Goal: Task Accomplishment & Management: Manage account settings

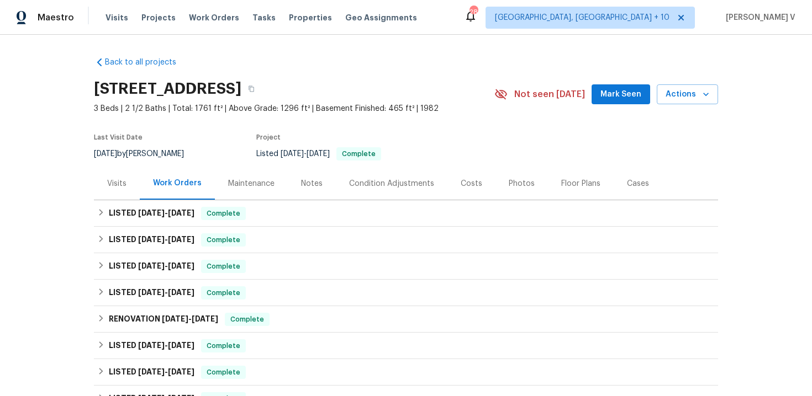
scroll to position [211, 0]
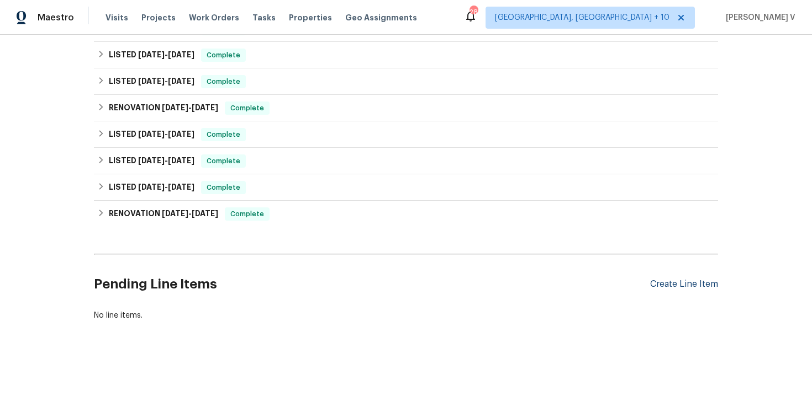
click at [674, 283] on div "Create Line Item" at bounding box center [684, 284] width 68 height 10
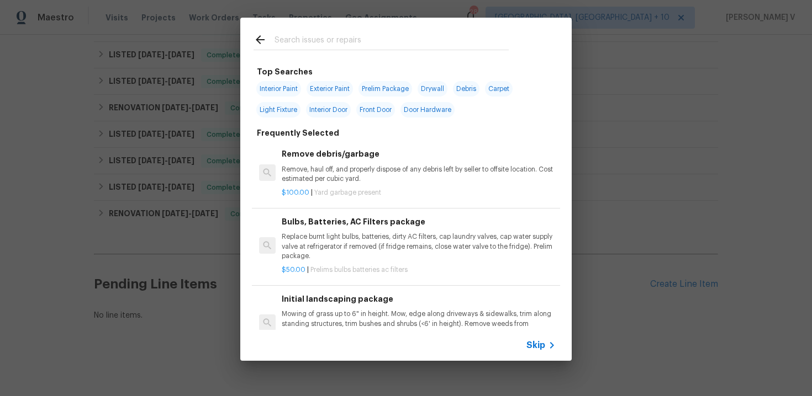
click at [532, 346] on span "Skip" at bounding box center [535, 345] width 19 height 11
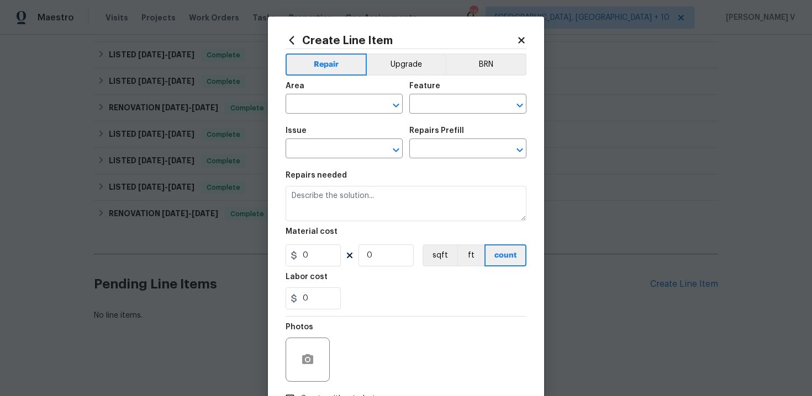
click at [302, 96] on div "Area" at bounding box center [343, 89] width 117 height 14
click at [305, 112] on input "text" at bounding box center [328, 105] width 86 height 17
click at [312, 149] on li "Exterior Overall" at bounding box center [343, 148] width 117 height 18
type input "Exterior Overall"
click at [433, 116] on div "Area Exterior Overall ​ Feature ​" at bounding box center [405, 98] width 241 height 45
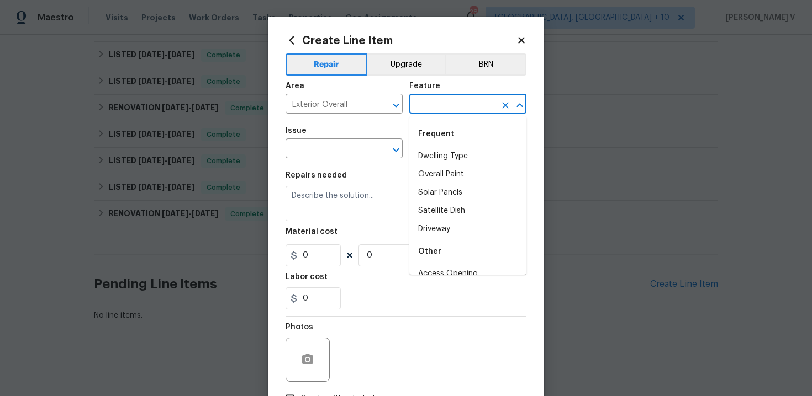
click at [433, 109] on input "text" at bounding box center [452, 105] width 86 height 17
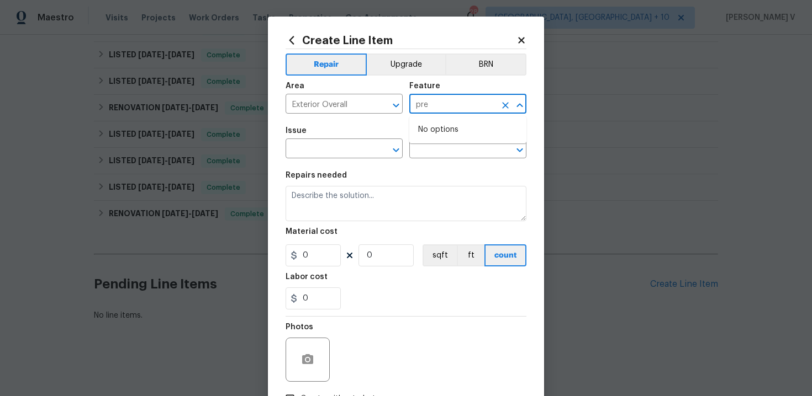
click at [435, 113] on input "pre" at bounding box center [452, 105] width 86 height 17
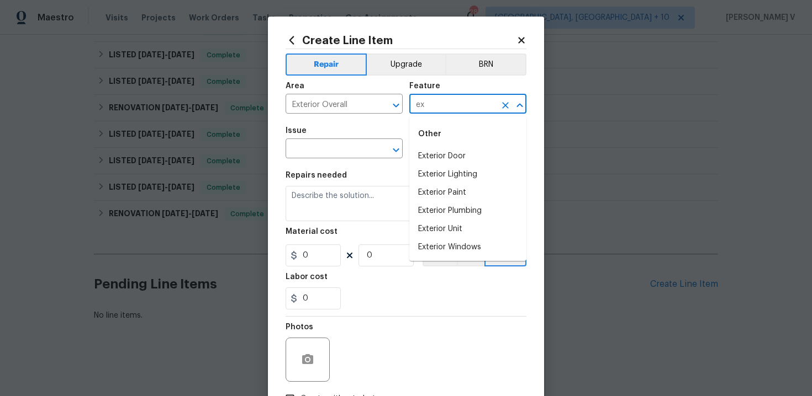
type input "e"
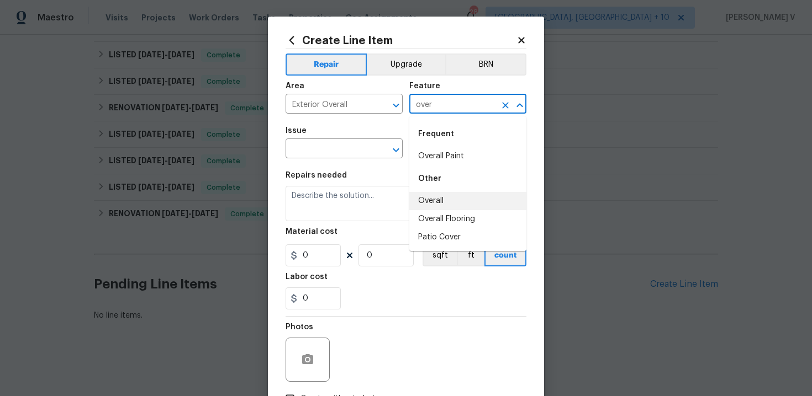
click at [437, 204] on li "Overall" at bounding box center [467, 201] width 117 height 18
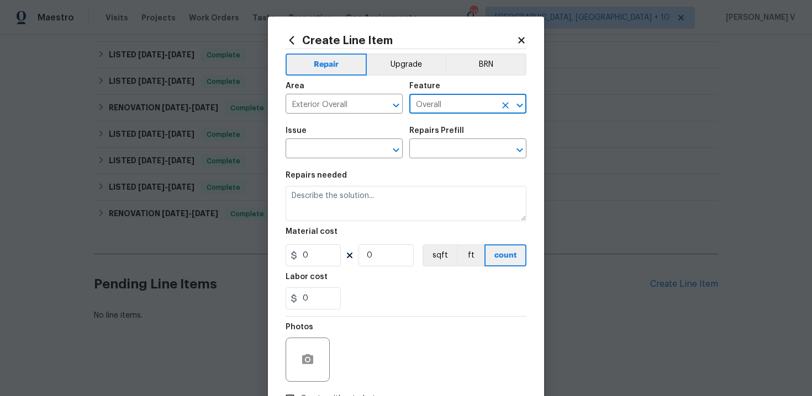
type input "Overall"
click at [338, 160] on span "Issue ​" at bounding box center [343, 142] width 117 height 45
click at [334, 155] on input "text" at bounding box center [328, 149] width 86 height 17
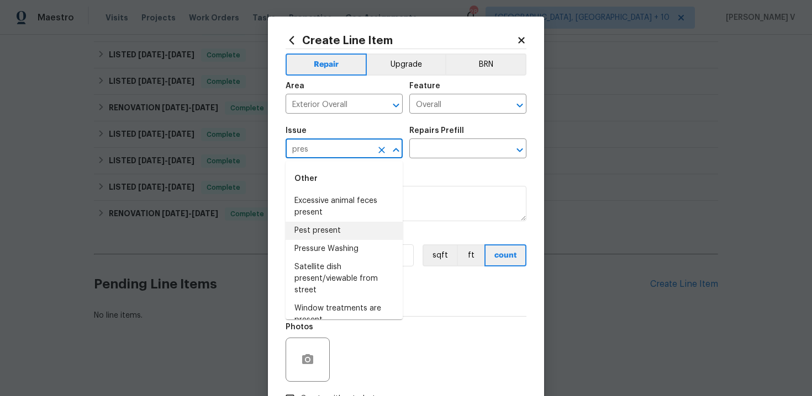
scroll to position [14, 0]
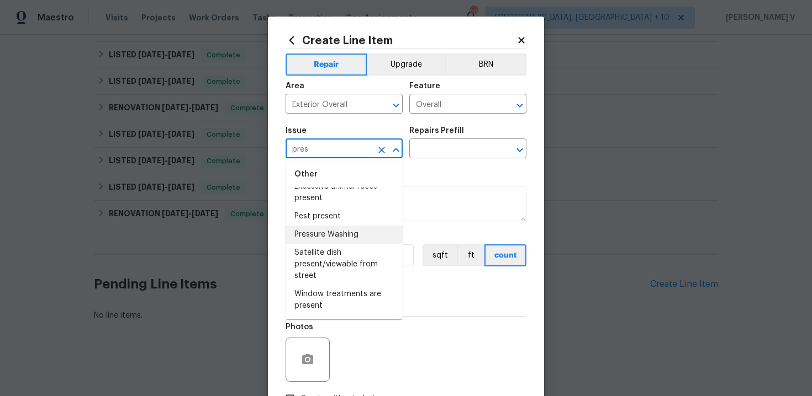
click at [341, 229] on li "Pressure Washing" at bounding box center [343, 235] width 117 height 18
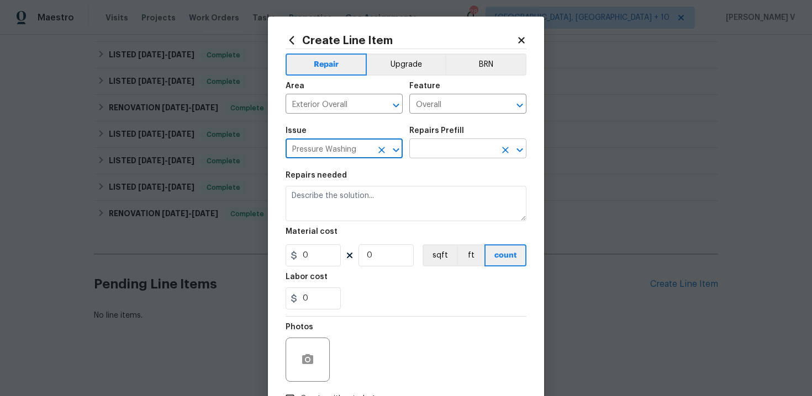
type input "Pressure Washing"
click at [460, 153] on input "text" at bounding box center [452, 149] width 86 height 17
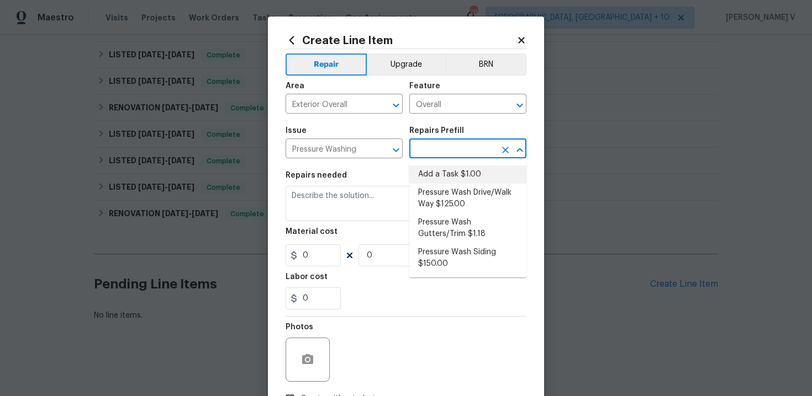
click at [440, 171] on li "Add a Task $1.00" at bounding box center [467, 175] width 117 height 18
type input "Siding"
type input "Add a Task $1.00"
type textarea "HPM to detail"
type input "1"
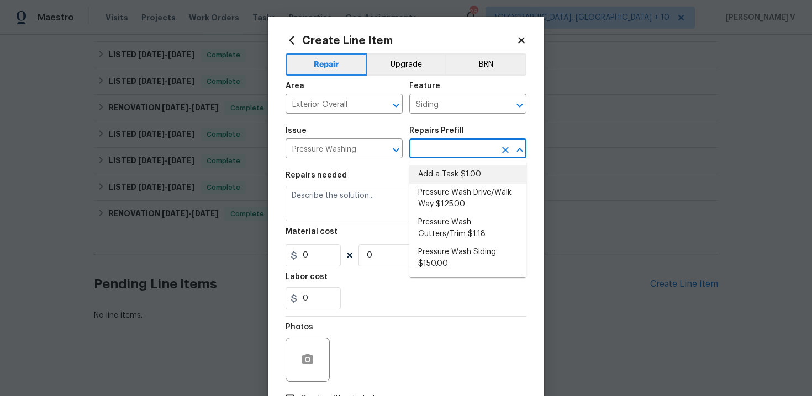
type input "1"
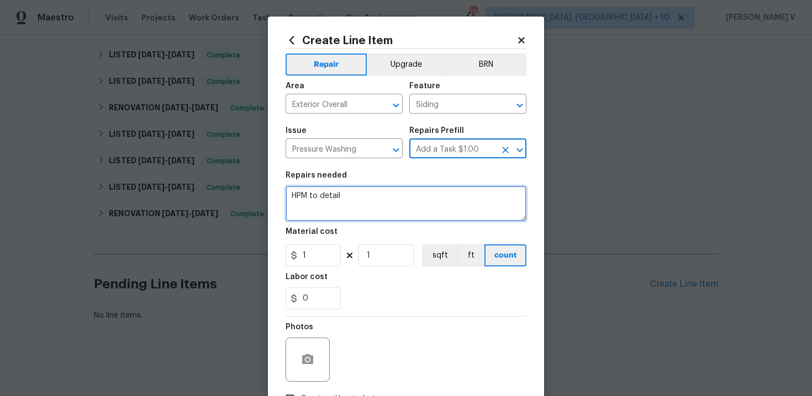
click at [371, 199] on textarea "HPM to detail" at bounding box center [405, 203] width 241 height 35
paste textarea "Pressure wash exterior."
type textarea "Pressure wash exterior."
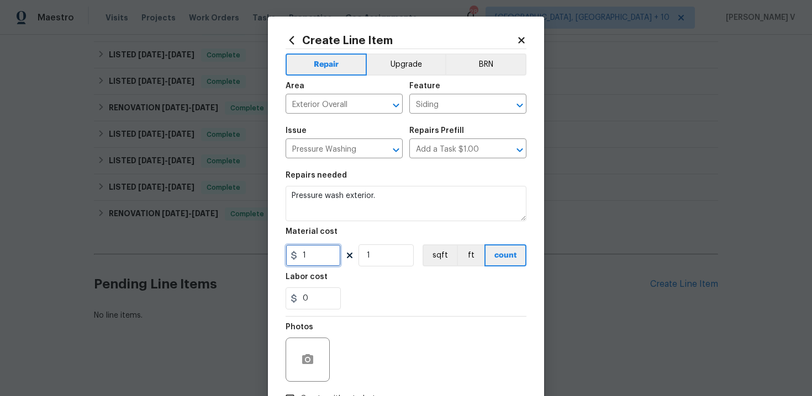
click at [320, 247] on input "1" at bounding box center [312, 256] width 55 height 22
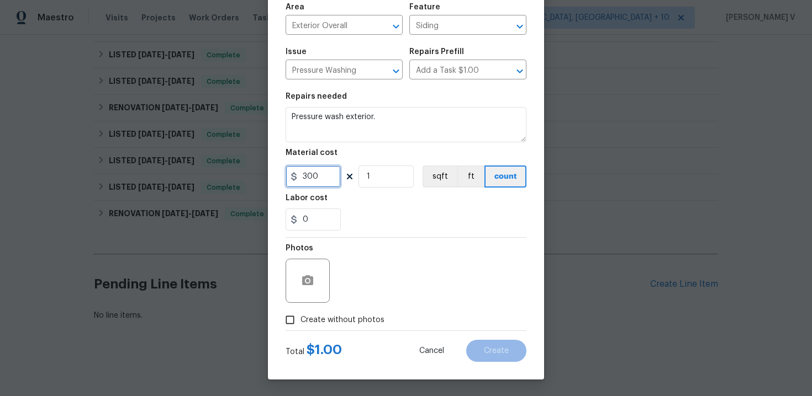
type input "300"
click at [299, 320] on input "Create without photos" at bounding box center [289, 320] width 21 height 21
checkbox input "true"
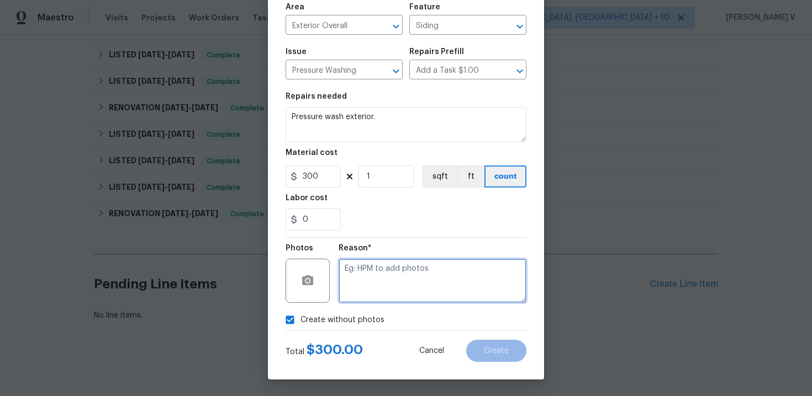
click at [380, 286] on textarea at bounding box center [432, 281] width 188 height 44
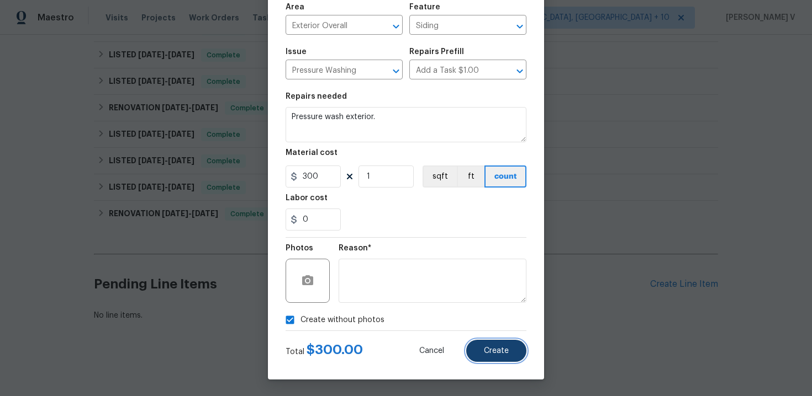
click at [514, 352] on button "Create" at bounding box center [496, 351] width 60 height 22
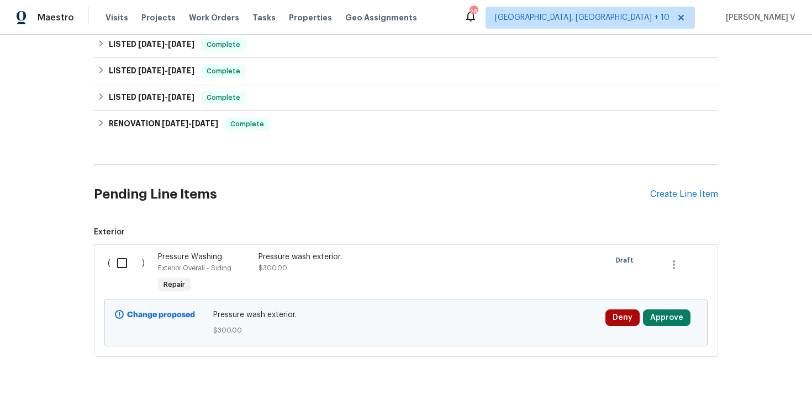
scroll to position [307, 0]
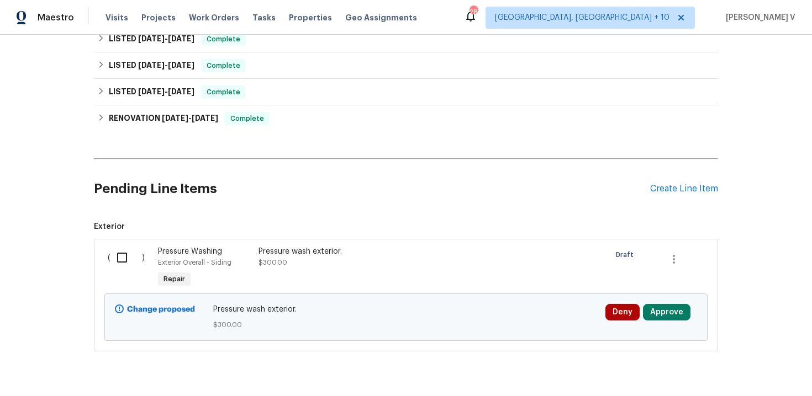
click at [121, 270] on div "( )" at bounding box center [129, 268] width 50 height 51
click at [123, 257] on input "checkbox" at bounding box center [125, 257] width 31 height 23
checkbox input "true"
click at [768, 366] on span "Create Work Order" at bounding box center [748, 369] width 73 height 14
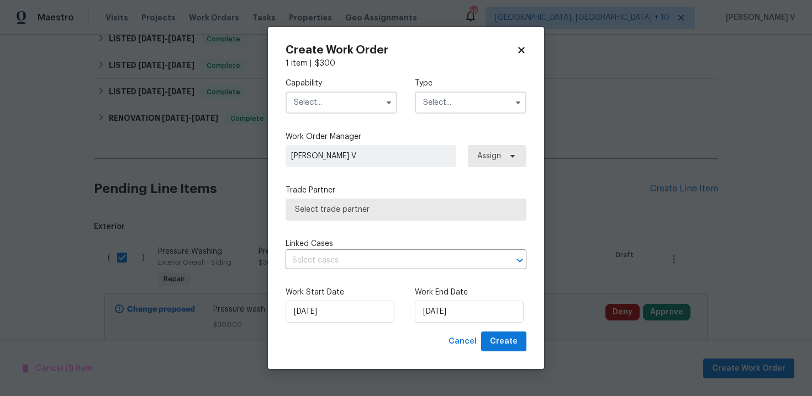
click at [341, 93] on input "text" at bounding box center [341, 103] width 112 height 22
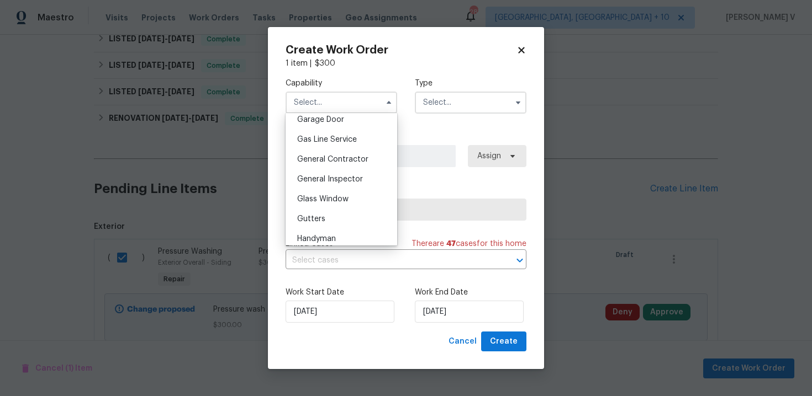
scroll to position [569, 0]
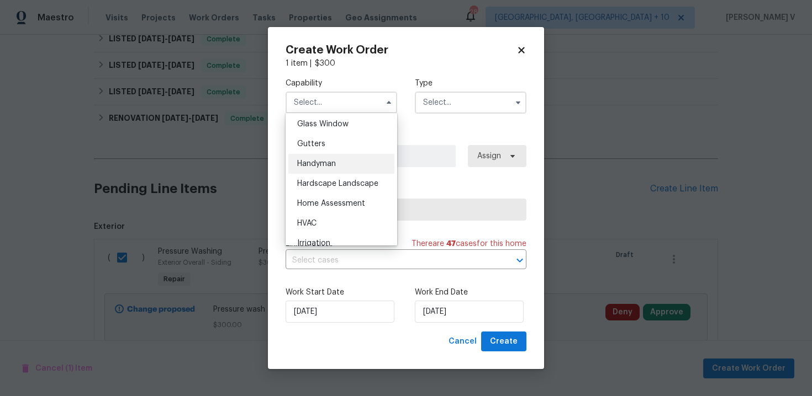
click at [340, 167] on div "Handyman" at bounding box center [341, 164] width 106 height 20
type input "Handyman"
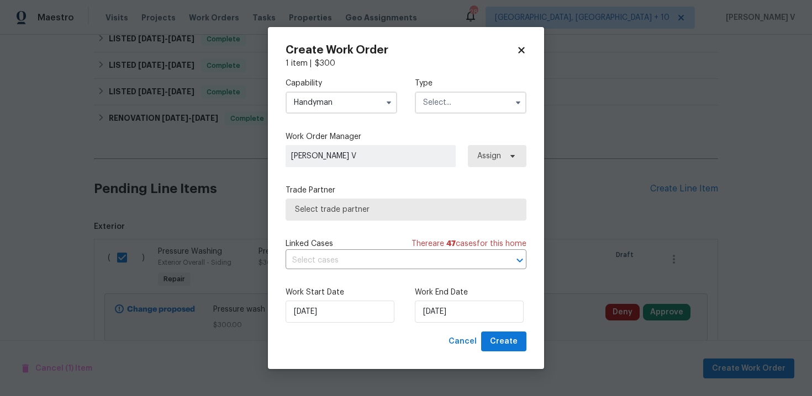
click at [486, 94] on input "text" at bounding box center [471, 103] width 112 height 22
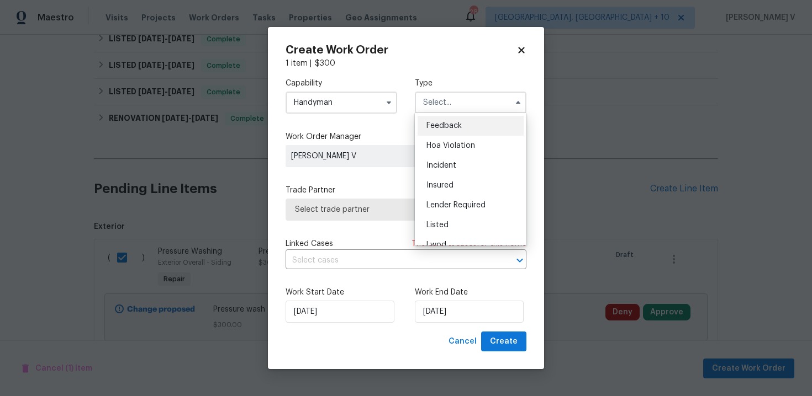
click at [437, 123] on span "Feedback" at bounding box center [443, 126] width 35 height 8
type input "Feedback"
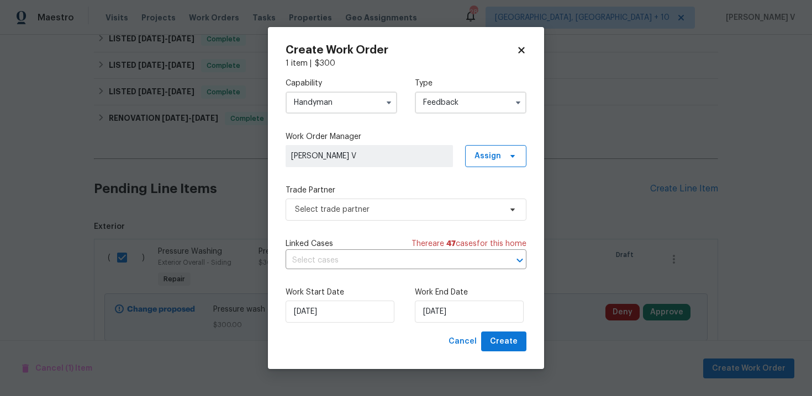
click at [350, 195] on label "Trade Partner" at bounding box center [405, 190] width 241 height 11
click at [334, 206] on span "Select trade partner" at bounding box center [398, 209] width 206 height 11
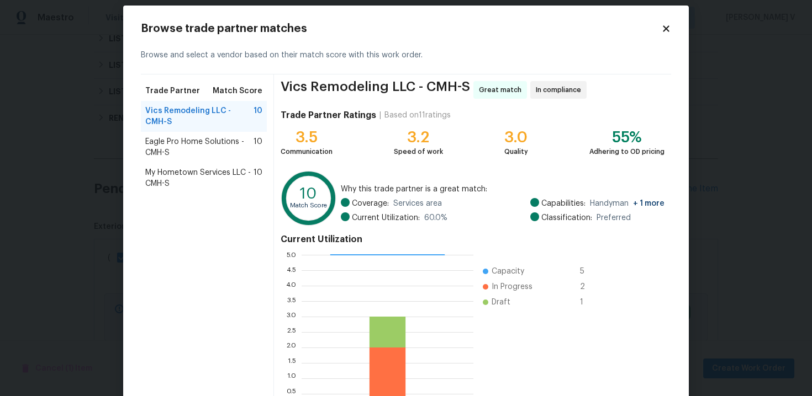
scroll to position [15, 0]
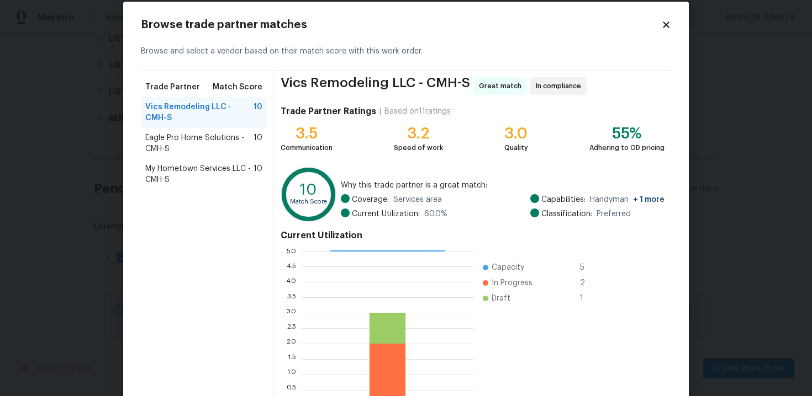
click at [214, 177] on span "My Hometown Services LLC - CMH-S" at bounding box center [199, 174] width 108 height 22
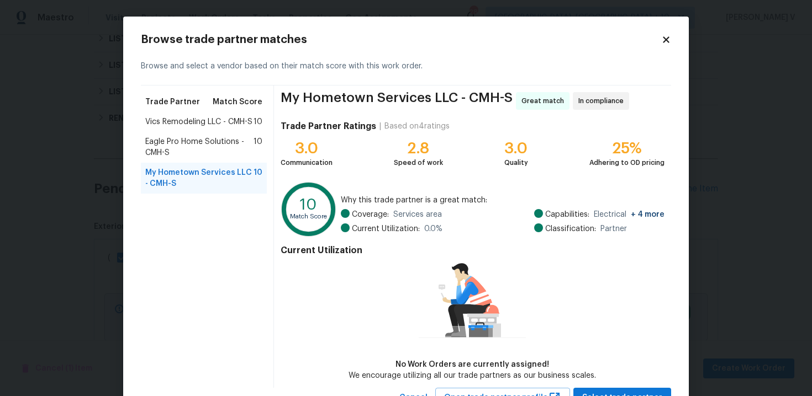
scroll to position [45, 0]
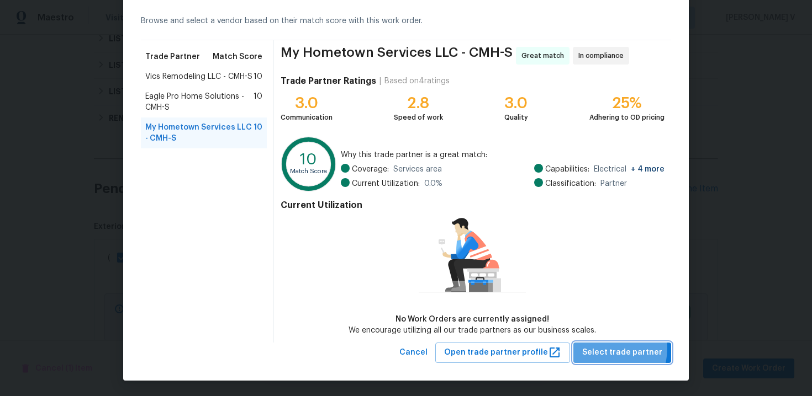
click at [601, 348] on span "Select trade partner" at bounding box center [622, 353] width 80 height 14
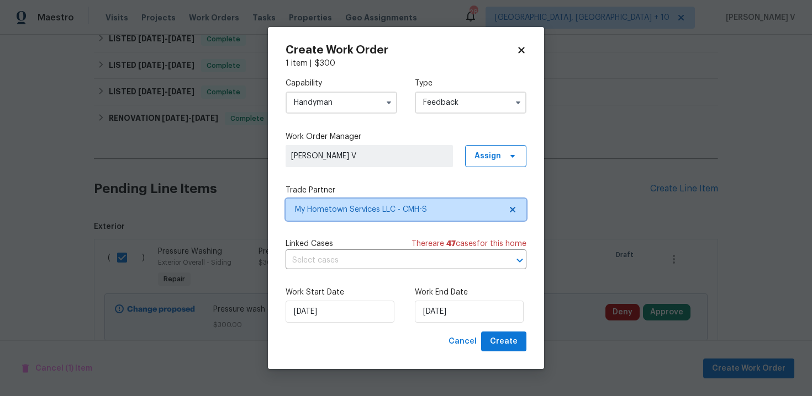
scroll to position [0, 0]
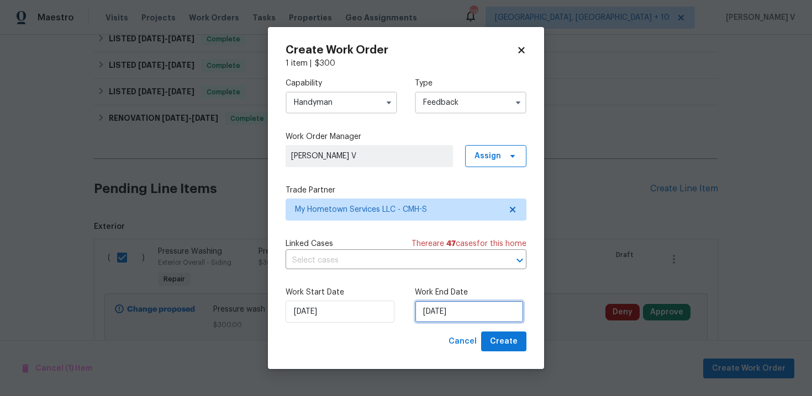
click at [415, 316] on input "[DATE]" at bounding box center [469, 312] width 109 height 22
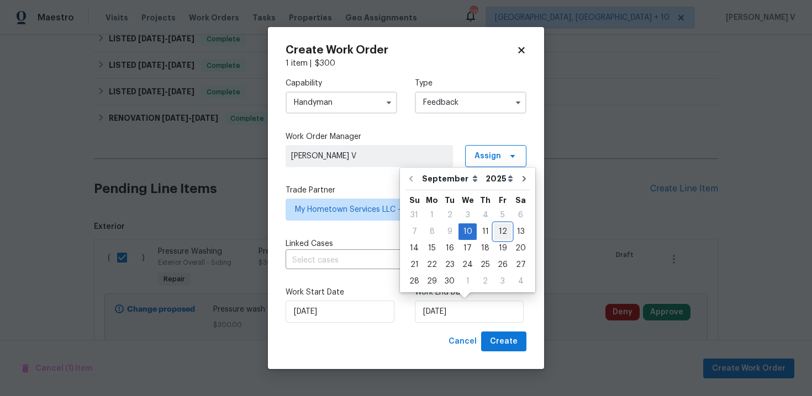
click at [499, 234] on div "12" at bounding box center [503, 231] width 18 height 15
type input "12/09/2025"
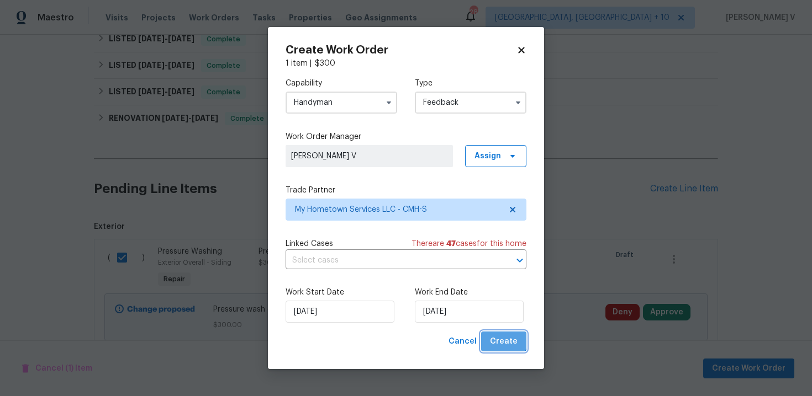
click at [505, 337] on span "Create" at bounding box center [504, 342] width 28 height 14
checkbox input "false"
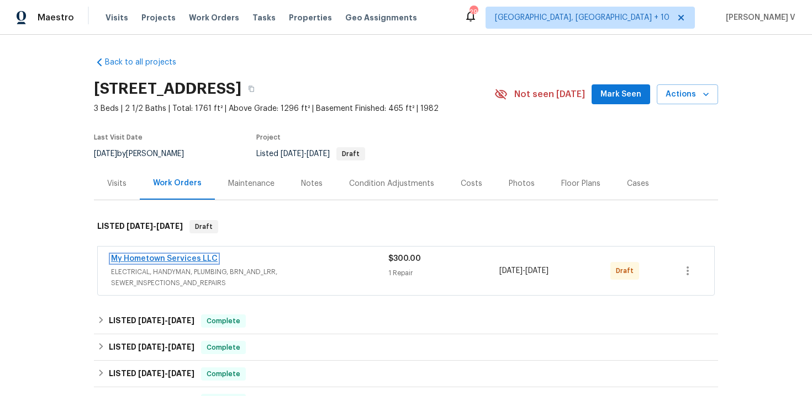
click at [199, 259] on link "My Hometown Services LLC" at bounding box center [164, 259] width 107 height 8
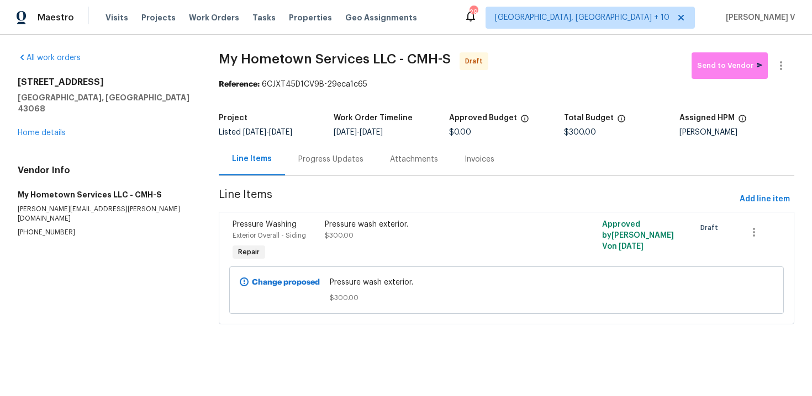
click at [796, 199] on div "All work orders 6775 Centennial Dr Reynoldsburg, OH 43068 Home details Vendor I…" at bounding box center [406, 195] width 812 height 321
click at [783, 200] on span "Add line item" at bounding box center [764, 200] width 50 height 14
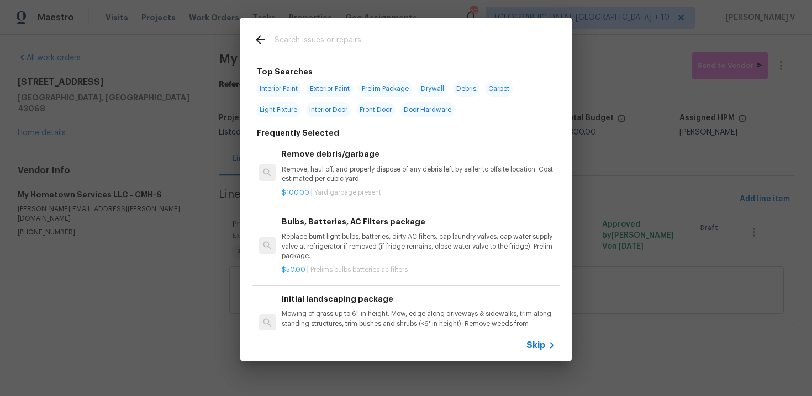
click at [535, 343] on span "Skip" at bounding box center [535, 345] width 19 height 11
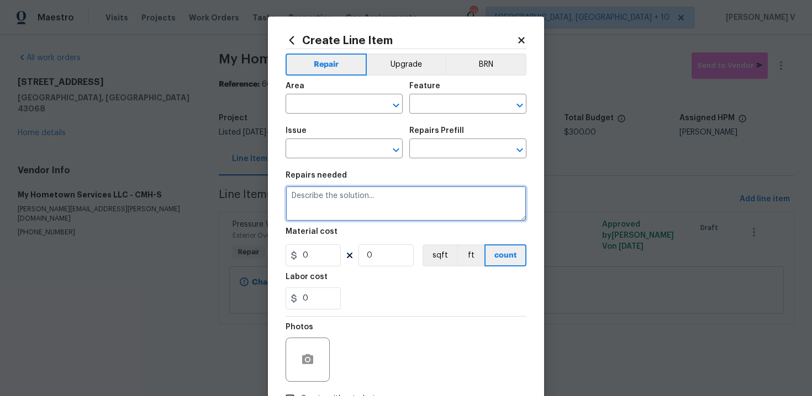
click at [417, 216] on textarea at bounding box center [405, 203] width 241 height 35
paste textarea "Empty front flower boxes of old plants and fill with black mulch"
type textarea "Empty front flower boxes of old plants and fill with black mulch"
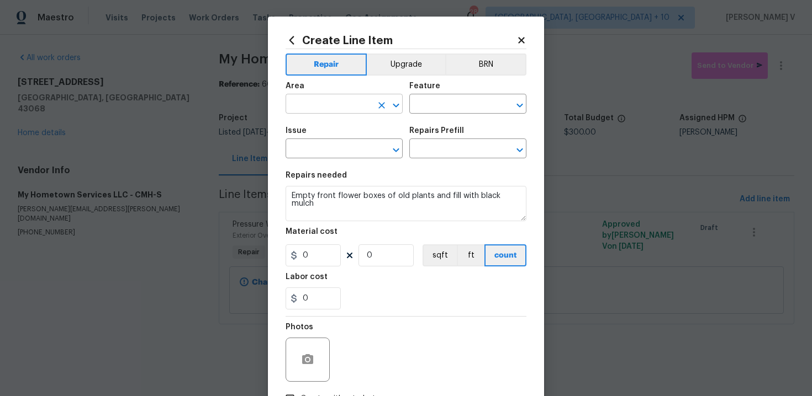
click at [347, 105] on input "text" at bounding box center [328, 105] width 86 height 17
click at [353, 140] on li "Exterior Overall" at bounding box center [343, 148] width 117 height 18
type input "Exterior Overall"
click at [456, 109] on input "text" at bounding box center [452, 105] width 86 height 17
click at [378, 169] on section "Repairs needed Empty front flower boxes of old plants and fill with black mulch…" at bounding box center [405, 240] width 241 height 151
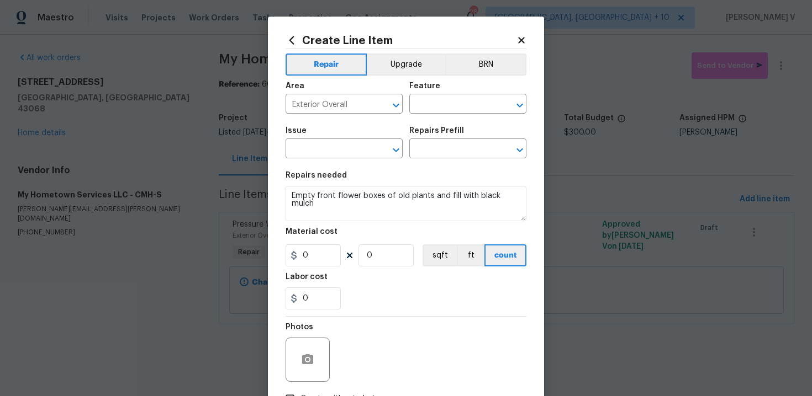
click at [444, 124] on div "Issue ​ Repairs Prefill ​" at bounding box center [405, 142] width 241 height 45
click at [443, 117] on div "Area Exterior Overall ​ Feature ​" at bounding box center [405, 98] width 241 height 45
click at [442, 112] on input "text" at bounding box center [452, 105] width 86 height 17
click at [438, 99] on input "mul" at bounding box center [452, 105] width 86 height 17
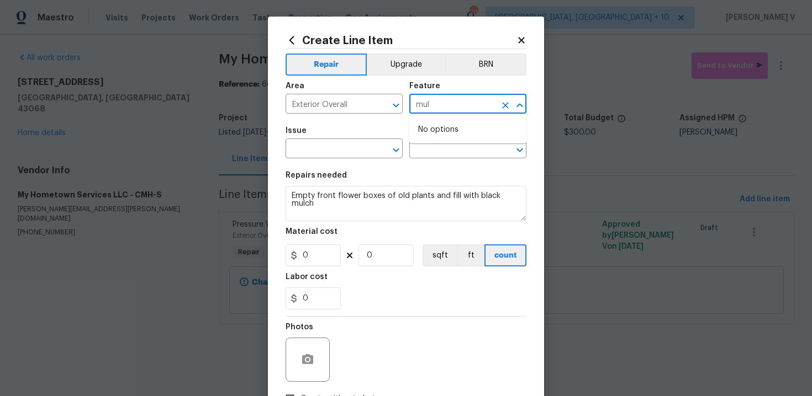
click at [438, 99] on input "mul" at bounding box center [452, 105] width 86 height 17
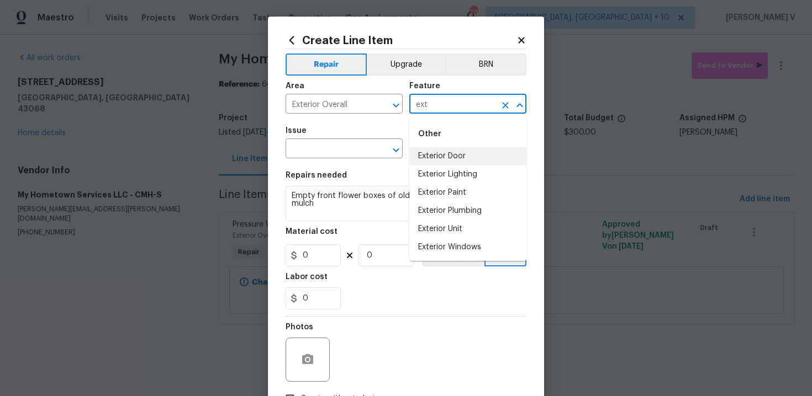
click at [460, 108] on input "ext" at bounding box center [452, 105] width 86 height 17
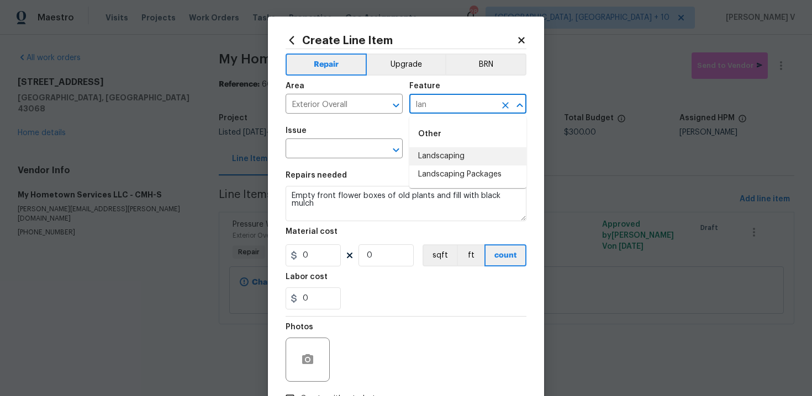
click at [477, 155] on li "Landscaping" at bounding box center [467, 156] width 117 height 18
type input "Landscaping"
click at [352, 149] on input "text" at bounding box center [328, 149] width 86 height 17
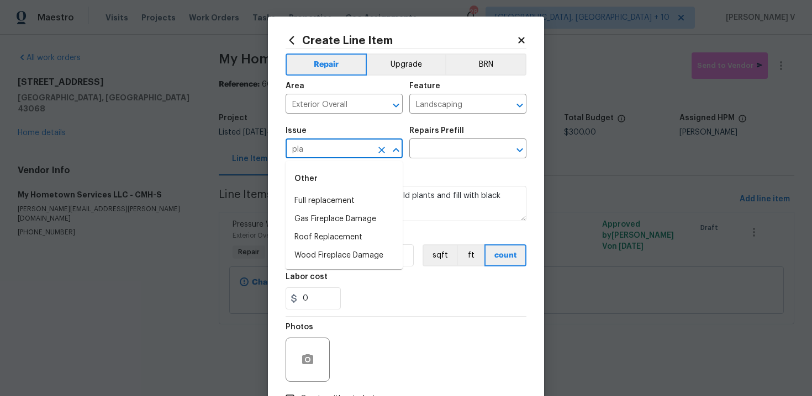
click at [326, 157] on input "pla" at bounding box center [328, 149] width 86 height 17
click at [324, 225] on li "Landscaping" at bounding box center [343, 219] width 117 height 18
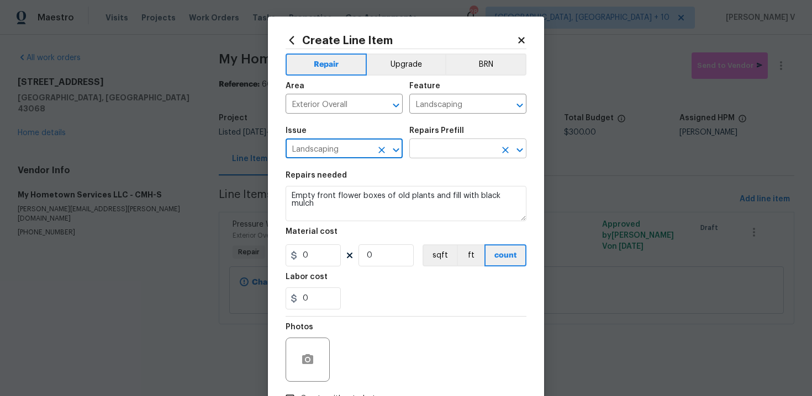
type input "Landscaping"
click at [454, 154] on input "text" at bounding box center [452, 149] width 86 height 17
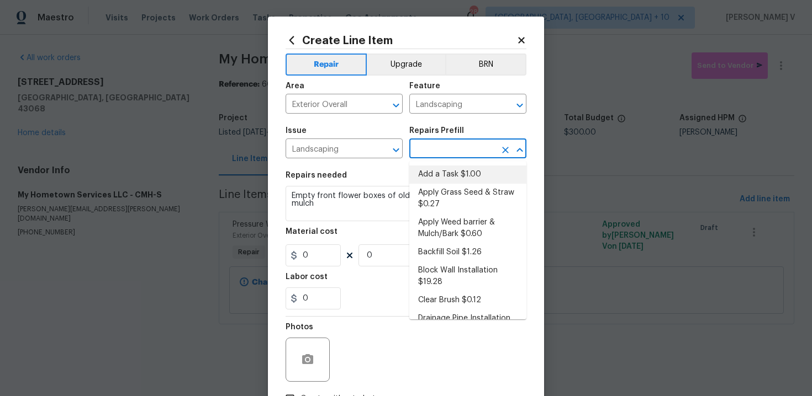
click at [445, 172] on li "Add a Task $1.00" at bounding box center [467, 175] width 117 height 18
type input "Add a Task $1.00"
type textarea "HPM to detail"
type input "1"
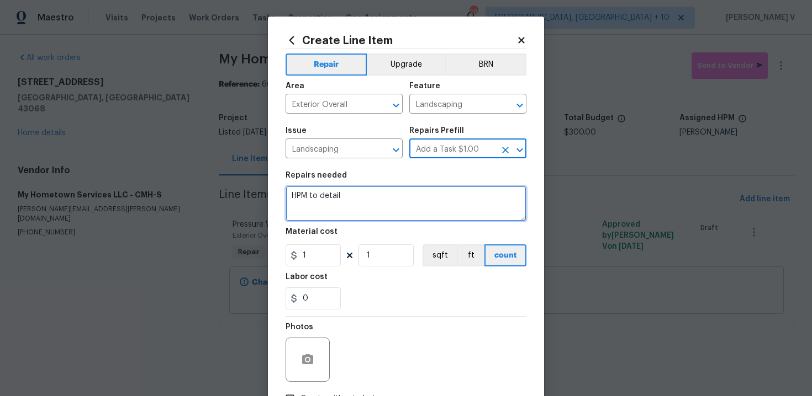
click at [387, 189] on textarea "HPM to detail" at bounding box center [405, 203] width 241 height 35
paste textarea "Empty front flower boxes of old plants and fill with black mulch"
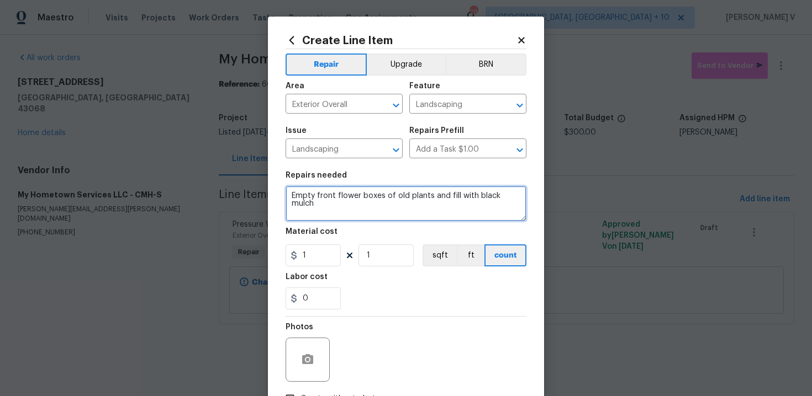
type textarea "Empty front flower boxes of old plants and fill with black mulch"
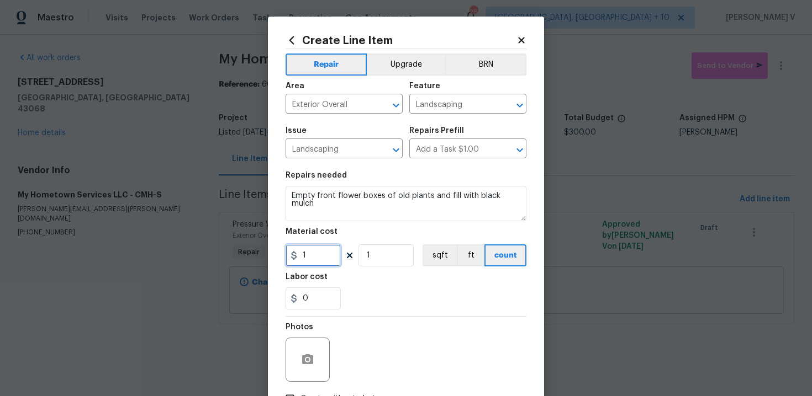
click at [318, 248] on input "1" at bounding box center [312, 256] width 55 height 22
type input "60"
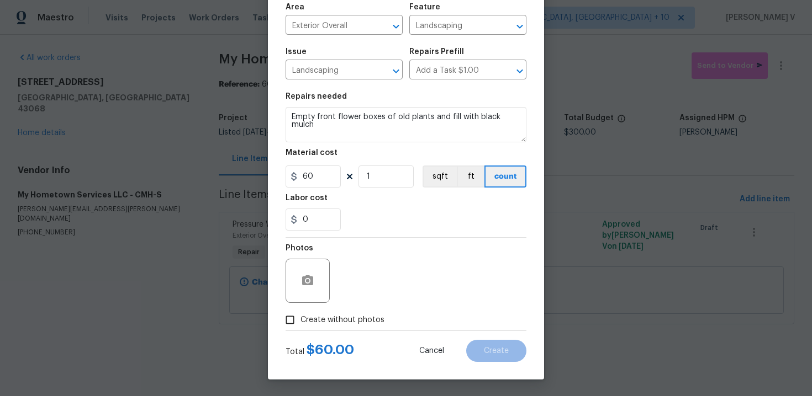
click at [282, 324] on input "Create without photos" at bounding box center [289, 320] width 21 height 21
checkbox input "true"
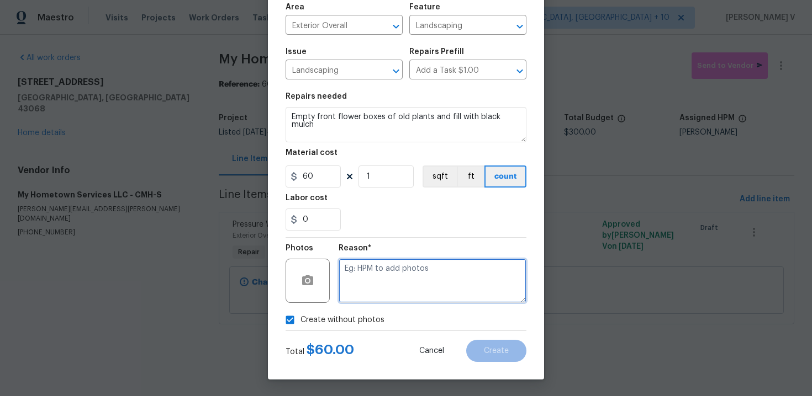
click at [420, 282] on textarea at bounding box center [432, 281] width 188 height 44
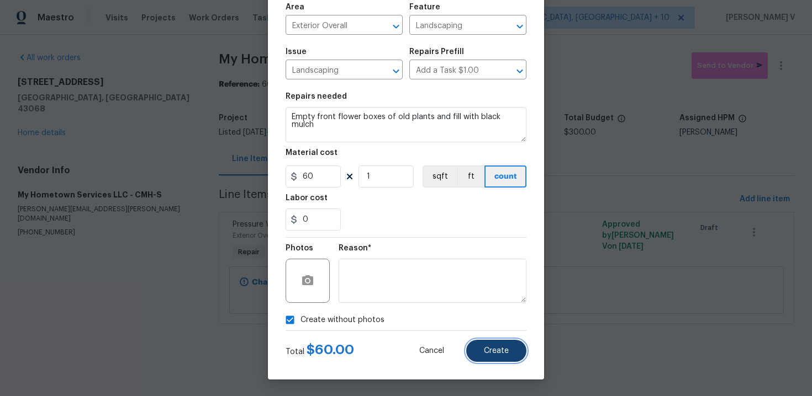
click at [500, 353] on span "Create" at bounding box center [496, 351] width 25 height 8
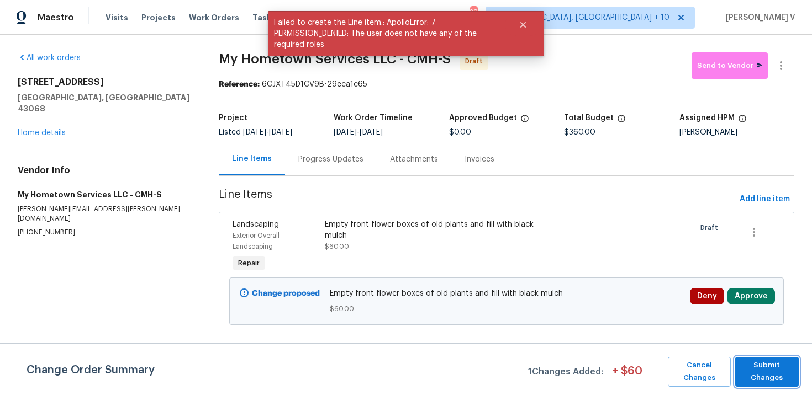
click at [786, 369] on span "Submit Changes" at bounding box center [766, 371] width 52 height 25
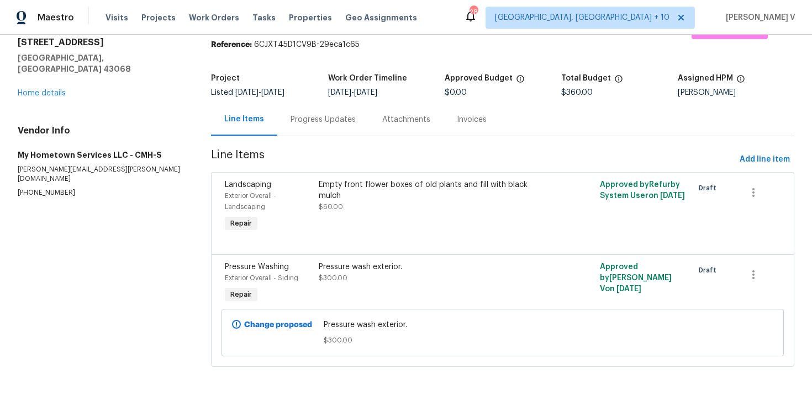
scroll to position [0, 0]
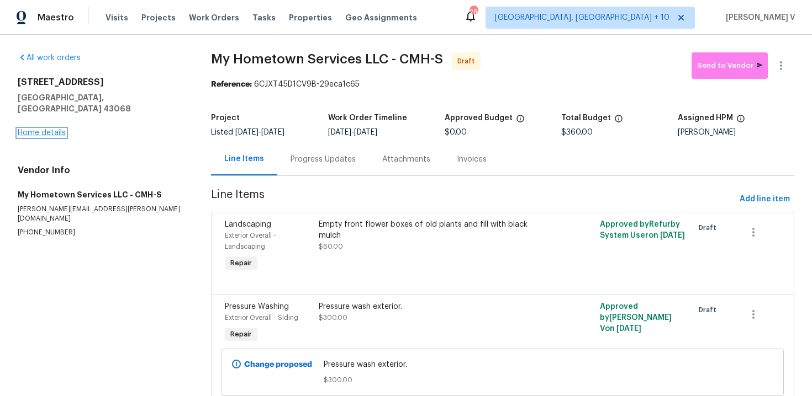
click at [59, 129] on link "Home details" at bounding box center [42, 133] width 48 height 8
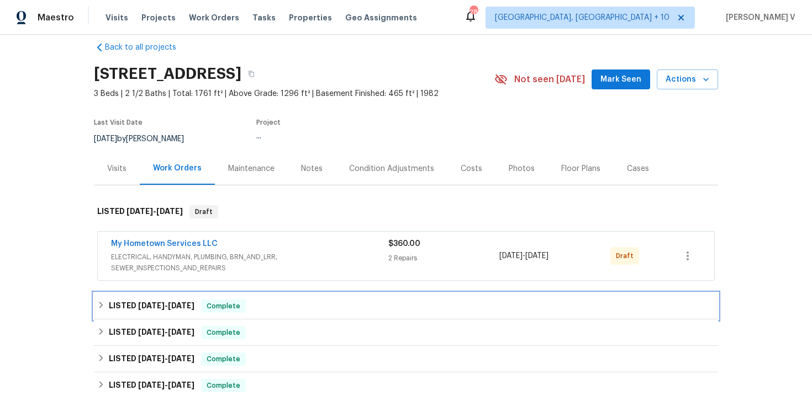
click at [261, 299] on div "LISTED 7/11/25 - 8/8/25 Complete" at bounding box center [406, 306] width 624 height 27
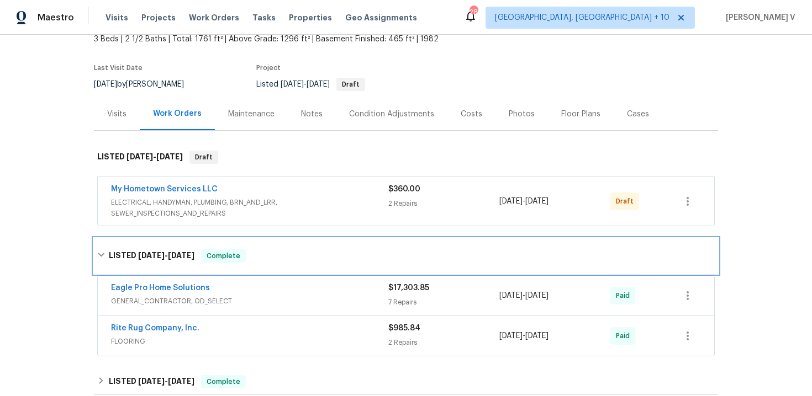
scroll to position [171, 0]
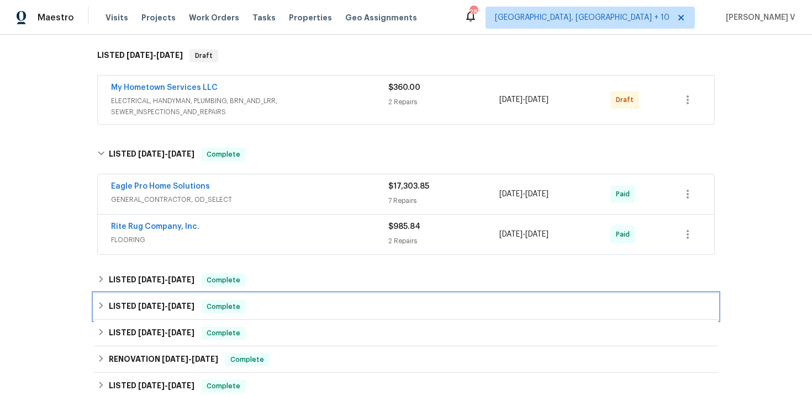
click at [259, 295] on div "LISTED 5/9/25 - 5/13/25 Complete" at bounding box center [406, 307] width 624 height 27
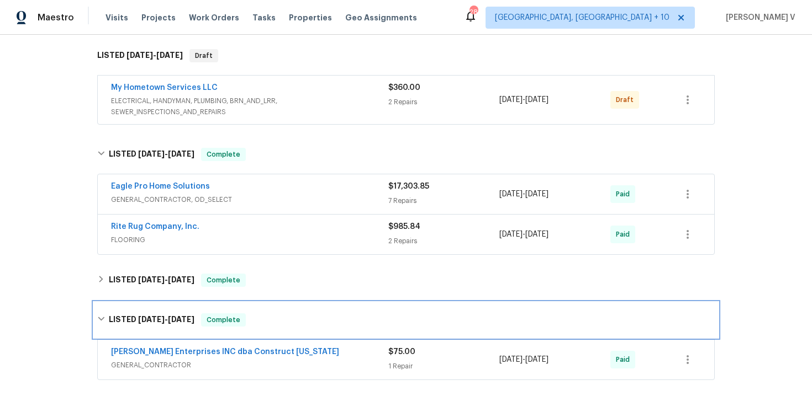
scroll to position [211, 0]
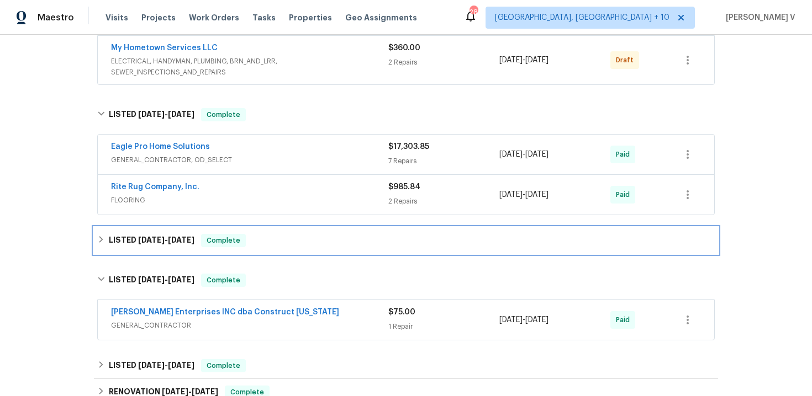
click at [305, 239] on div "LISTED 5/23/25 - 7/7/25 Complete" at bounding box center [405, 240] width 617 height 13
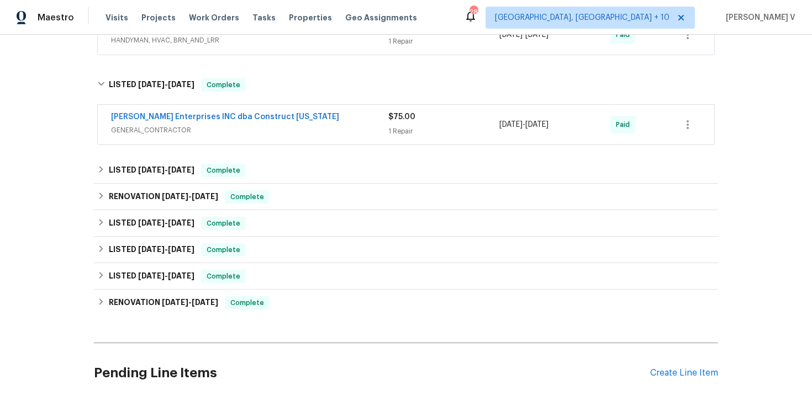
scroll to position [565, 0]
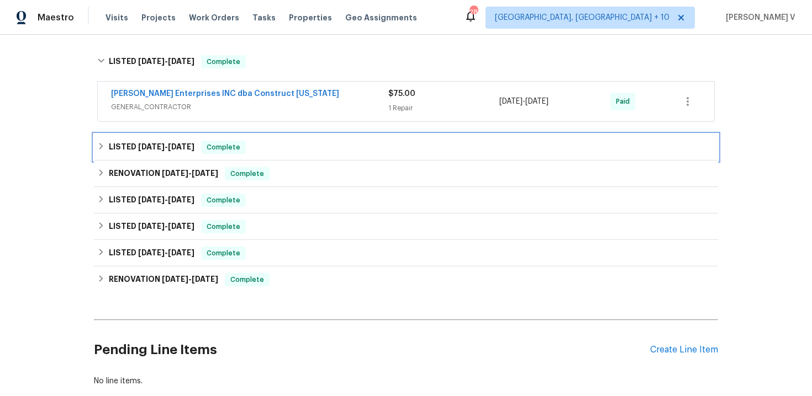
click at [327, 135] on div "LISTED 4/23/25 - 5/5/25 Complete" at bounding box center [406, 147] width 624 height 27
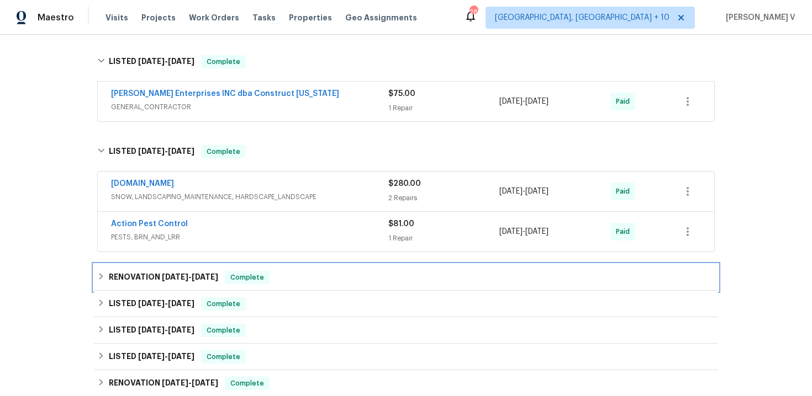
click at [283, 286] on div "RENOVATION 4/7/25 - 4/10/25 Complete" at bounding box center [406, 278] width 624 height 27
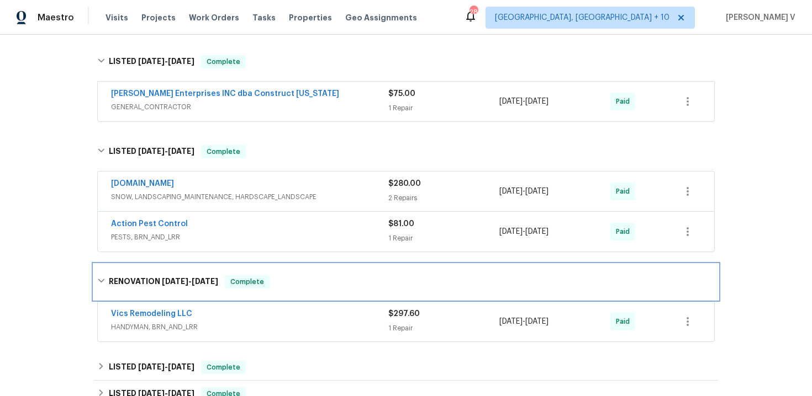
scroll to position [664, 0]
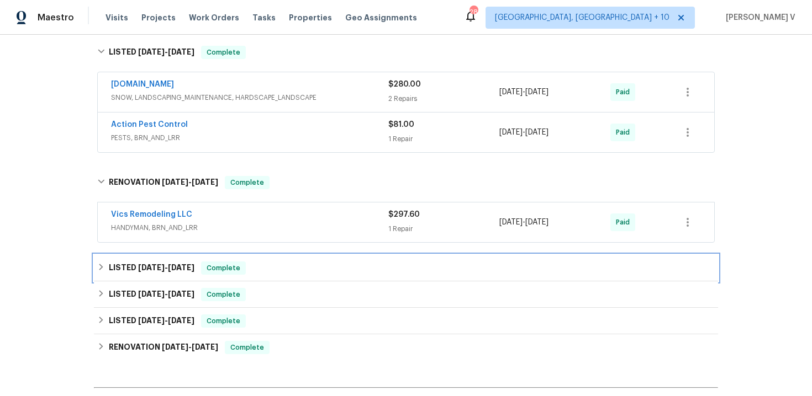
click at [279, 273] on div "LISTED 4/2/25 - 4/11/25 Complete" at bounding box center [405, 268] width 617 height 13
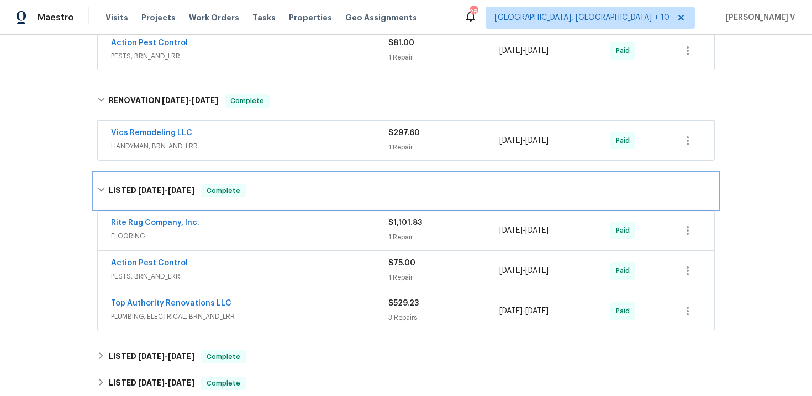
scroll to position [810, 0]
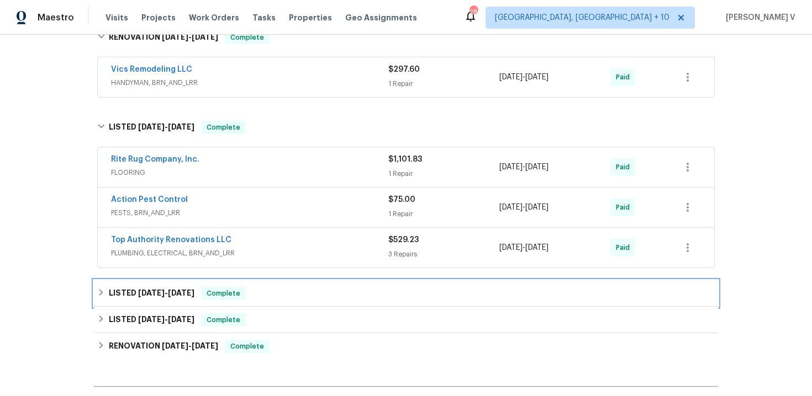
click at [265, 289] on div "LISTED 3/13/25 - 3/19/25 Complete" at bounding box center [405, 293] width 617 height 13
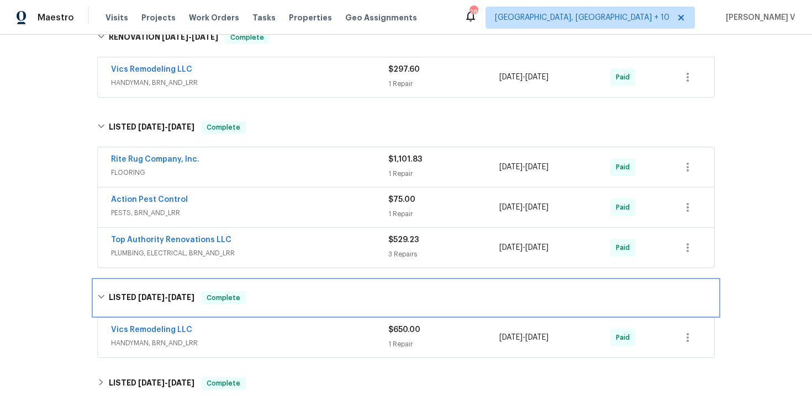
scroll to position [923, 0]
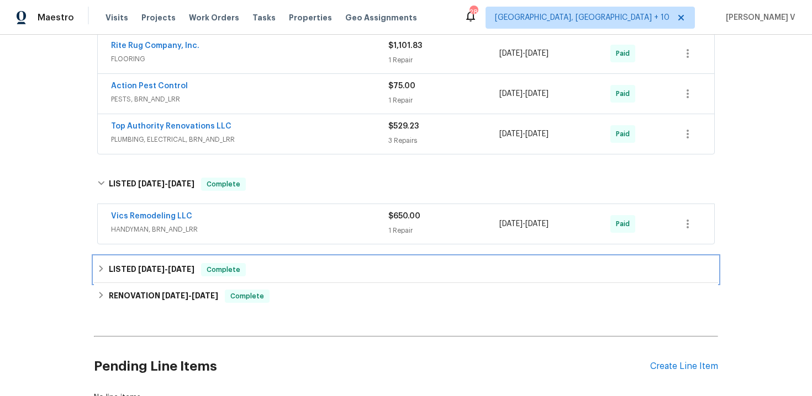
click at [263, 276] on div "LISTED 2/4/25 - 2/24/25 Complete" at bounding box center [405, 269] width 617 height 13
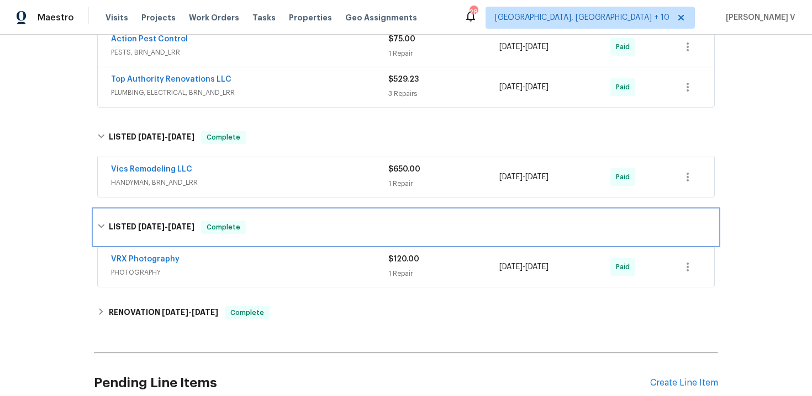
scroll to position [1042, 0]
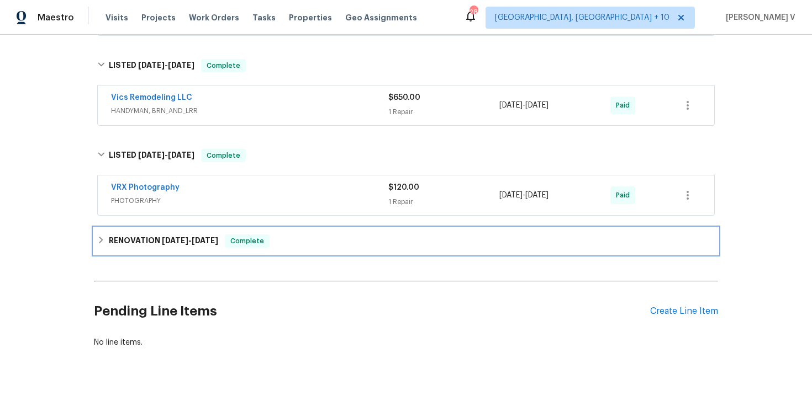
click at [267, 242] on span "Complete" at bounding box center [247, 241] width 43 height 11
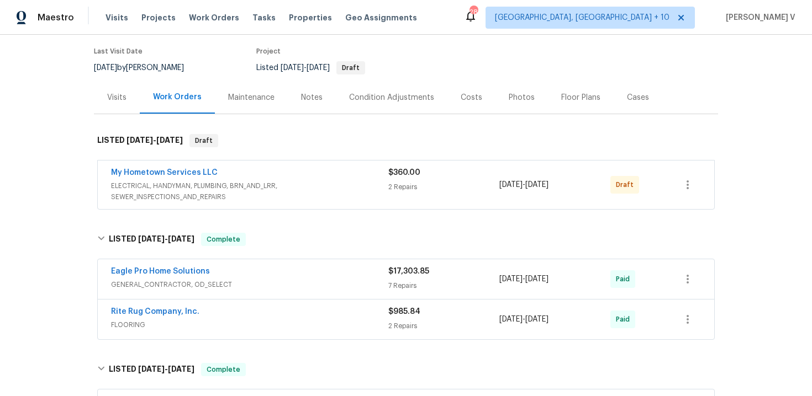
scroll to position [137, 0]
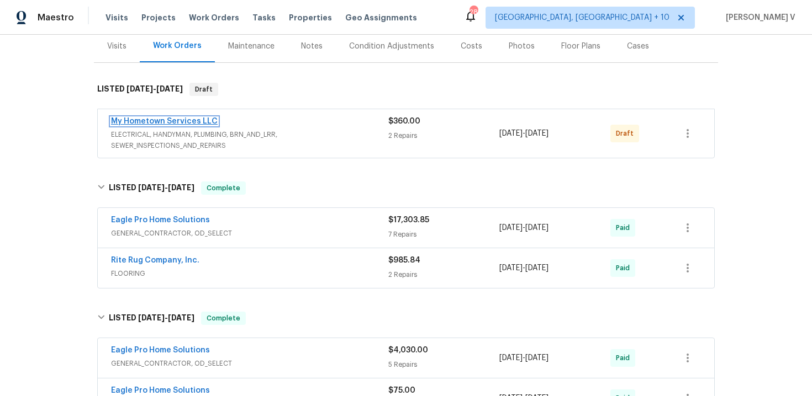
click at [175, 122] on link "My Hometown Services LLC" at bounding box center [164, 122] width 107 height 8
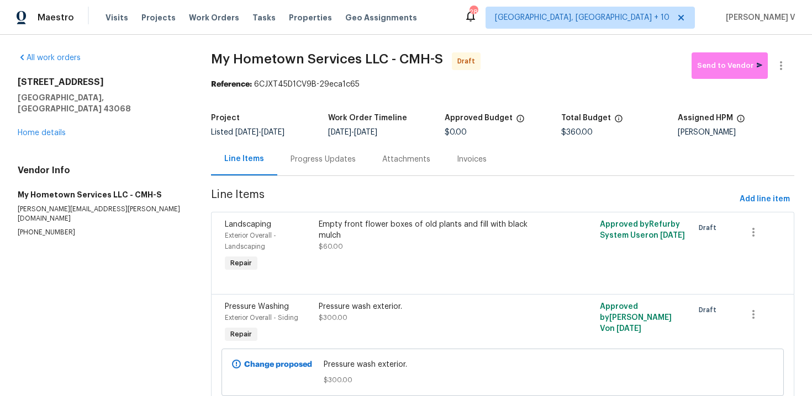
scroll to position [42, 0]
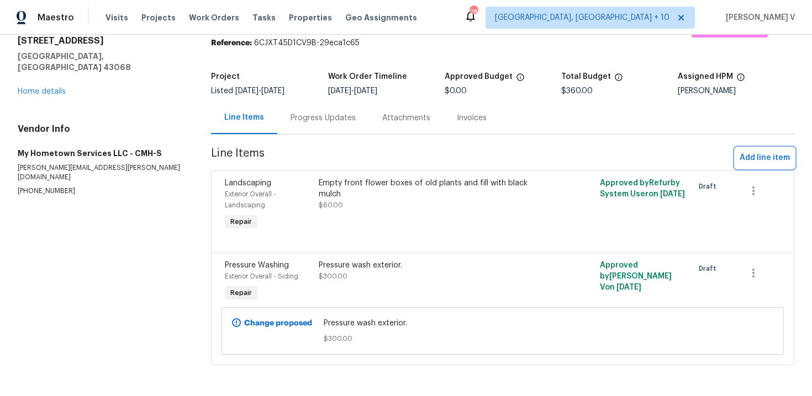
click at [751, 160] on span "Add line item" at bounding box center [764, 158] width 50 height 14
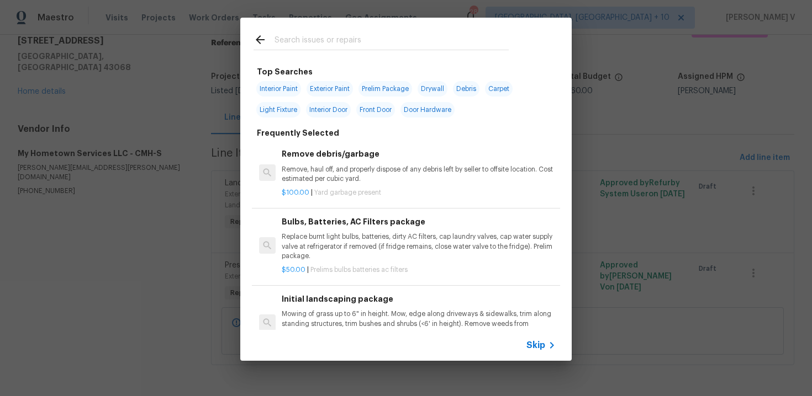
click at [527, 352] on div "Skip" at bounding box center [405, 345] width 331 height 31
click at [533, 348] on span "Skip" at bounding box center [535, 345] width 19 height 11
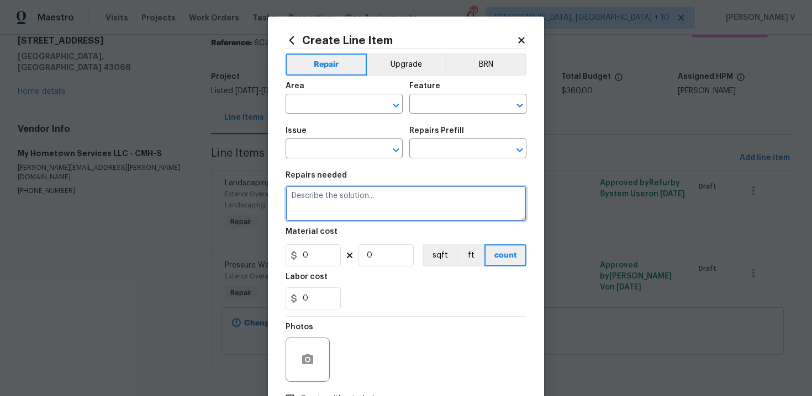
click at [345, 211] on textarea at bounding box center [405, 203] width 241 height 35
paste textarea "Debris out of crawl spac"
type textarea "Debris out of crawl spac"
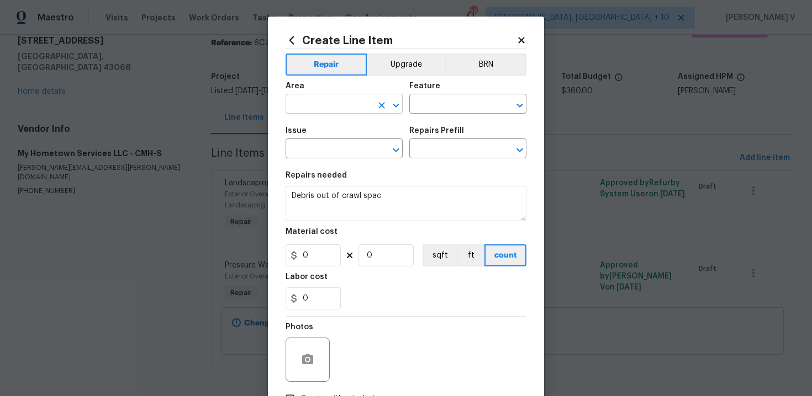
click at [318, 102] on input "text" at bounding box center [328, 105] width 86 height 17
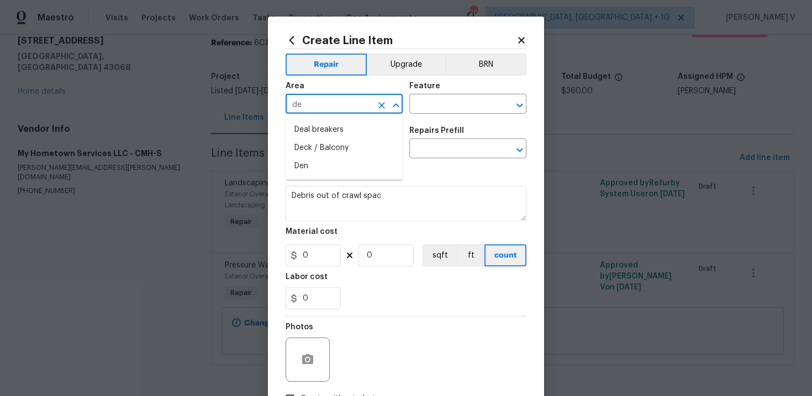
click at [316, 103] on input "de" at bounding box center [328, 105] width 86 height 17
click at [318, 104] on input "cle" at bounding box center [328, 105] width 86 height 17
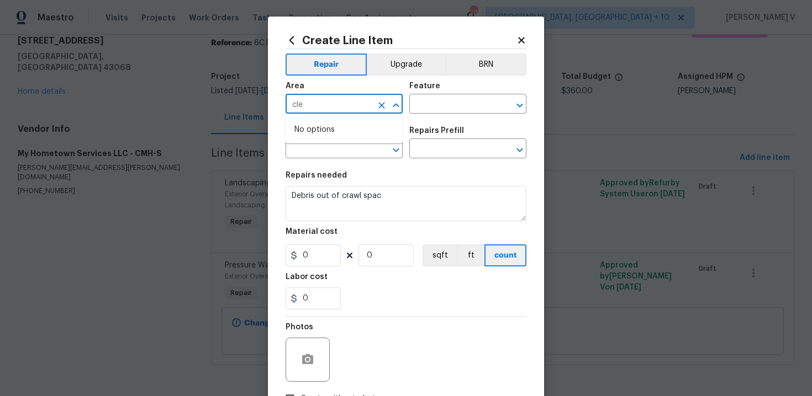
click at [318, 104] on input "cle" at bounding box center [328, 105] width 86 height 17
click at [327, 132] on li "Crawl space" at bounding box center [343, 130] width 117 height 18
type input "Crawl space"
click at [433, 103] on input "text" at bounding box center [452, 105] width 86 height 17
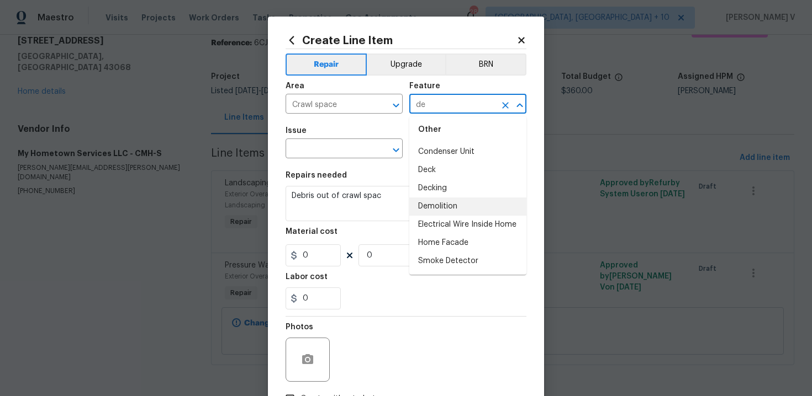
scroll to position [0, 0]
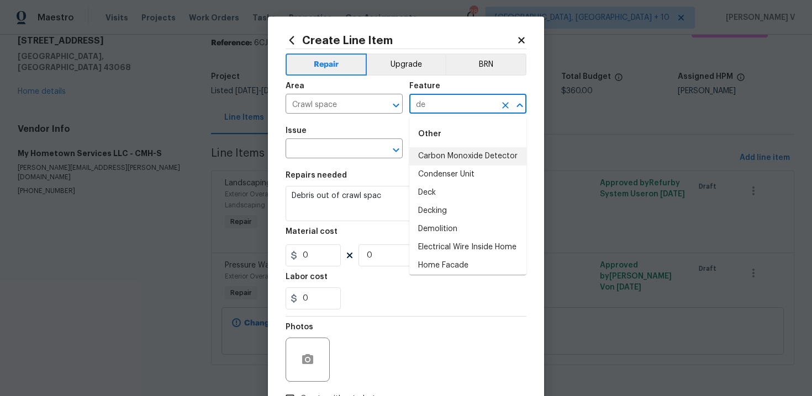
click at [449, 104] on input "de" at bounding box center [452, 105] width 86 height 17
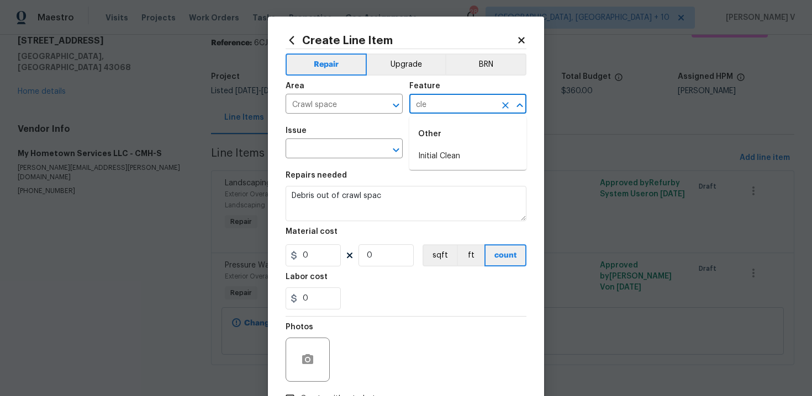
click at [444, 113] on input "cle" at bounding box center [452, 105] width 86 height 17
click at [452, 165] on li "Crawl space access" at bounding box center [467, 156] width 117 height 18
type input "Crawl space access"
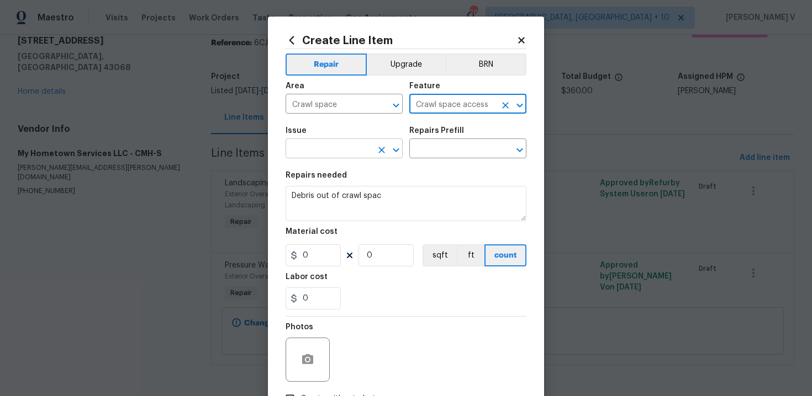
click at [341, 152] on input "text" at bounding box center [328, 149] width 86 height 17
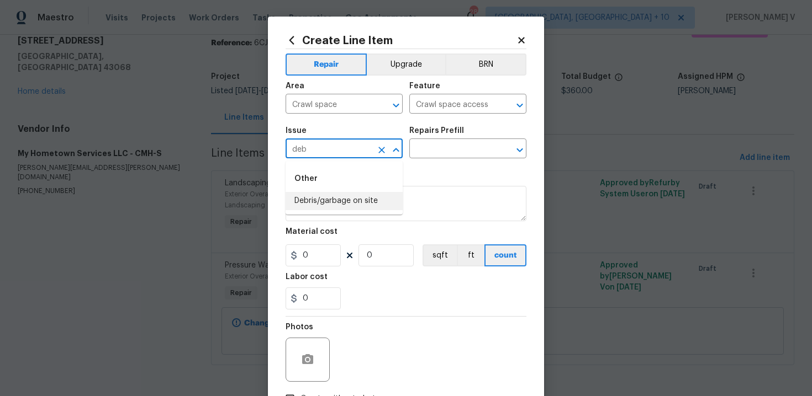
click at [341, 205] on li "Debris/garbage on site" at bounding box center [343, 201] width 117 height 18
type input "Debris/garbage on site"
click at [457, 149] on input "text" at bounding box center [452, 149] width 86 height 17
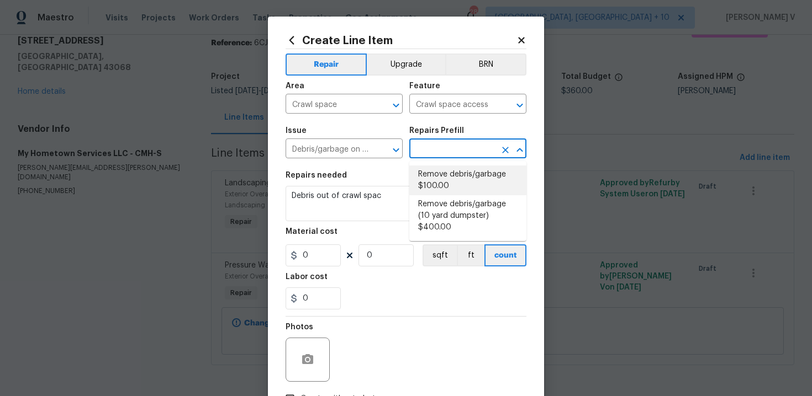
click at [436, 173] on li "Remove debris/garbage $100.00" at bounding box center [467, 181] width 117 height 30
type input "Remove debris/garbage $100.00"
type textarea "Remove, haul off, and properly dispose of any debris left by seller to offsite …"
type input "100"
type input "1"
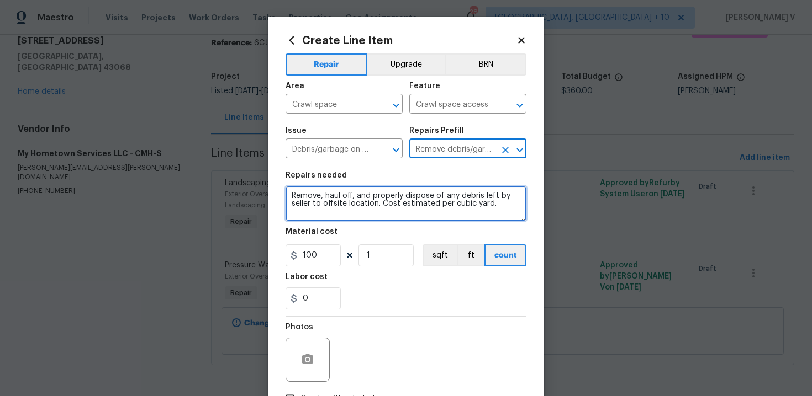
click at [390, 199] on textarea "Remove, haul off, and properly dispose of any debris left by seller to offsite …" at bounding box center [405, 203] width 241 height 35
paste textarea "Debris out of crawl spac"
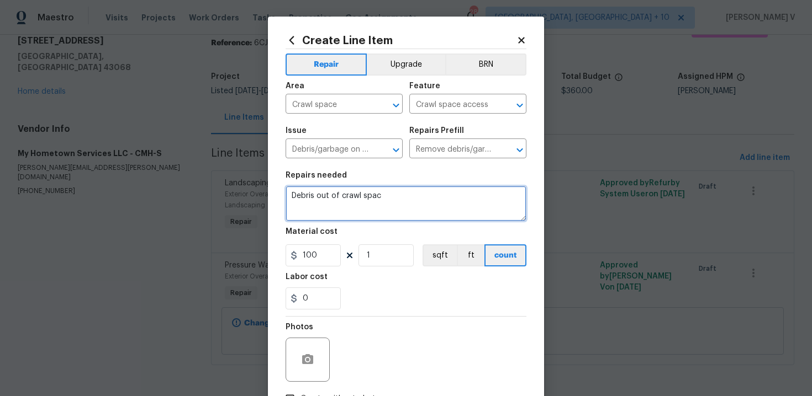
type textarea "Debris out of crawl spac"
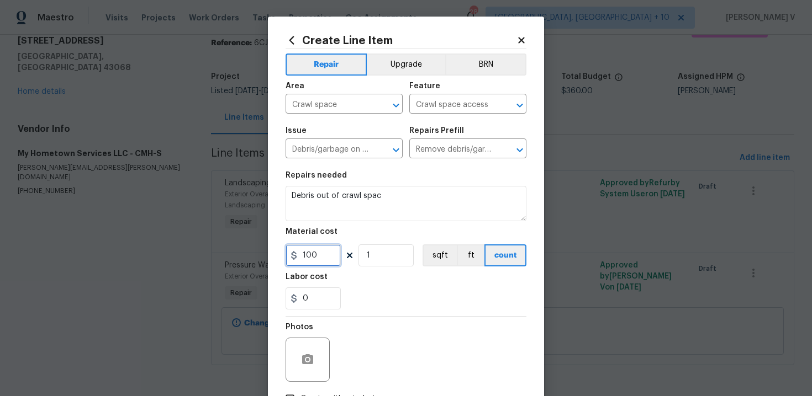
click at [327, 260] on input "100" at bounding box center [312, 256] width 55 height 22
type input "20"
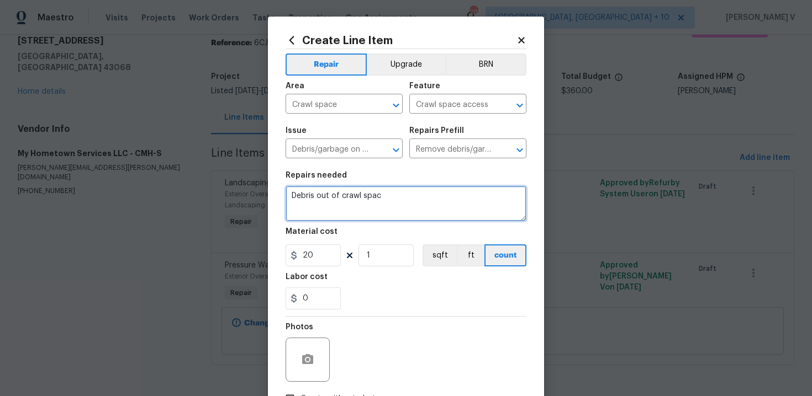
click at [392, 194] on textarea "Debris out of crawl spac" at bounding box center [405, 203] width 241 height 35
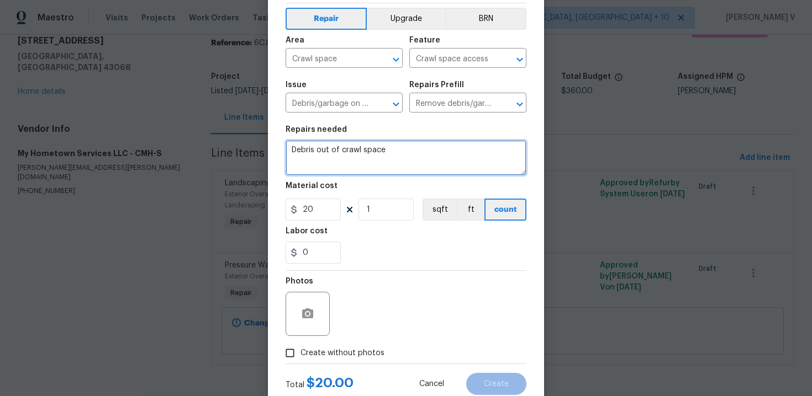
scroll to position [80, 0]
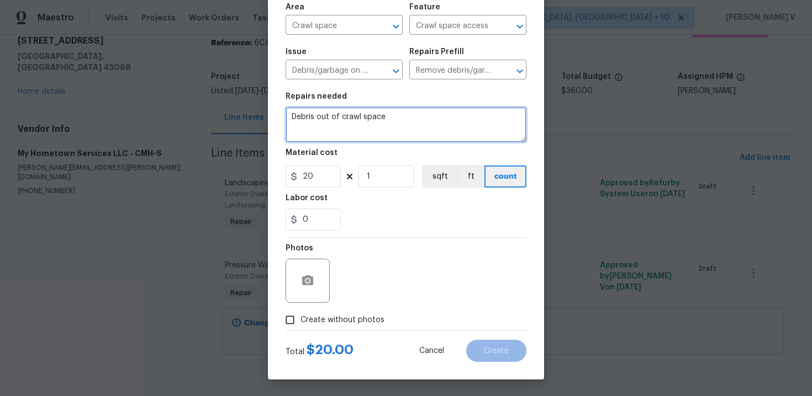
type textarea "Debris out of crawl space"
click at [347, 316] on span "Create without photos" at bounding box center [342, 321] width 84 height 12
click at [300, 316] on input "Create without photos" at bounding box center [289, 320] width 21 height 21
checkbox input "true"
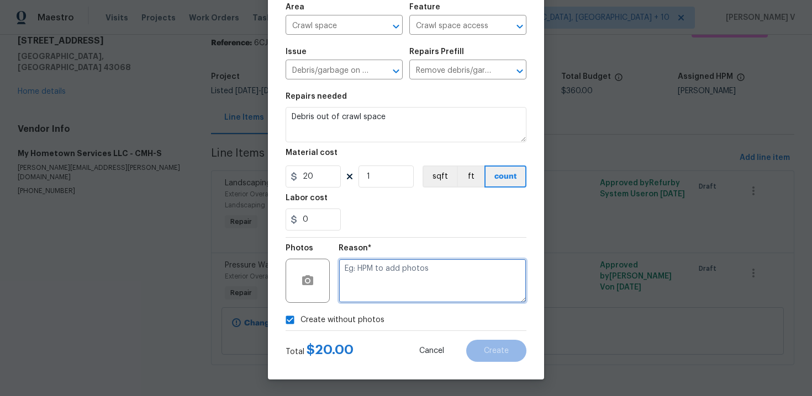
click at [391, 287] on textarea at bounding box center [432, 281] width 188 height 44
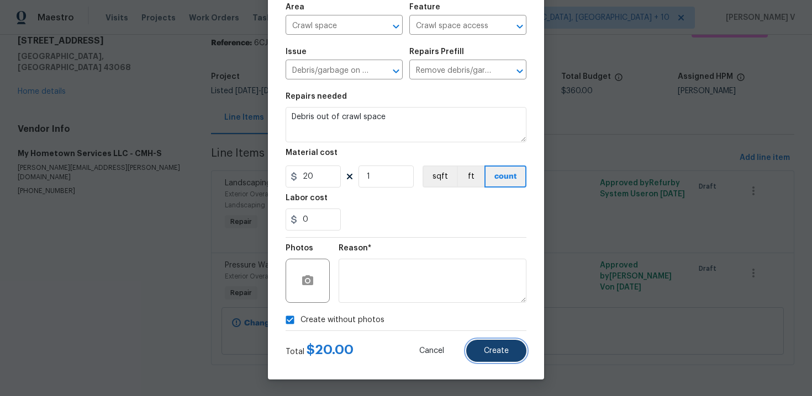
click at [470, 343] on button "Create" at bounding box center [496, 351] width 60 height 22
type input "0"
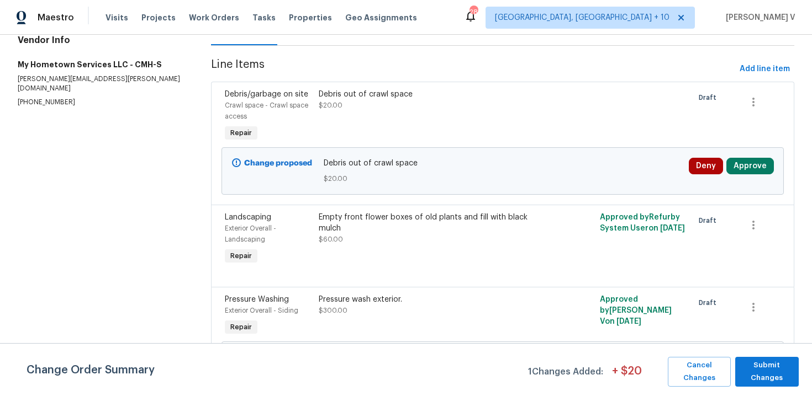
scroll to position [114, 0]
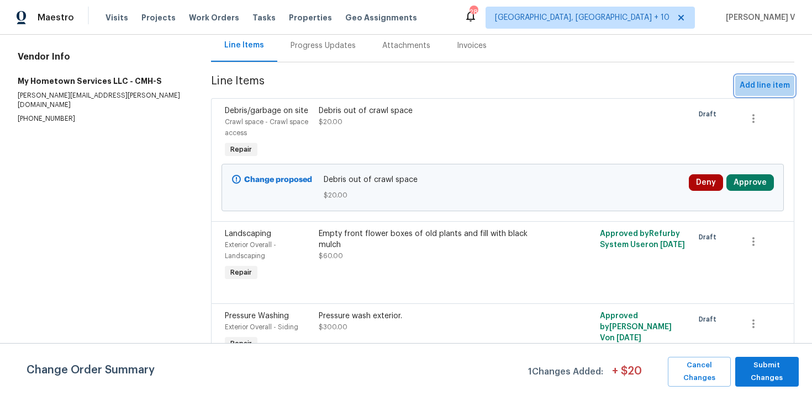
click at [761, 81] on span "Add line item" at bounding box center [764, 86] width 50 height 14
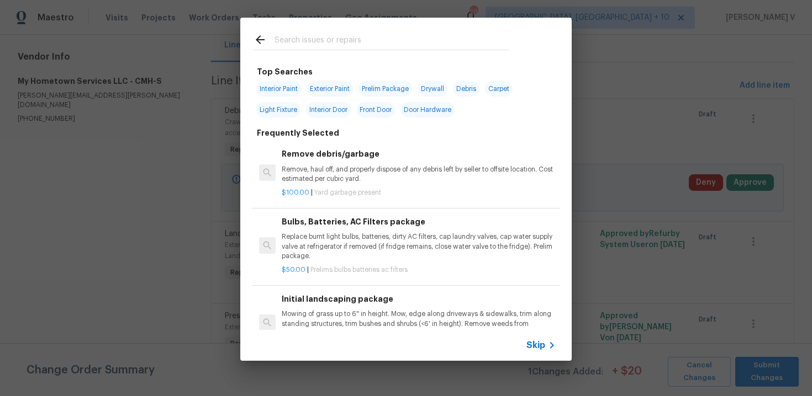
click at [535, 348] on span "Skip" at bounding box center [535, 345] width 19 height 11
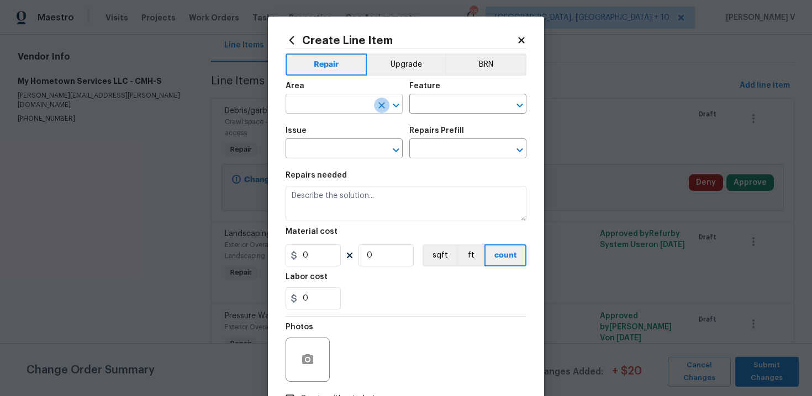
click at [378, 107] on icon "Clear" at bounding box center [381, 105] width 11 height 11
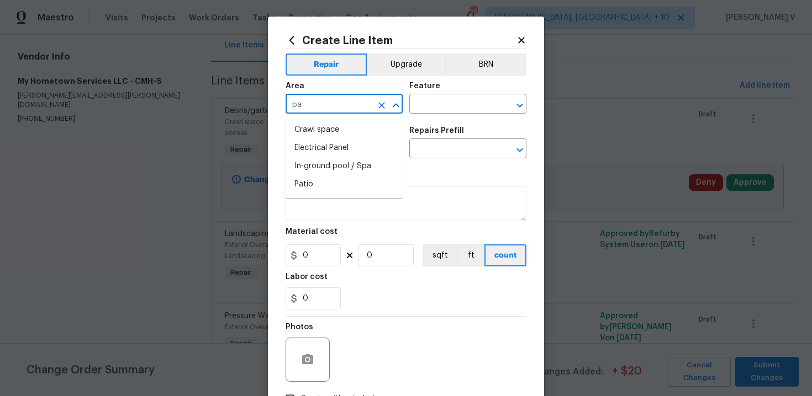
click at [345, 108] on input "pa" at bounding box center [328, 105] width 86 height 17
type input "pa"
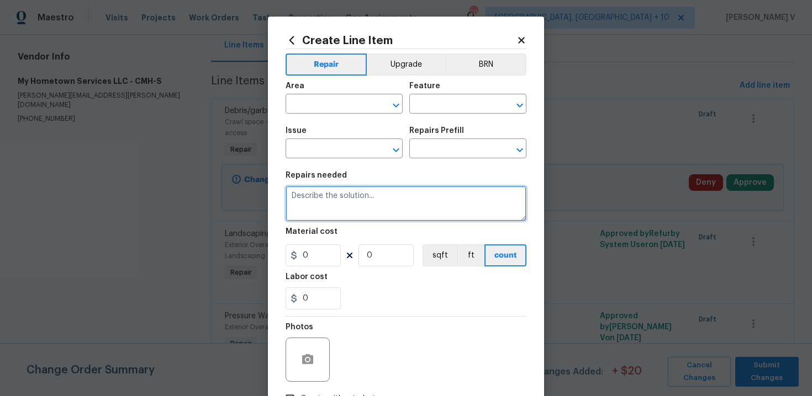
click at [375, 201] on textarea at bounding box center [405, 203] width 241 height 35
paste textarea "Paint laundry floor and extend condensate line into drain."
type textarea "Paint laundry floor and extend condensate line into drain."
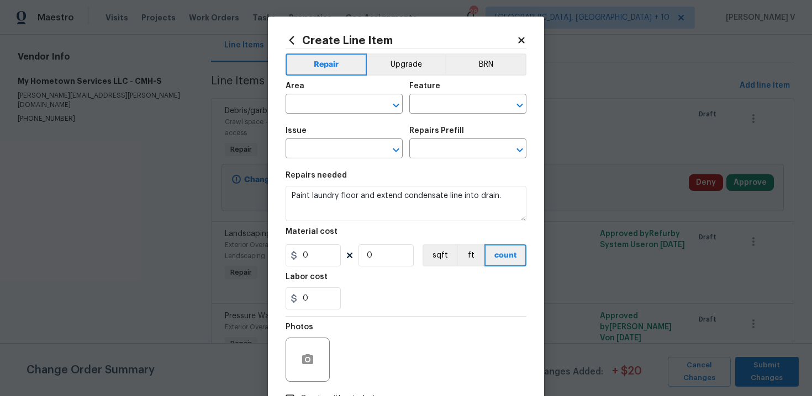
click at [329, 94] on div "Area" at bounding box center [343, 89] width 117 height 14
click at [323, 104] on input "text" at bounding box center [328, 105] width 86 height 17
click at [334, 134] on li "Laundry" at bounding box center [343, 130] width 117 height 18
type input "Laundry"
click at [463, 109] on input "text" at bounding box center [452, 105] width 86 height 17
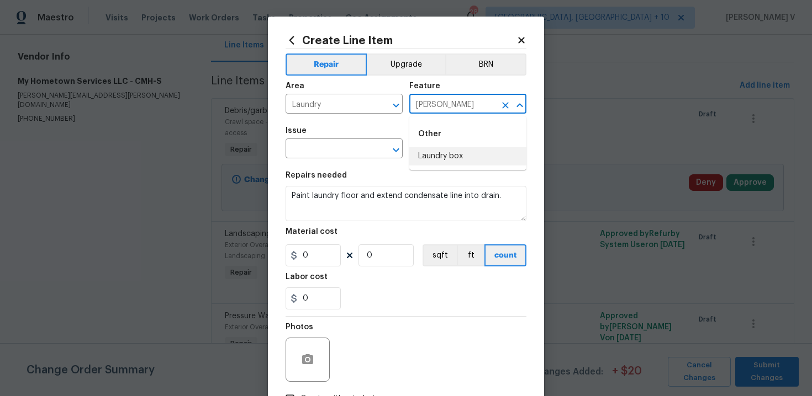
click at [439, 109] on input "lau" at bounding box center [452, 105] width 86 height 17
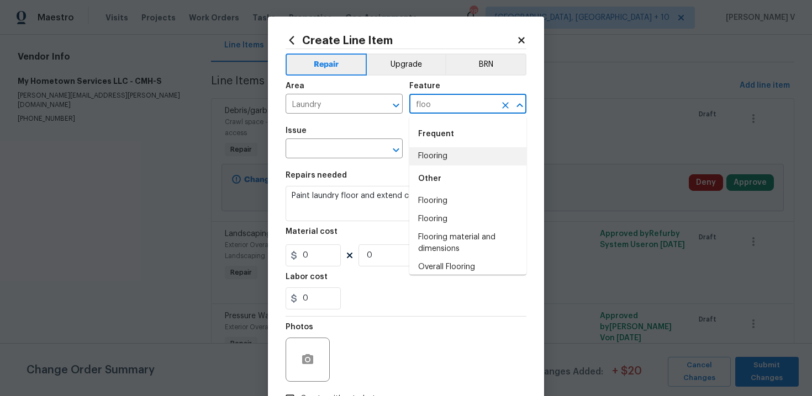
click at [430, 161] on li "Flooring" at bounding box center [467, 156] width 117 height 18
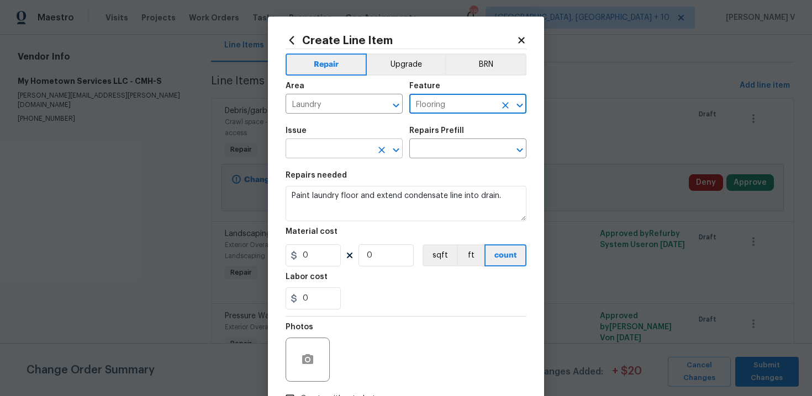
type input "Flooring"
click at [331, 151] on input "text" at bounding box center [328, 149] width 86 height 17
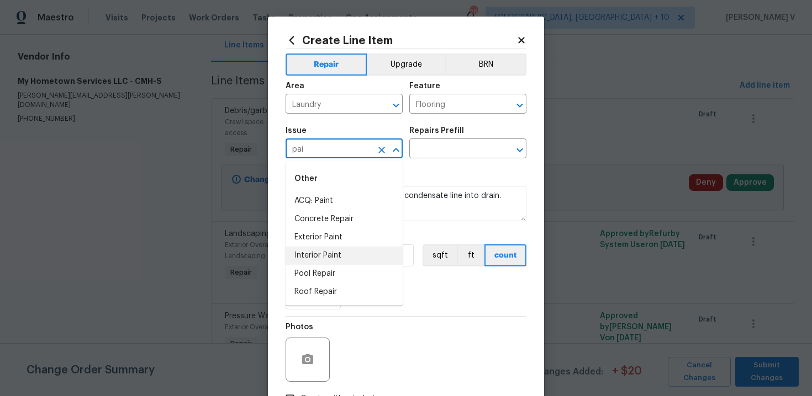
click at [325, 251] on li "Interior Paint" at bounding box center [343, 256] width 117 height 18
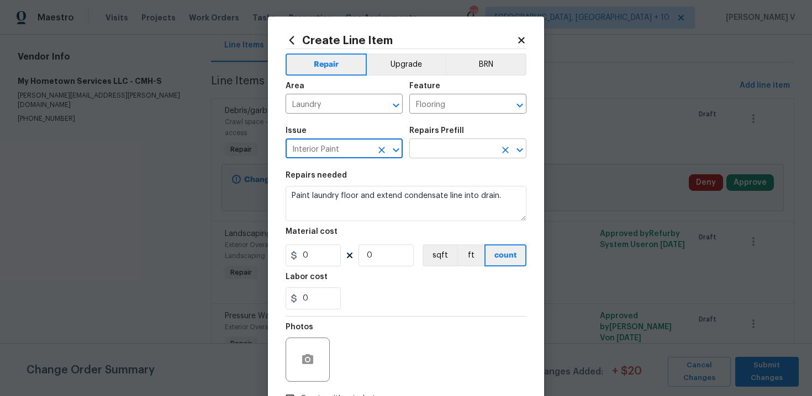
type input "Interior Paint"
click at [447, 150] on input "text" at bounding box center [452, 149] width 86 height 17
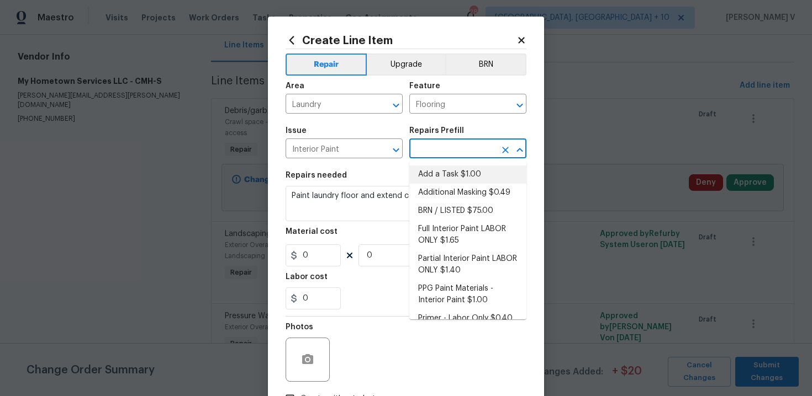
click at [435, 166] on li "Add a Task $1.00" at bounding box center [467, 175] width 117 height 18
type input "Overall Paint"
type input "Add a Task $1.00"
type textarea "HPM to detail"
type input "1"
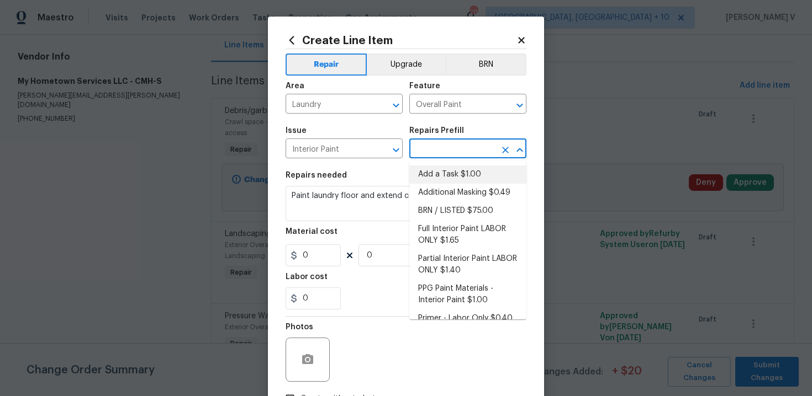
type input "1"
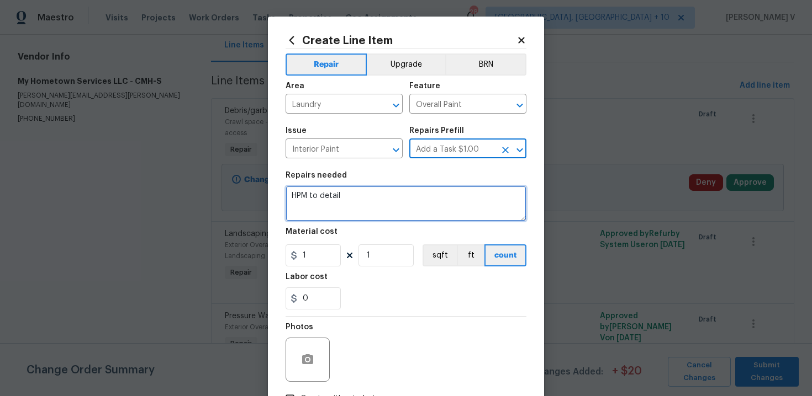
click at [358, 221] on textarea "HPM to detail" at bounding box center [405, 203] width 241 height 35
paste textarea "Paint laundry floor and extend condensate line into drain."
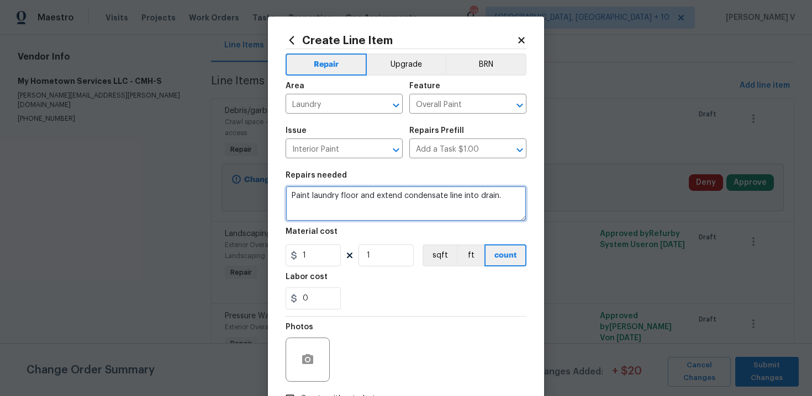
type textarea "Paint laundry floor and extend condensate line into drain."
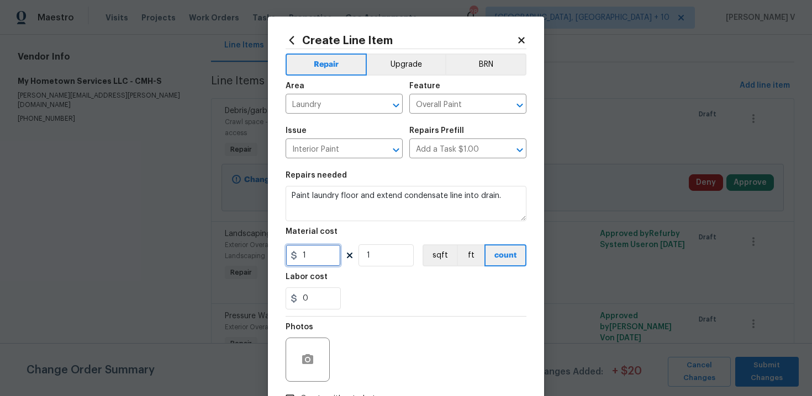
click at [320, 251] on input "1" at bounding box center [312, 256] width 55 height 22
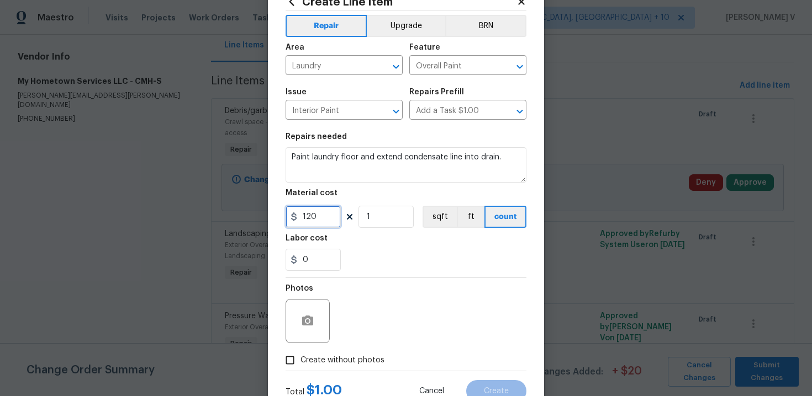
scroll to position [80, 0]
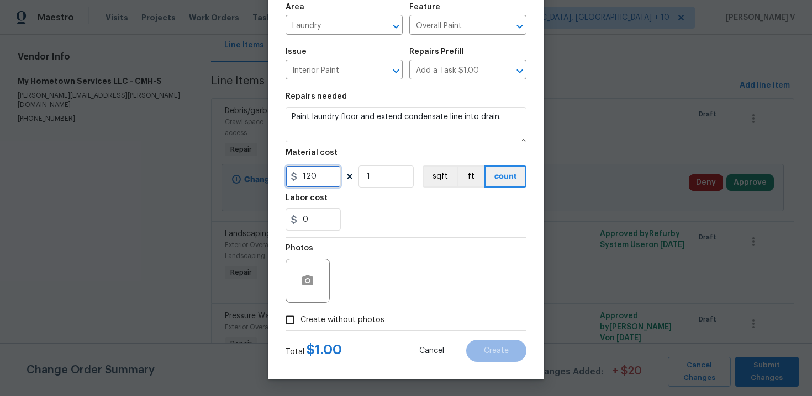
type input "120"
click at [308, 318] on span "Create without photos" at bounding box center [342, 321] width 84 height 12
click at [300, 318] on input "Create without photos" at bounding box center [289, 320] width 21 height 21
checkbox input "true"
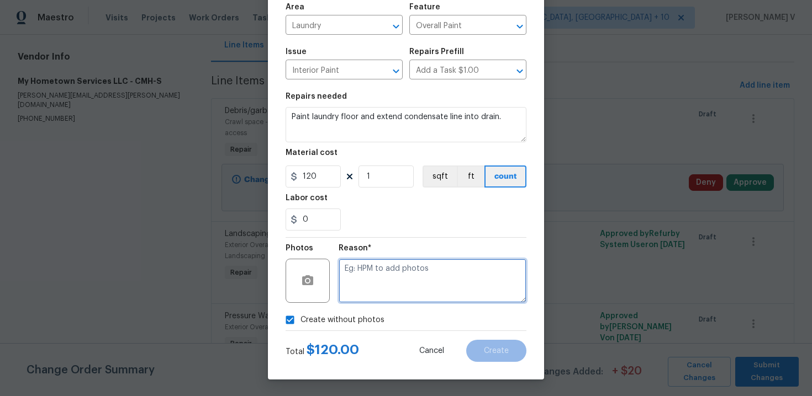
click at [425, 269] on textarea at bounding box center [432, 281] width 188 height 44
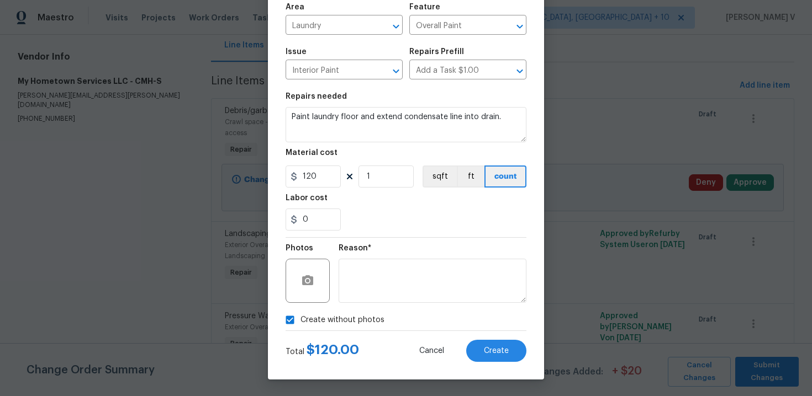
click at [497, 363] on div "Create Line Item Repair Upgrade BRN Area Laundry ​ Feature Overall Paint ​ Issu…" at bounding box center [406, 159] width 276 height 442
click at [495, 345] on button "Create" at bounding box center [496, 351] width 60 height 22
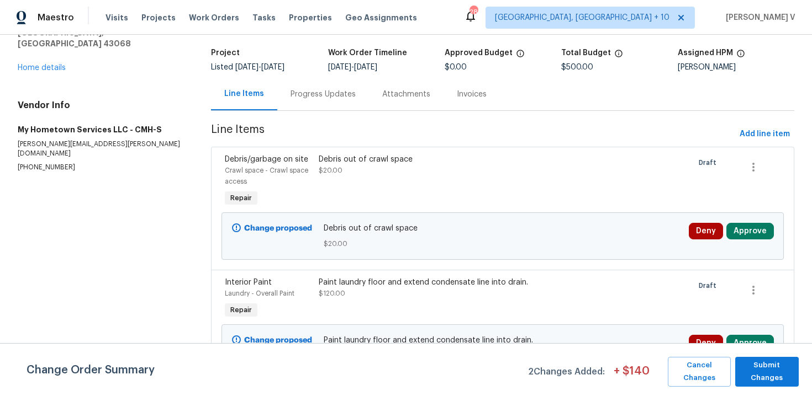
scroll to position [39, 0]
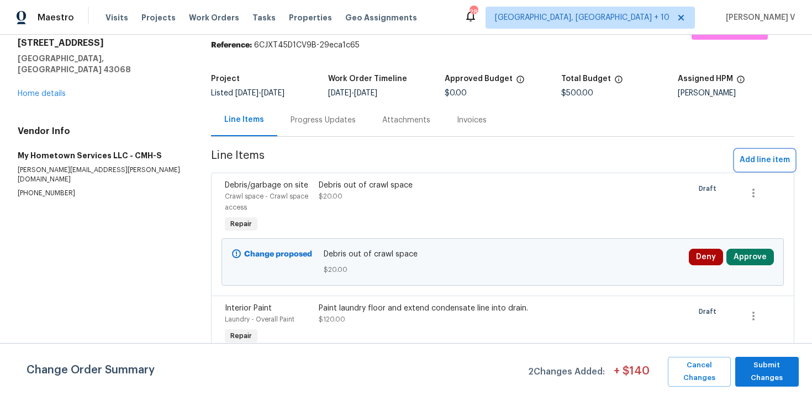
click at [764, 159] on span "Add line item" at bounding box center [764, 161] width 50 height 14
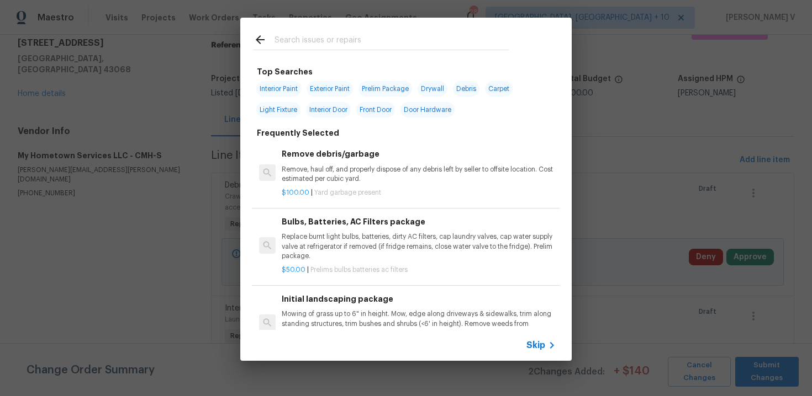
click at [536, 342] on span "Skip" at bounding box center [535, 345] width 19 height 11
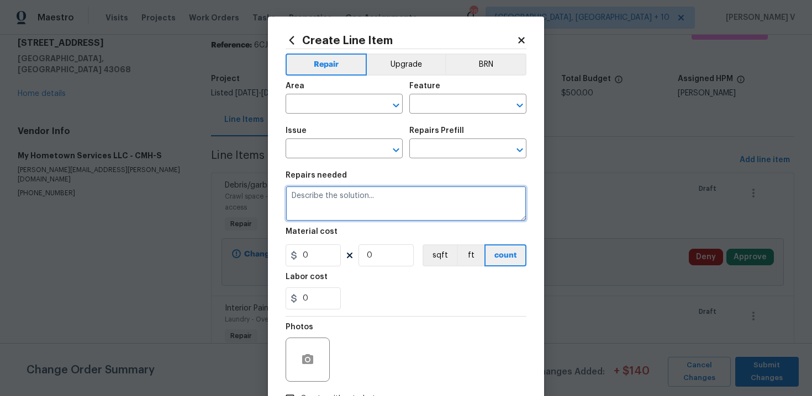
click at [418, 207] on textarea at bounding box center [405, 203] width 241 height 35
paste textarea "Cut down basketball hoop."
type textarea "Cut down basketball hoop."
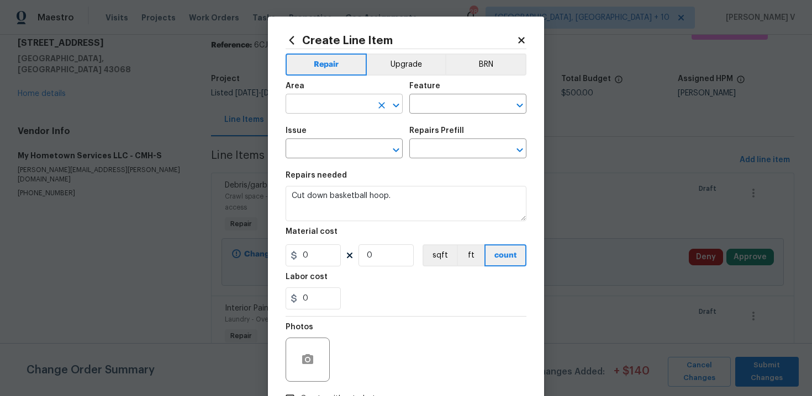
click at [333, 104] on input "text" at bounding box center [328, 105] width 86 height 17
click at [334, 147] on li "Exterior Overall" at bounding box center [343, 148] width 117 height 18
type input "Exterior Overall"
click at [416, 115] on div "Area Exterior Overall ​ Feature ​" at bounding box center [405, 98] width 241 height 45
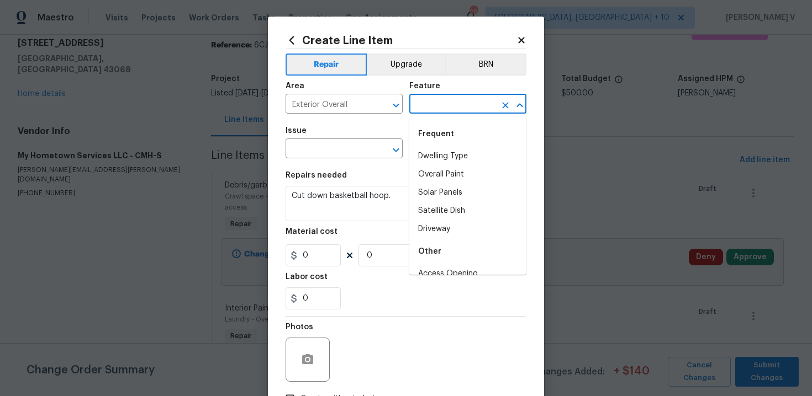
click at [433, 107] on input "text" at bounding box center [452, 105] width 86 height 17
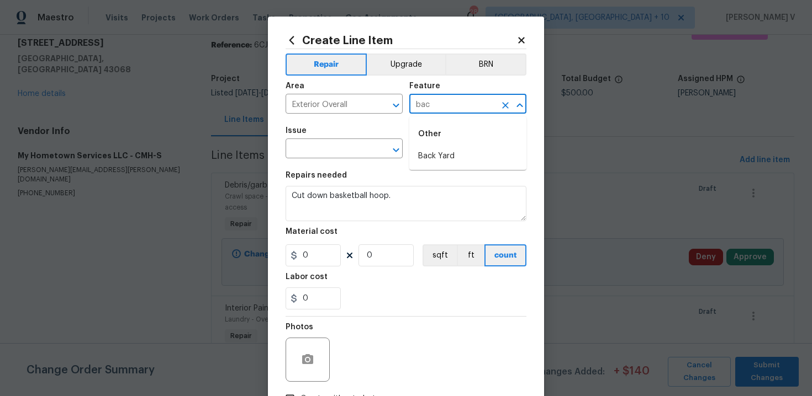
click at [432, 101] on input "bac" at bounding box center [452, 105] width 86 height 17
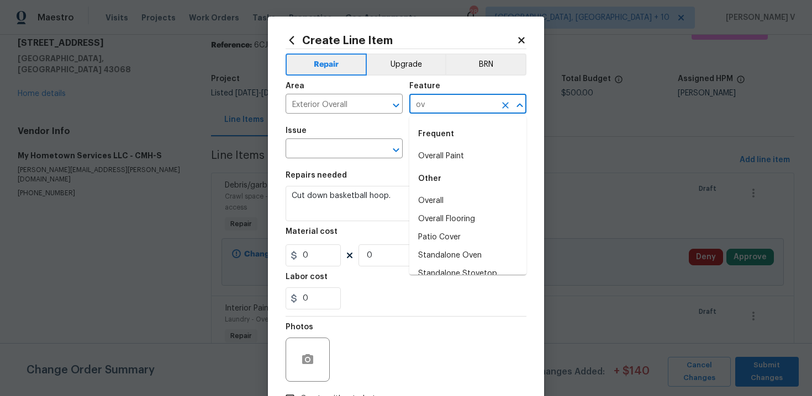
click at [435, 108] on input "ov" at bounding box center [452, 105] width 86 height 17
type input "a"
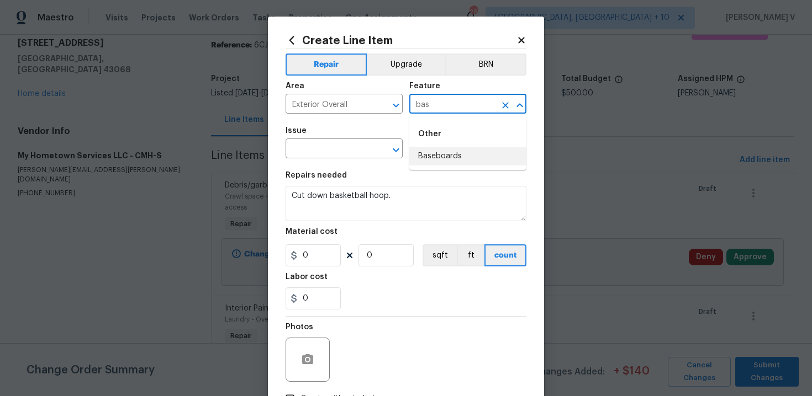
click at [444, 102] on input "bas" at bounding box center [452, 105] width 86 height 17
type input "c"
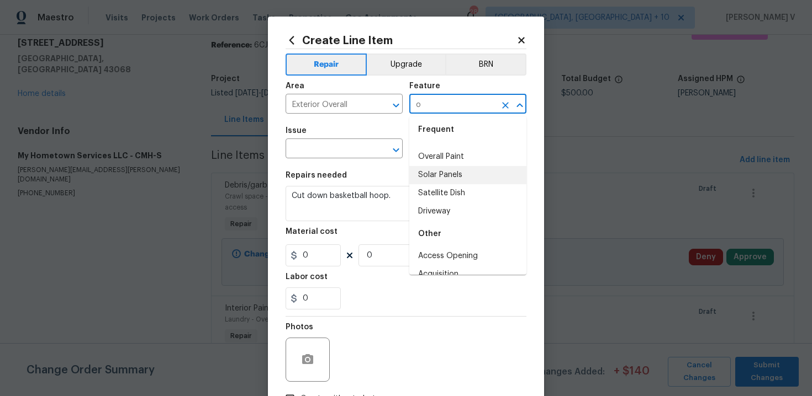
scroll to position [0, 0]
type input "o"
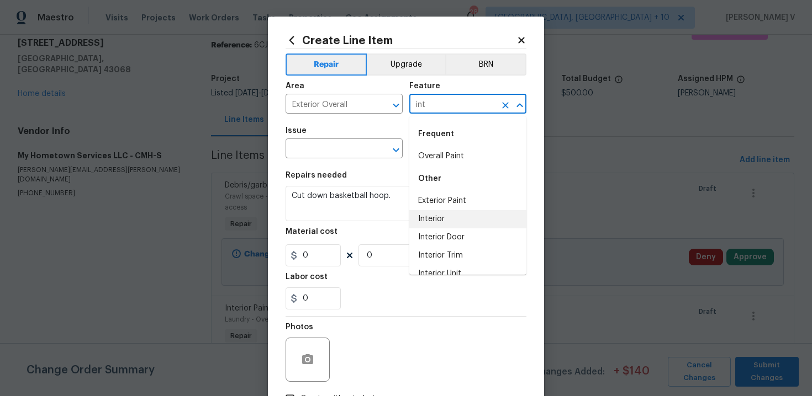
click at [443, 215] on li "Interior" at bounding box center [467, 219] width 117 height 18
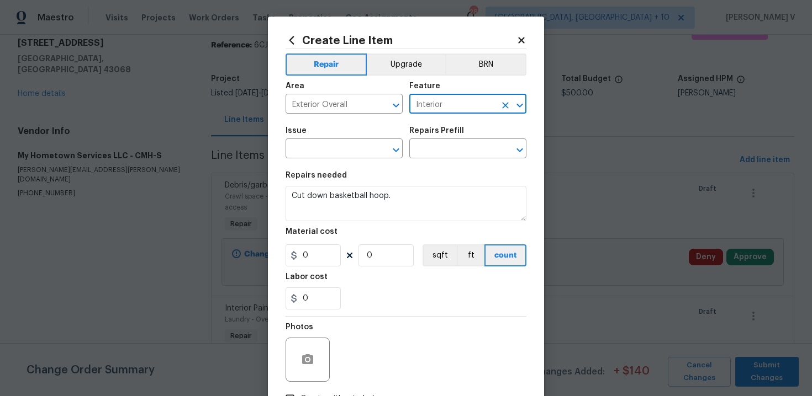
type input "Interior"
click at [339, 135] on div "Issue" at bounding box center [343, 134] width 117 height 14
click at [331, 148] on input "text" at bounding box center [328, 149] width 86 height 17
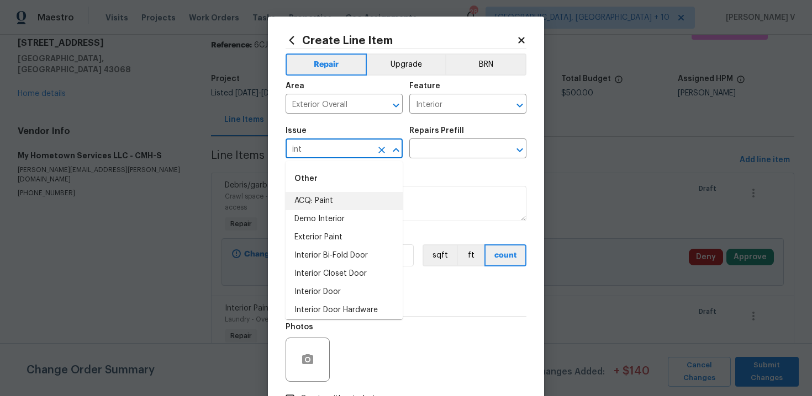
click at [338, 152] on input "int" at bounding box center [328, 149] width 86 height 17
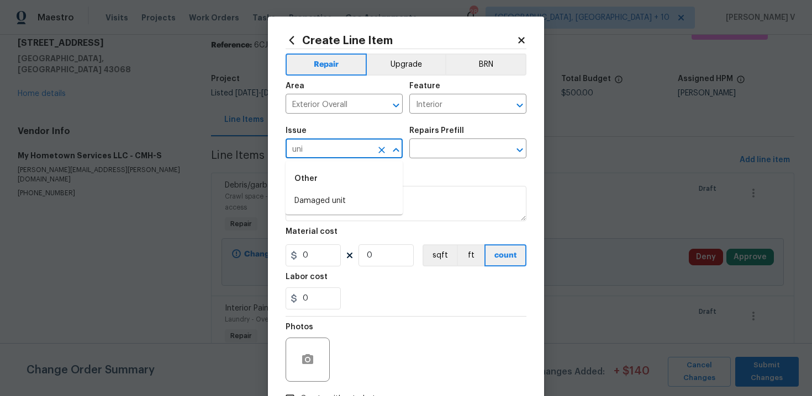
type input "uni"
click at [347, 139] on div "Issue" at bounding box center [343, 134] width 117 height 14
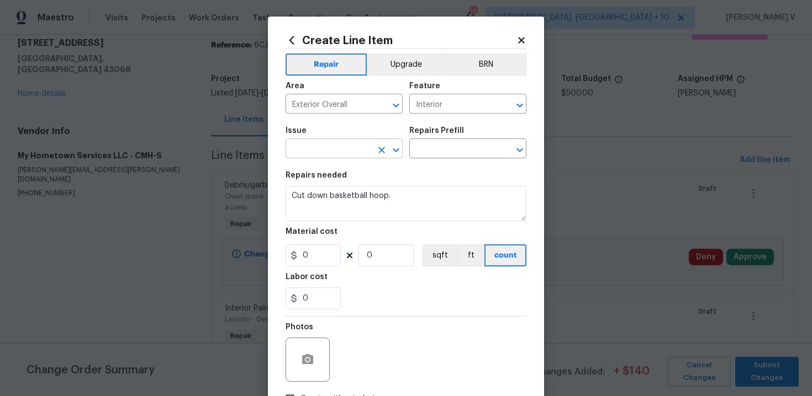
click at [334, 147] on input "text" at bounding box center [328, 149] width 86 height 17
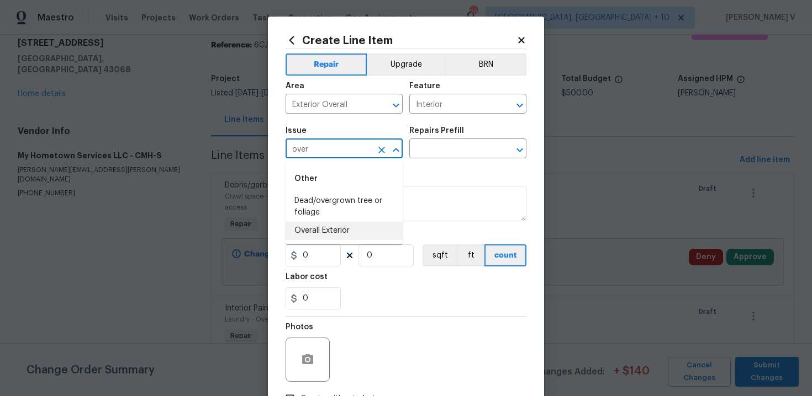
click at [335, 228] on li "Overall Exterior" at bounding box center [343, 231] width 117 height 18
type input "Overall Exterior"
click at [433, 150] on input "text" at bounding box center [452, 149] width 86 height 17
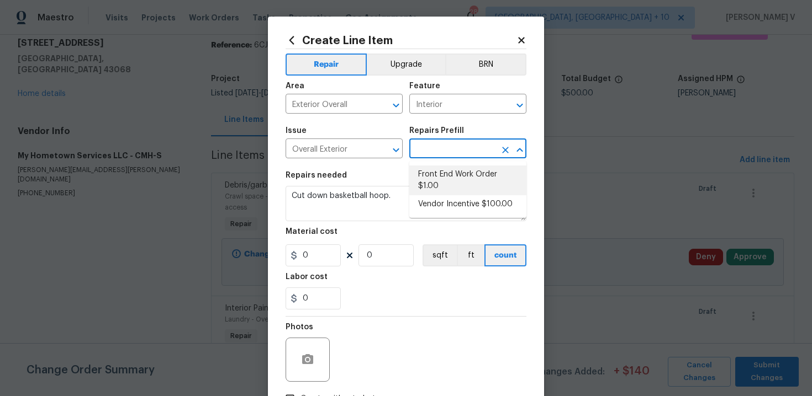
click at [435, 176] on li "Front End Work Order $1.00" at bounding box center [467, 181] width 117 height 30
type input "Front End Work Order $1.00"
type textarea "Placeholder line item for the creation of front end work orders."
type input "1"
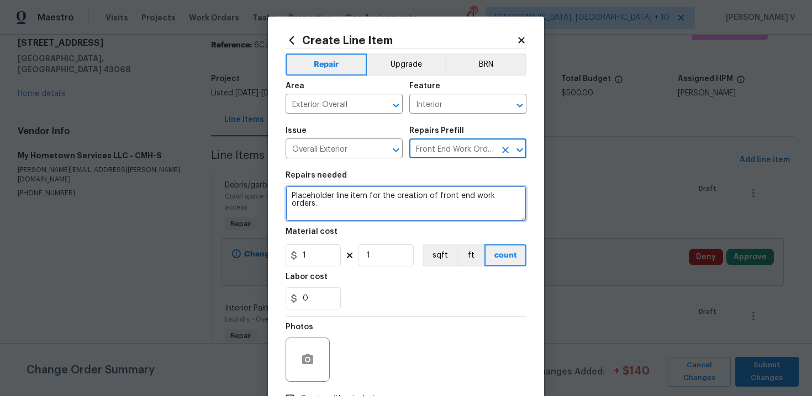
click at [372, 210] on textarea "Placeholder line item for the creation of front end work orders." at bounding box center [405, 203] width 241 height 35
paste textarea "Cut down basketball hoop."
type textarea "Cut down basketball hoop."
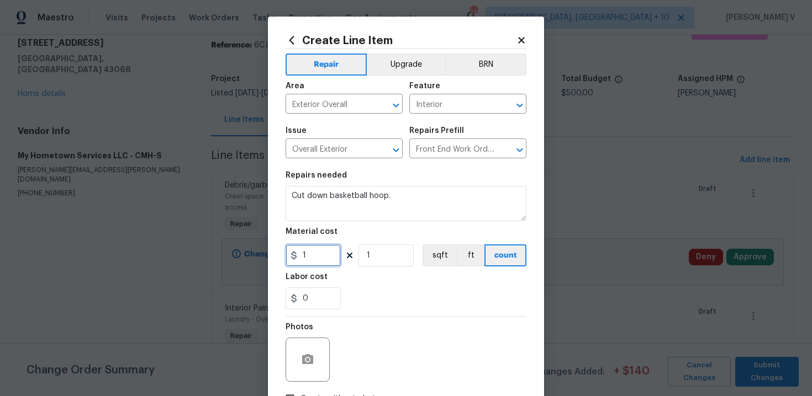
click at [327, 257] on input "1" at bounding box center [312, 256] width 55 height 22
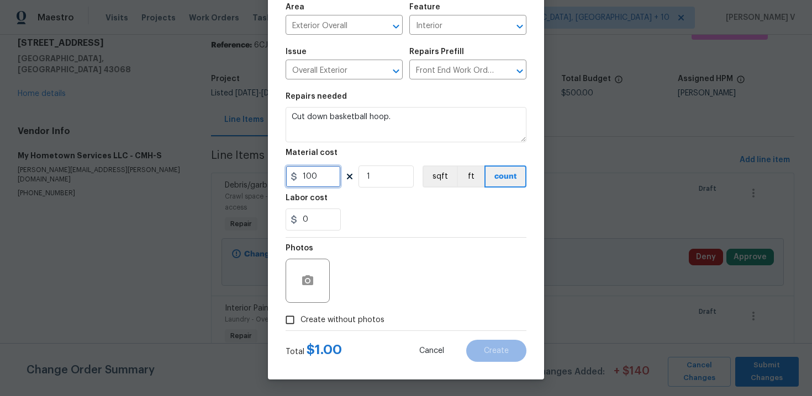
type input "100"
click at [318, 320] on span "Create without photos" at bounding box center [342, 321] width 84 height 12
click at [300, 320] on input "Create without photos" at bounding box center [289, 320] width 21 height 21
checkbox input "true"
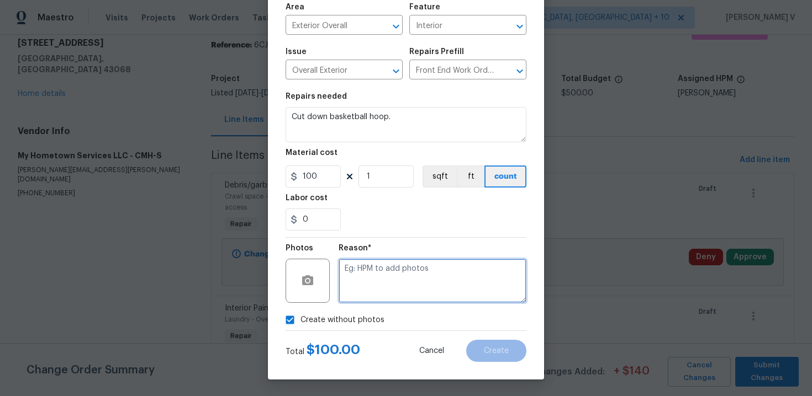
click at [384, 298] on textarea at bounding box center [432, 281] width 188 height 44
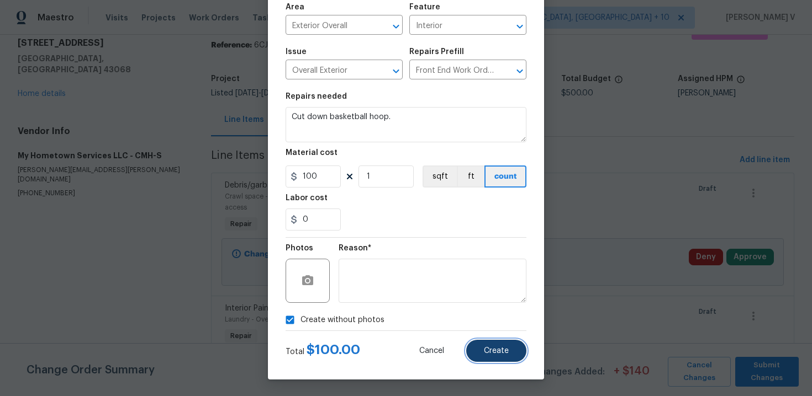
click at [478, 348] on button "Create" at bounding box center [496, 351] width 60 height 22
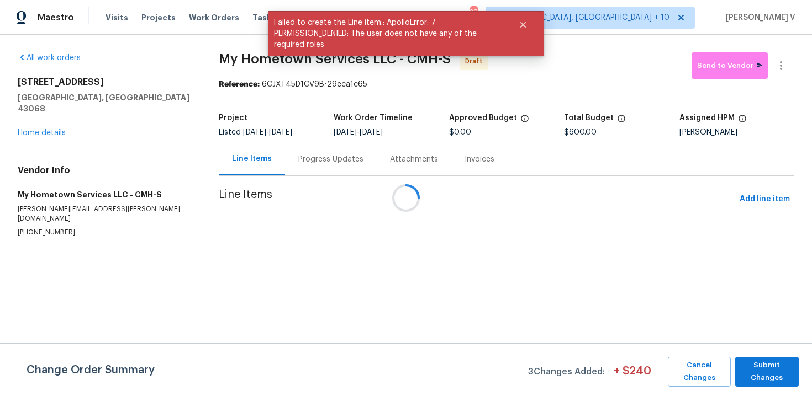
scroll to position [0, 0]
click at [786, 365] on span "Submit Changes" at bounding box center [766, 371] width 52 height 25
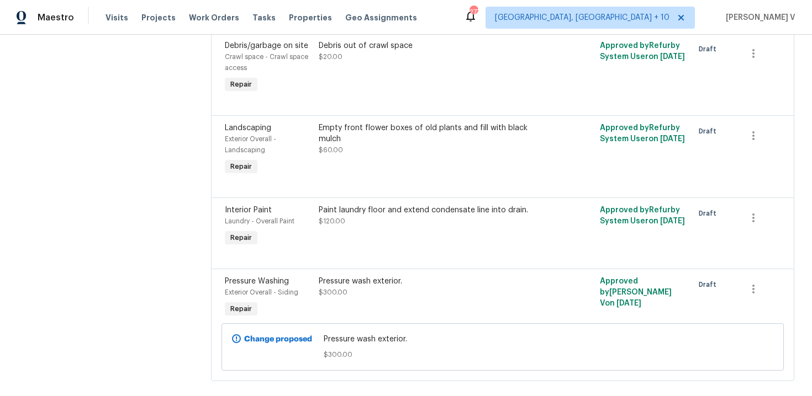
scroll to position [176, 0]
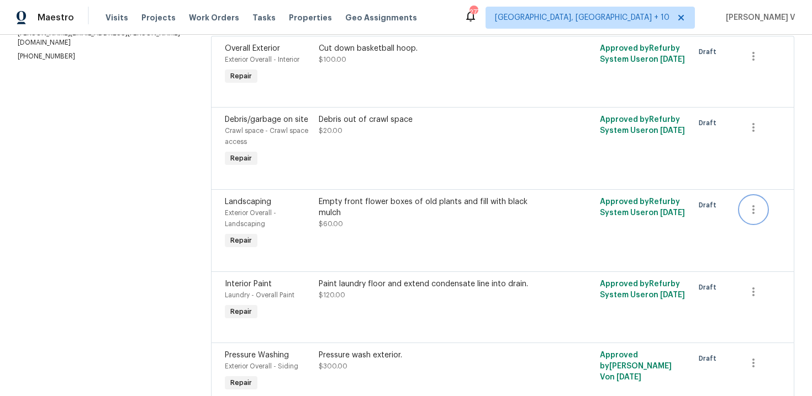
click at [744, 209] on button "button" at bounding box center [753, 210] width 27 height 27
click at [749, 211] on li "Cancel" at bounding box center [761, 211] width 43 height 18
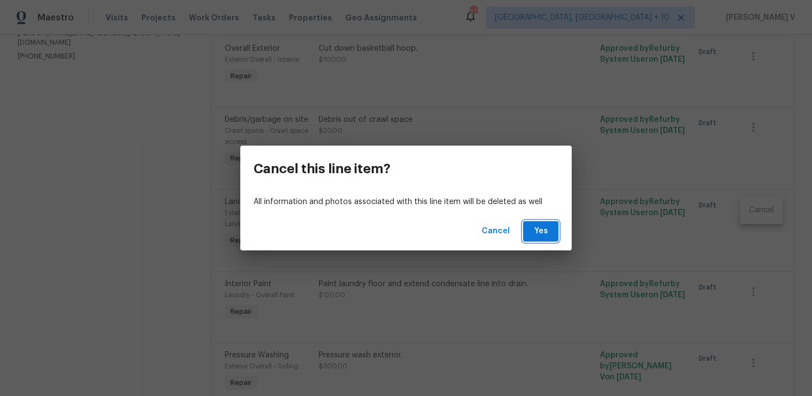
click at [541, 234] on span "Yes" at bounding box center [541, 232] width 18 height 14
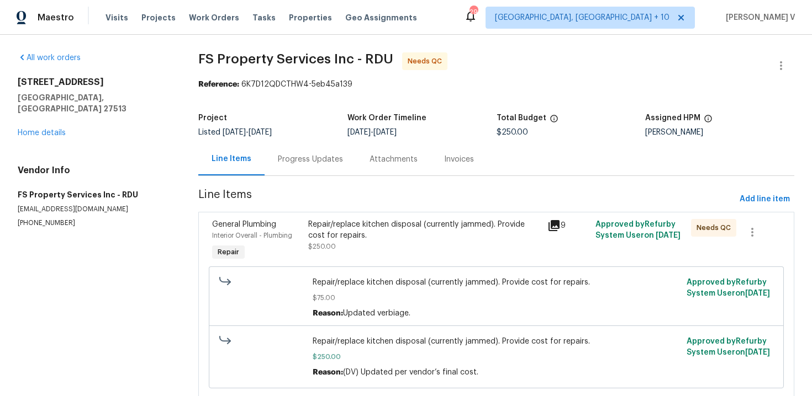
click at [349, 238] on div "Repair/replace kitchen disposal (currently jammed). Provide cost for repairs." at bounding box center [424, 230] width 233 height 22
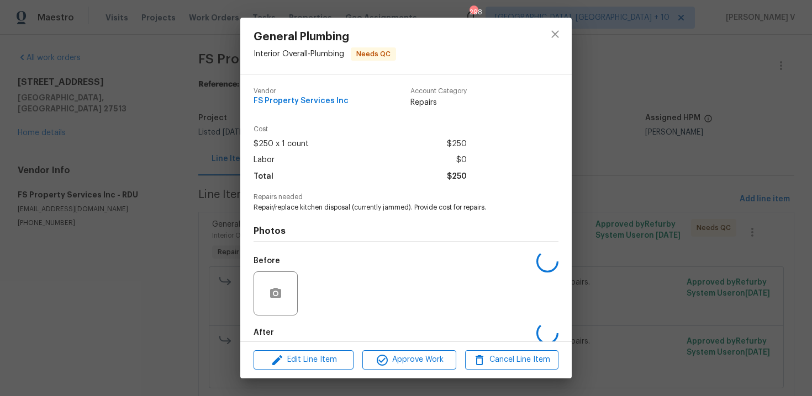
scroll to position [57, 0]
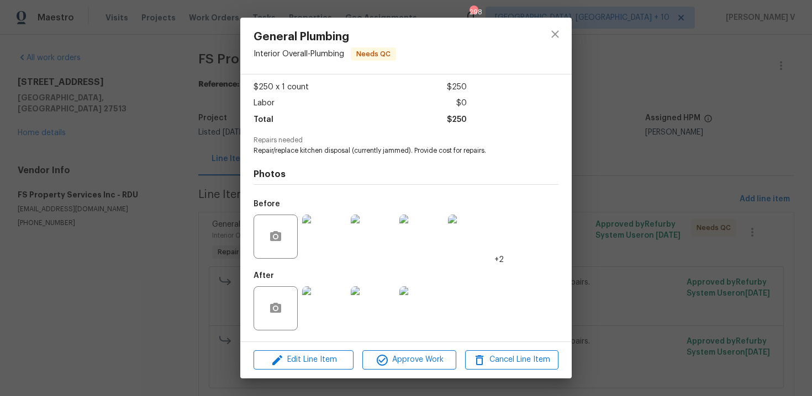
click at [331, 282] on div at bounding box center [324, 308] width 49 height 57
click at [325, 305] on img at bounding box center [324, 309] width 44 height 44
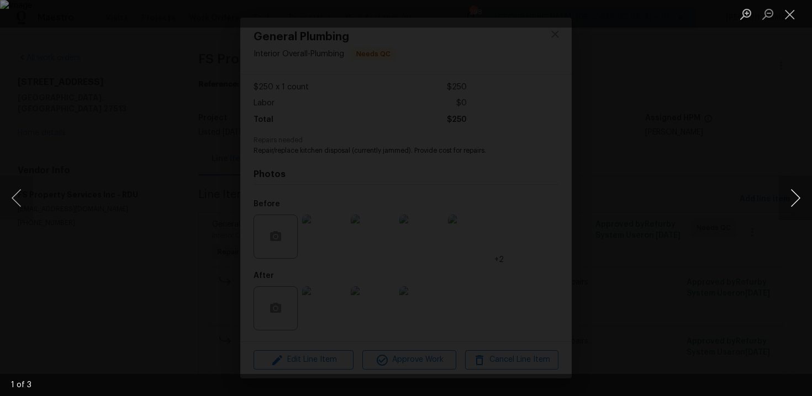
click at [801, 200] on button "Next image" at bounding box center [795, 198] width 33 height 44
click at [747, 123] on div "Lightbox" at bounding box center [406, 198] width 812 height 396
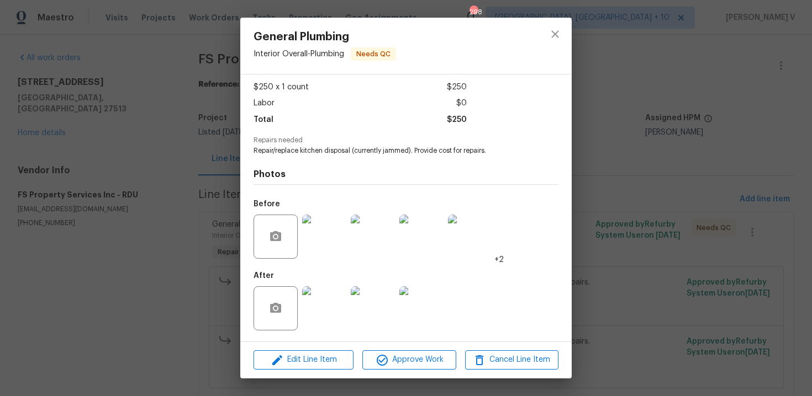
click at [747, 123] on div "General Plumbing Interior Overall - Plumbing Needs QC Vendor FS Property Servic…" at bounding box center [406, 198] width 812 height 396
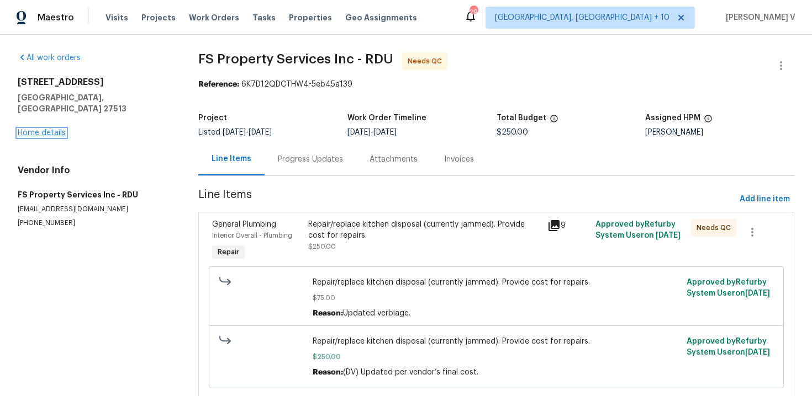
click at [46, 129] on link "Home details" at bounding box center [42, 133] width 48 height 8
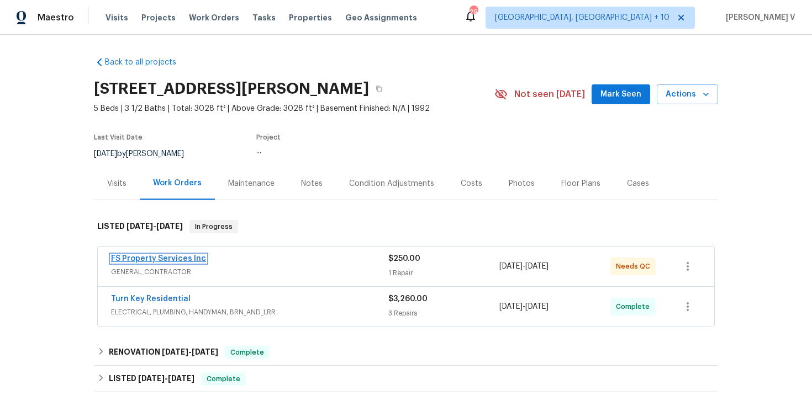
click at [158, 256] on link "FS Property Services Inc" at bounding box center [158, 259] width 95 height 8
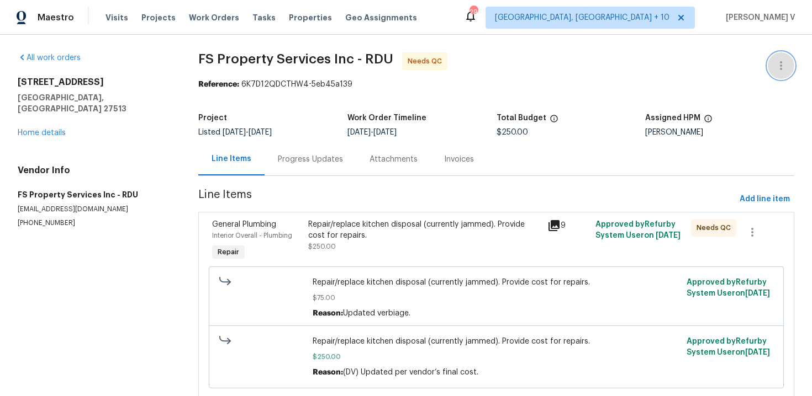
click at [778, 66] on icon "button" at bounding box center [780, 65] width 13 height 13
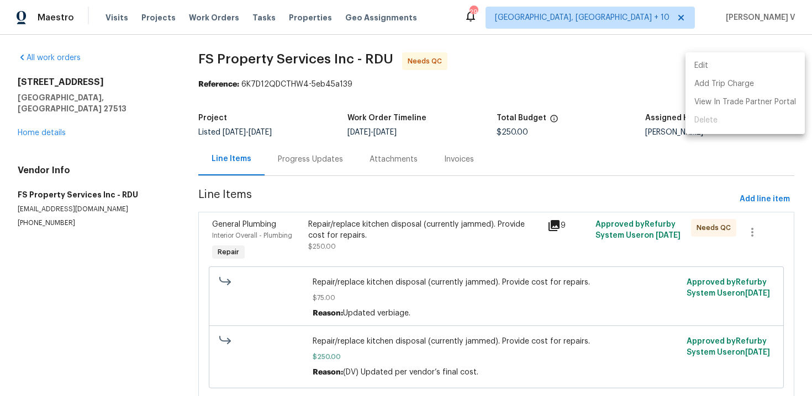
click at [742, 67] on li "Edit" at bounding box center [744, 66] width 119 height 18
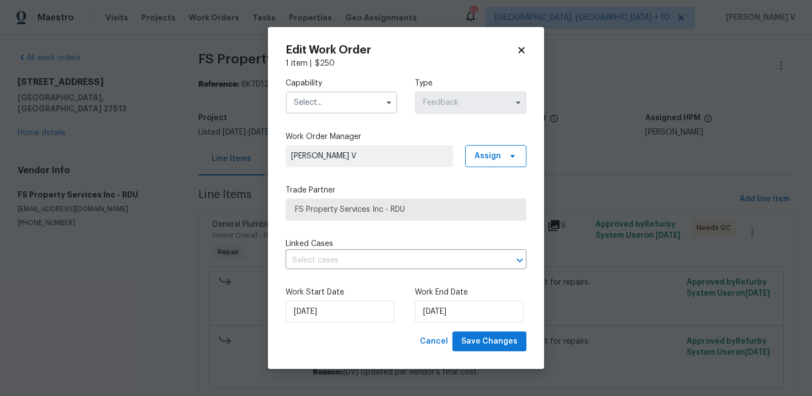
click at [335, 108] on input "text" at bounding box center [341, 103] width 112 height 22
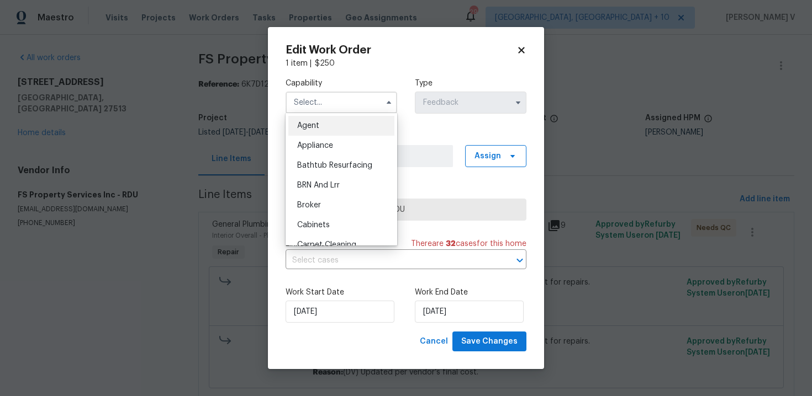
click at [308, 128] on span "Agent" at bounding box center [308, 126] width 22 height 8
type input "Agent"
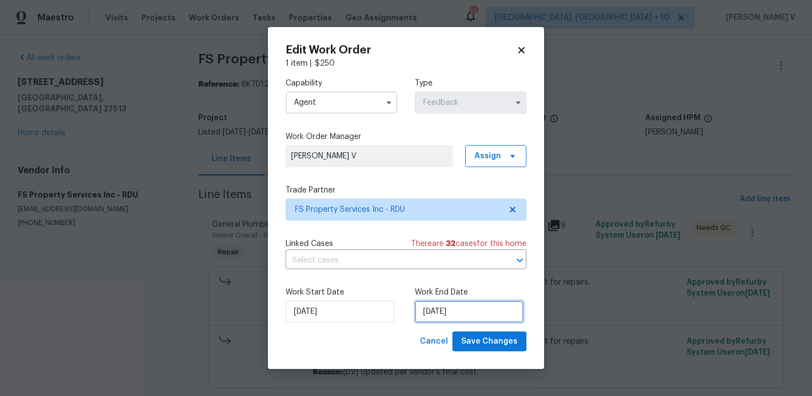
click at [429, 318] on input "[DATE]" at bounding box center [469, 312] width 109 height 22
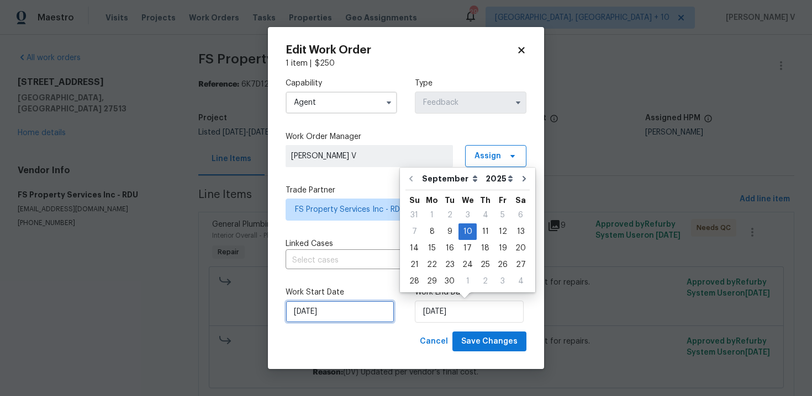
click at [347, 316] on input "08/09/2025" at bounding box center [339, 312] width 109 height 22
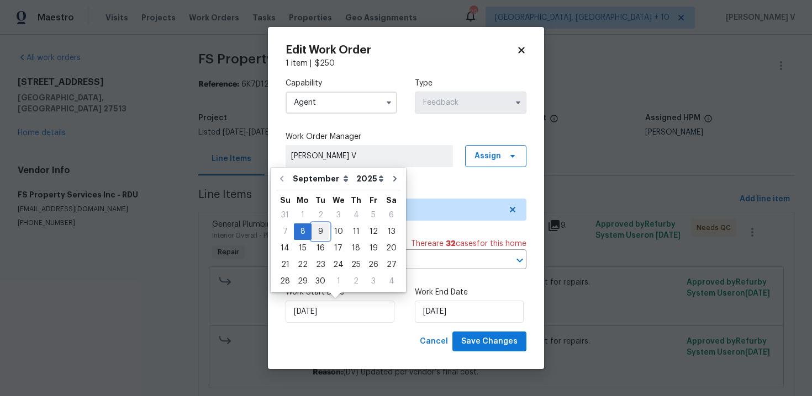
click at [318, 226] on div "9" at bounding box center [320, 231] width 18 height 15
type input "09/09/2025"
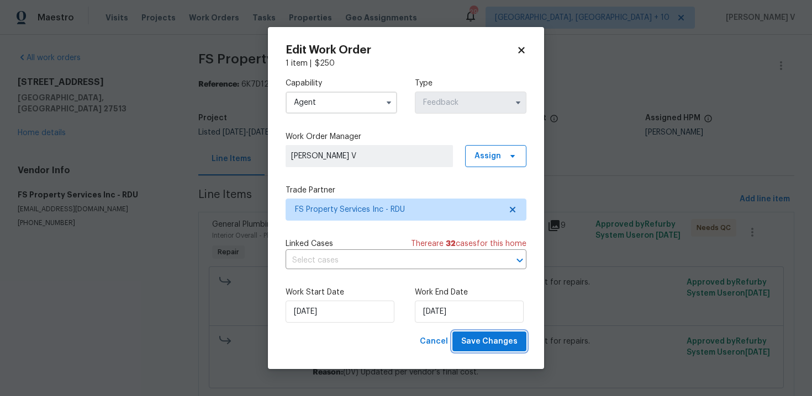
click at [507, 343] on span "Save Changes" at bounding box center [489, 342] width 56 height 14
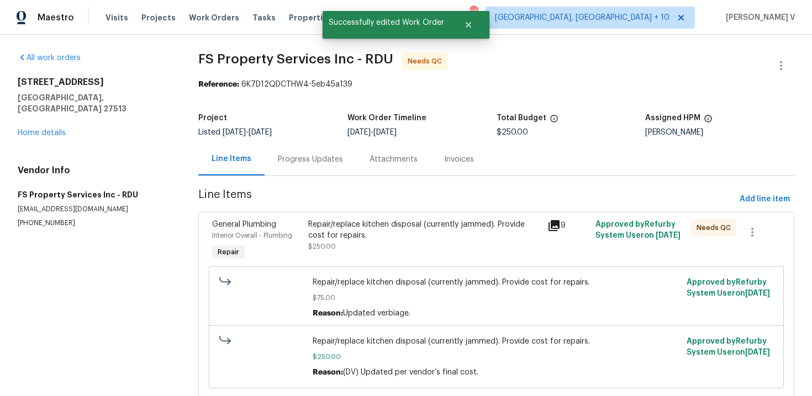
click at [325, 252] on div "Repair/replace kitchen disposal (currently jammed). Provide cost for repairs. $…" at bounding box center [425, 241] width 240 height 51
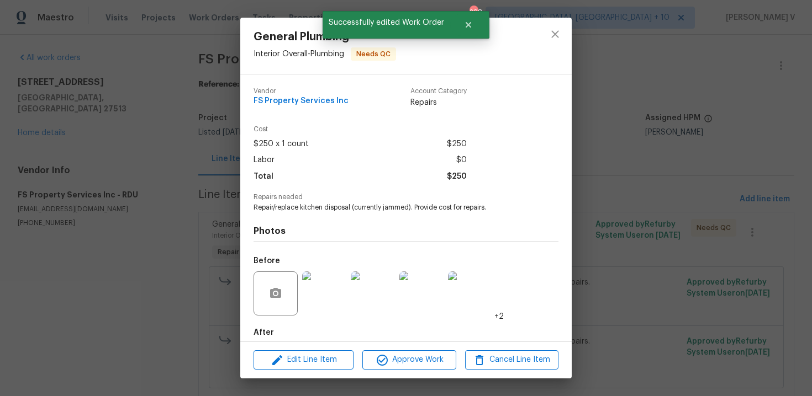
scroll to position [57, 0]
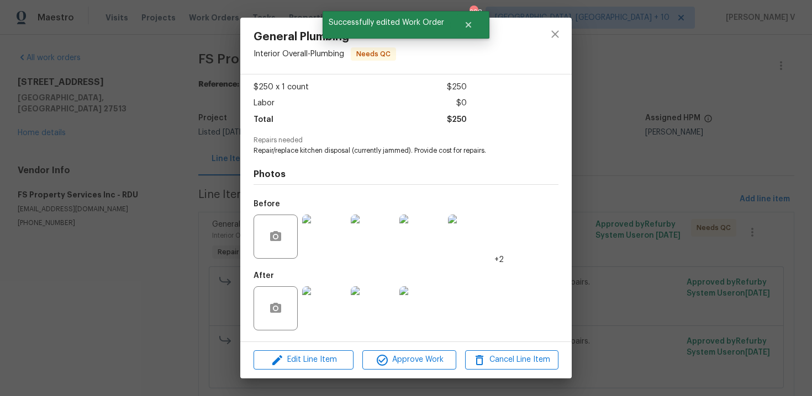
click at [330, 324] on img at bounding box center [324, 309] width 44 height 44
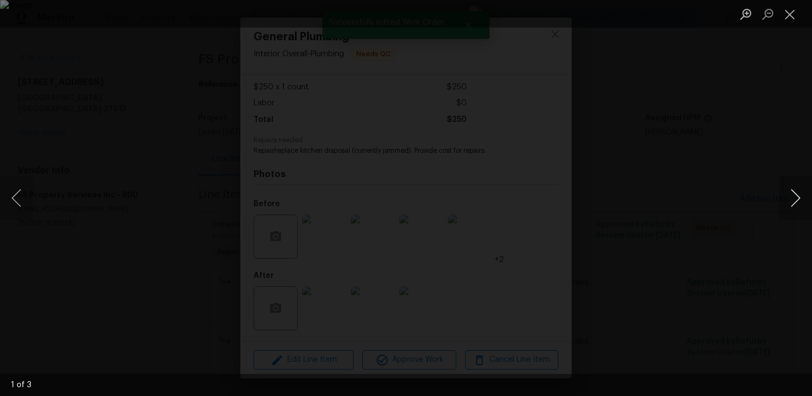
click at [790, 194] on button "Next image" at bounding box center [795, 198] width 33 height 44
click at [679, 112] on div "Lightbox" at bounding box center [406, 198] width 812 height 396
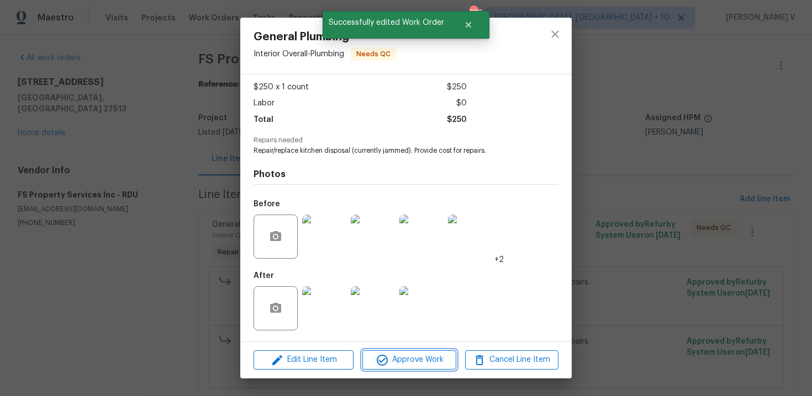
click at [385, 366] on icon "button" at bounding box center [381, 360] width 13 height 13
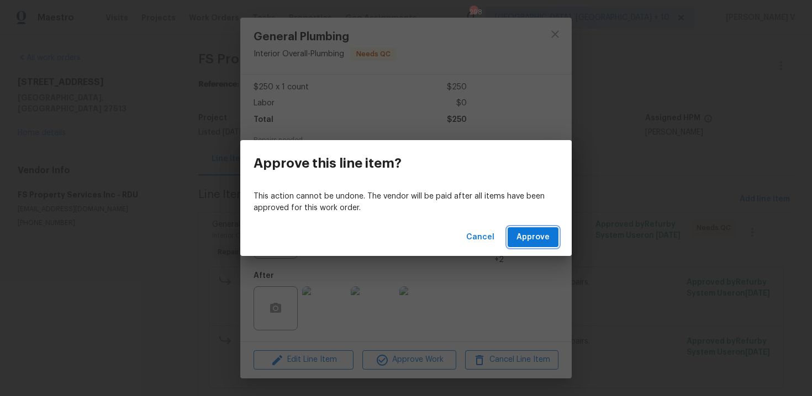
click at [539, 237] on span "Approve" at bounding box center [532, 238] width 33 height 14
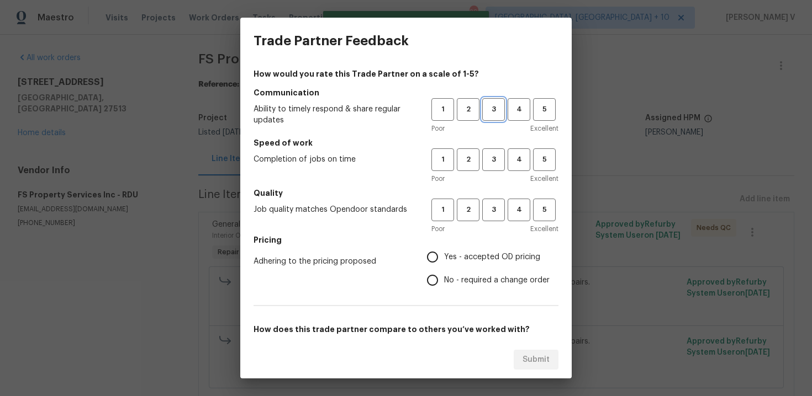
click at [491, 98] on button "3" at bounding box center [493, 109] width 23 height 23
click at [497, 155] on span "3" at bounding box center [493, 160] width 20 height 13
click at [496, 193] on h5 "Quality" at bounding box center [405, 193] width 305 height 11
click at [496, 205] on span "3" at bounding box center [493, 210] width 20 height 13
click at [461, 268] on label "Yes - accepted OD pricing" at bounding box center [485, 257] width 129 height 23
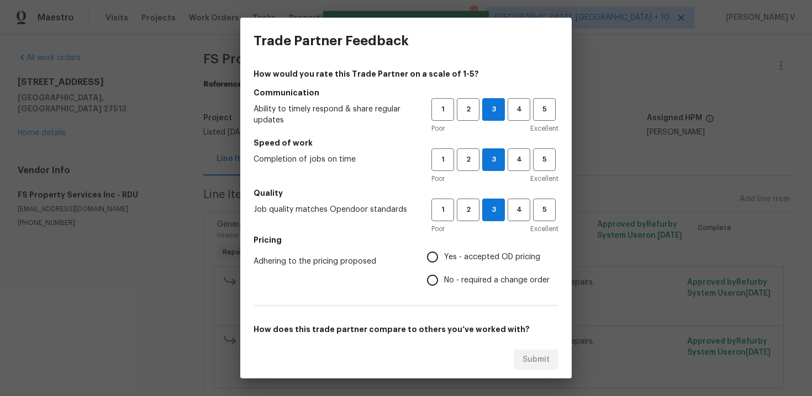
click at [444, 268] on input "Yes - accepted OD pricing" at bounding box center [432, 257] width 23 height 23
radio input "true"
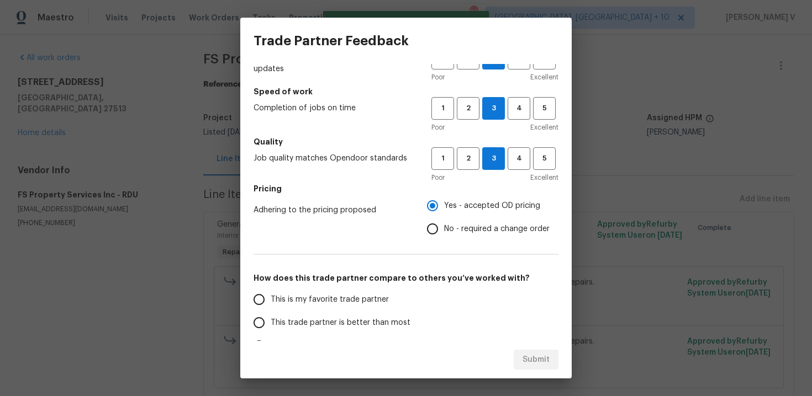
click at [442, 234] on input "No - required a change order" at bounding box center [432, 229] width 23 height 23
radio input "true"
click at [343, 333] on label "This trade partner is better than most" at bounding box center [334, 322] width 174 height 23
click at [271, 333] on input "This trade partner is better than most" at bounding box center [258, 322] width 23 height 23
radio input "false"
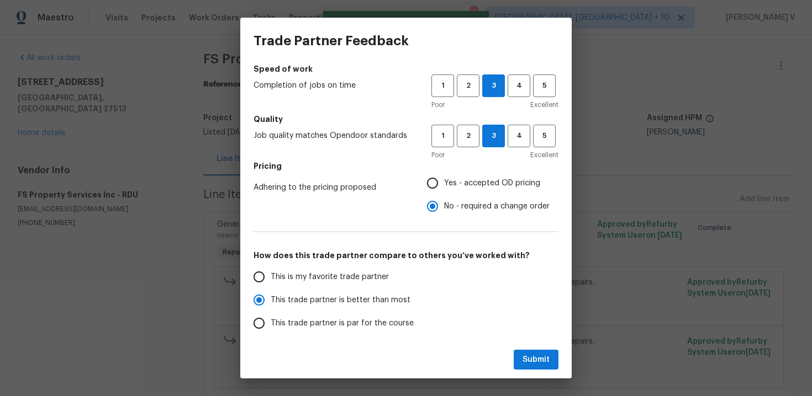
scroll to position [94, 0]
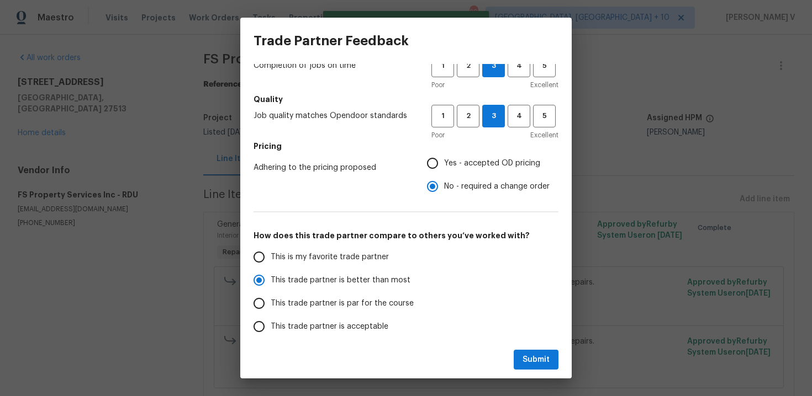
click at [346, 301] on span "This trade partner is par for the course" at bounding box center [342, 304] width 143 height 12
click at [271, 301] on input "This trade partner is par for the course" at bounding box center [258, 303] width 23 height 23
click at [527, 359] on span "Submit" at bounding box center [535, 360] width 27 height 14
radio input "true"
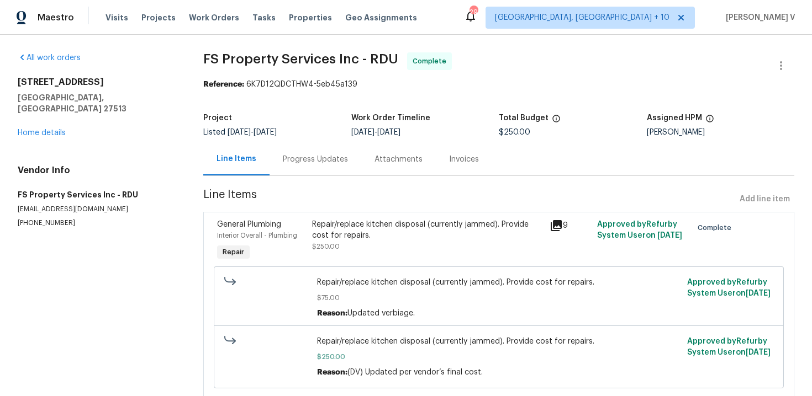
click at [310, 168] on div "Progress Updates" at bounding box center [315, 159] width 92 height 33
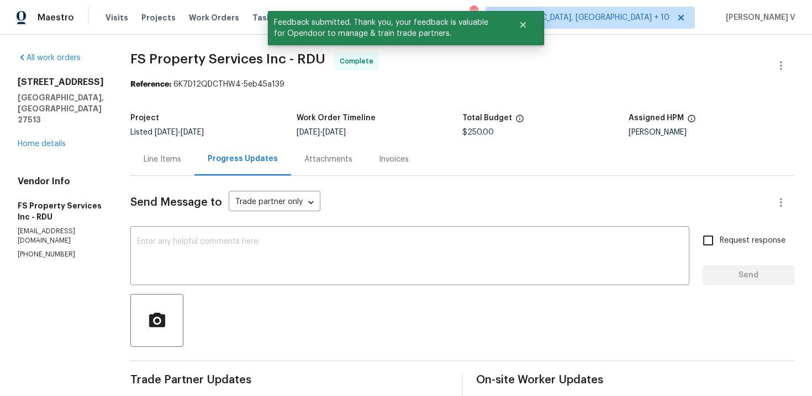
scroll to position [92, 0]
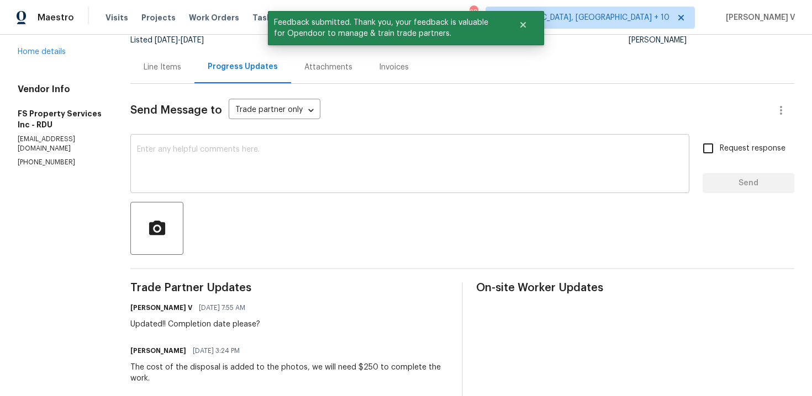
click at [303, 156] on textarea at bounding box center [410, 165] width 546 height 39
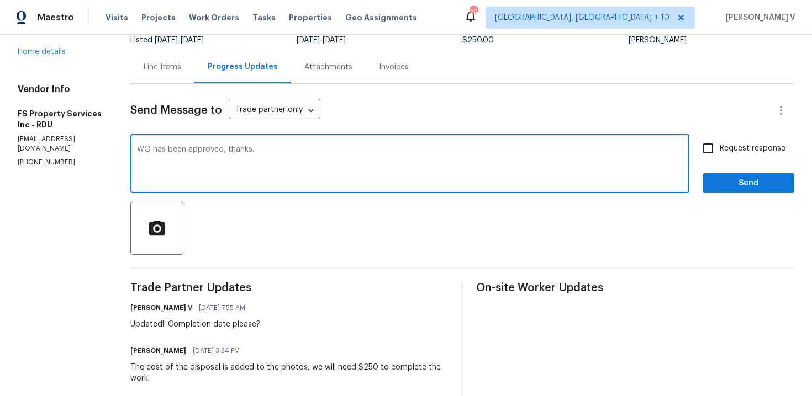
type textarea "WO has been approved, thanks."
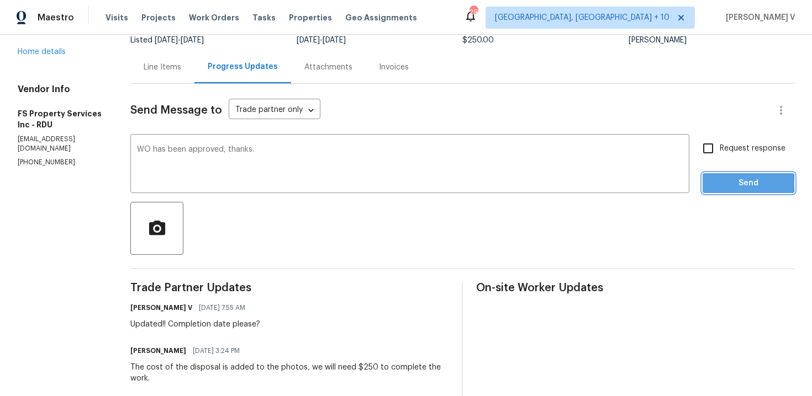
click at [715, 184] on span "Send" at bounding box center [748, 184] width 74 height 14
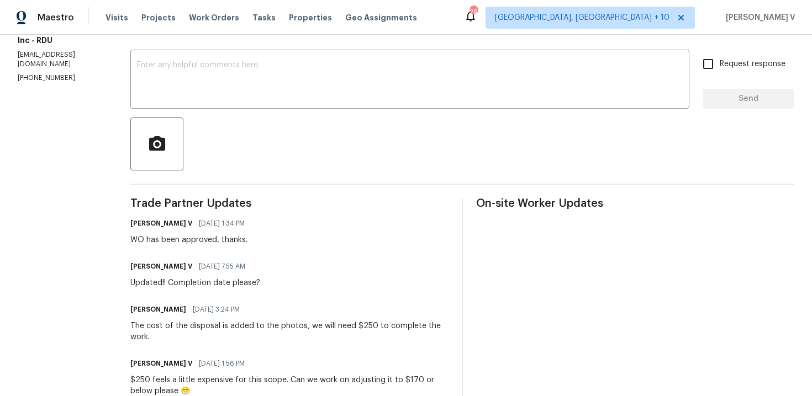
scroll to position [61, 0]
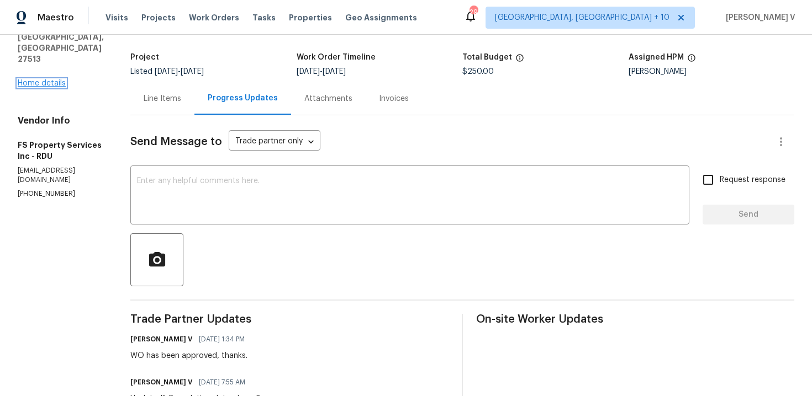
click at [28, 80] on link "Home details" at bounding box center [42, 84] width 48 height 8
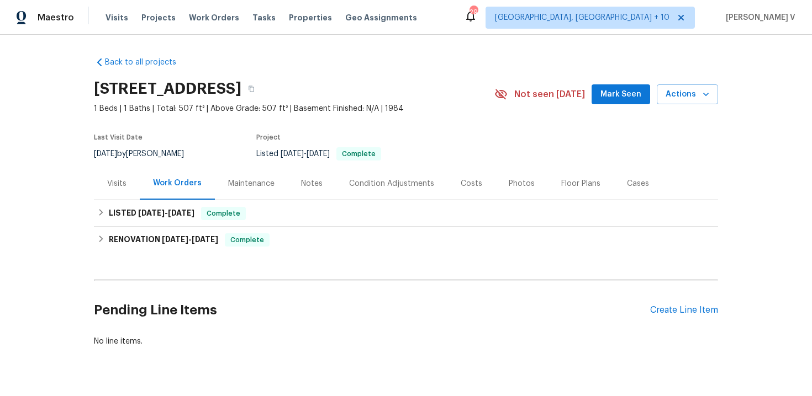
scroll to position [26, 0]
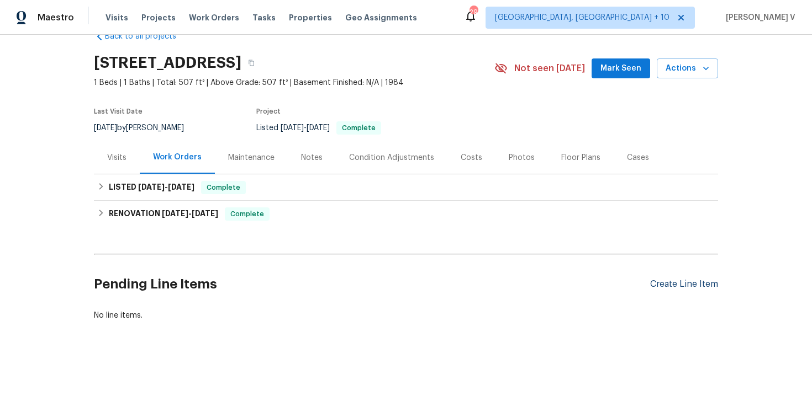
click at [708, 282] on div "Create Line Item" at bounding box center [684, 284] width 68 height 10
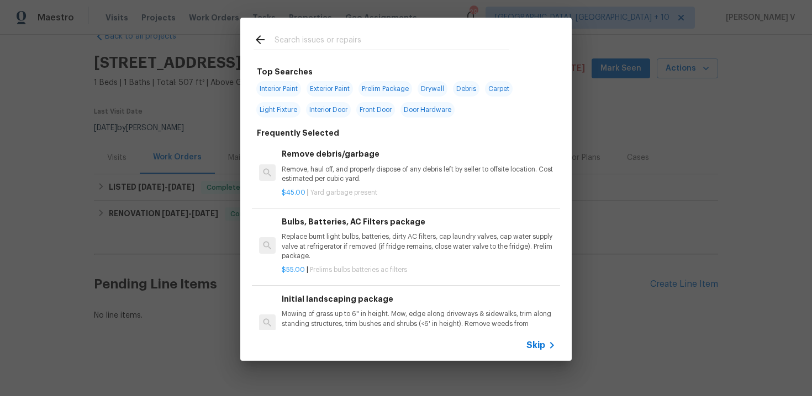
click at [543, 339] on div "Skip" at bounding box center [542, 345] width 32 height 13
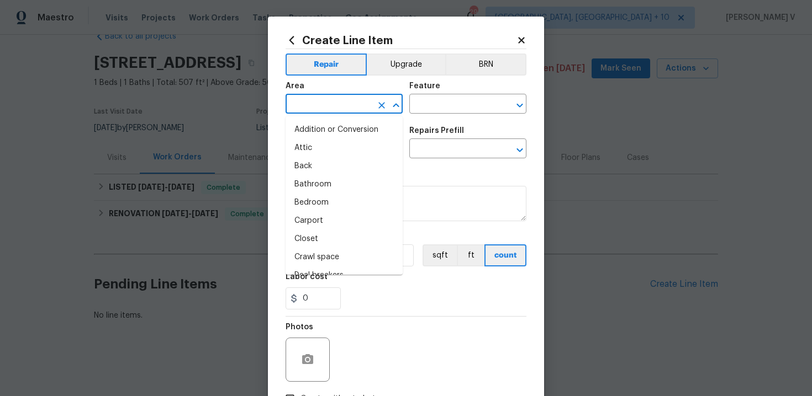
click at [364, 98] on input "text" at bounding box center [328, 105] width 86 height 17
type input "i"
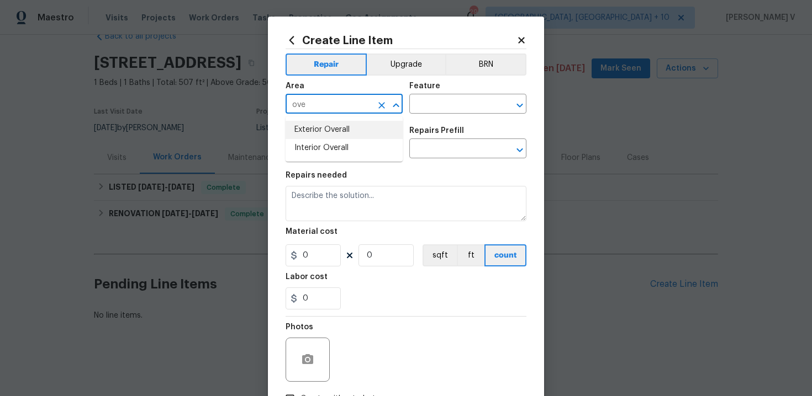
click at [372, 135] on li "Exterior Overall" at bounding box center [343, 130] width 117 height 18
type input "Exterior Overall"
click at [455, 102] on input "text" at bounding box center [452, 105] width 86 height 17
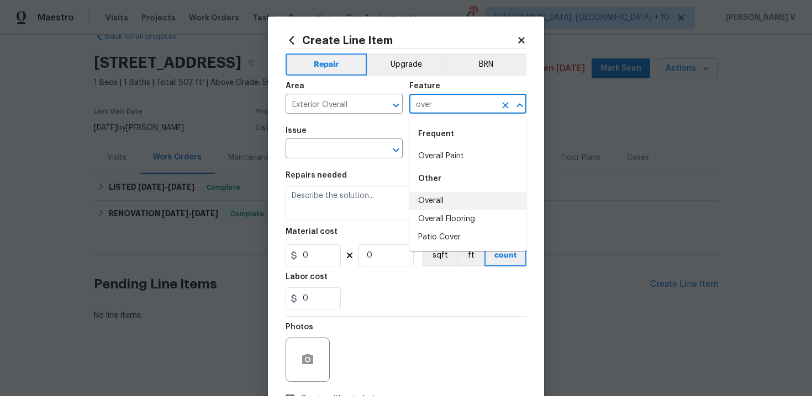
click at [438, 204] on li "Overall" at bounding box center [467, 201] width 117 height 18
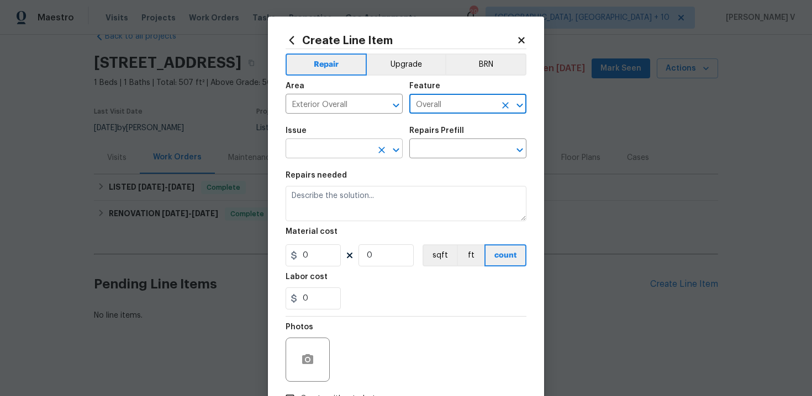
type input "Overall"
click at [342, 156] on input "text" at bounding box center [328, 149] width 86 height 17
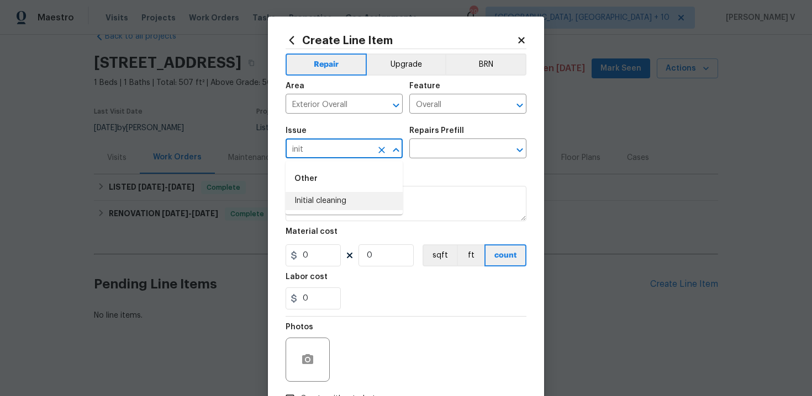
click at [346, 204] on li "Initial cleaning" at bounding box center [343, 201] width 117 height 18
type input "Initial cleaning"
click at [465, 150] on input "text" at bounding box center [452, 149] width 86 height 17
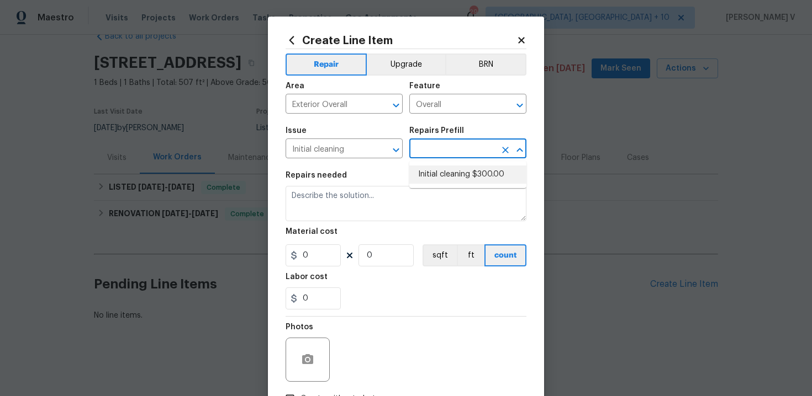
click at [436, 173] on li "Initial cleaning $300.00" at bounding box center [467, 175] width 117 height 18
type input "Home Readiness Packages"
type input "Initial cleaning $300.00"
type textarea "1. Wipe down exterior doors and trim. 2. Clean out all exterior light fixtures …"
type input "300"
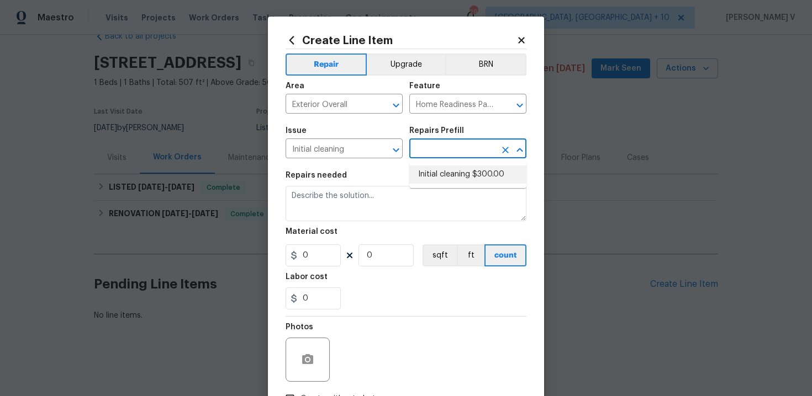
type input "1"
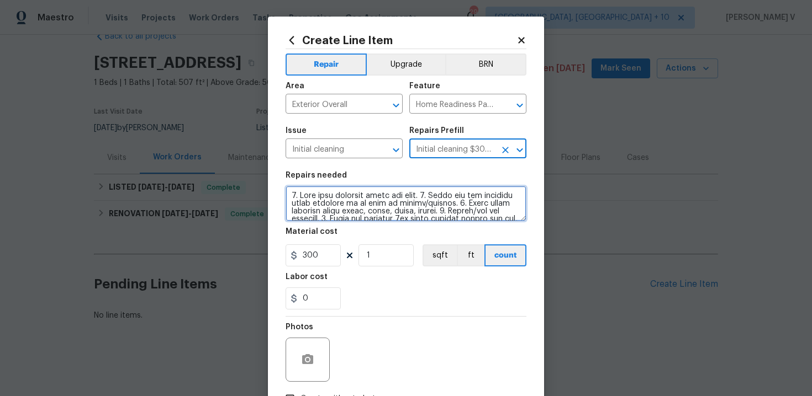
click at [288, 195] on textarea at bounding box center [405, 203] width 241 height 35
paste textarea "Full interior clean/ Paint touch up throughout the home."
drag, startPoint x: 493, startPoint y: 197, endPoint x: 501, endPoint y: 329, distance: 131.7
click at [502, 319] on div "Repair Upgrade BRN Area Exterior Overall ​ Feature Home Readiness Packages ​ Is…" at bounding box center [405, 229] width 241 height 361
paste textarea "Paint is located in the primary bedroom closet. Squatters were in the home need…"
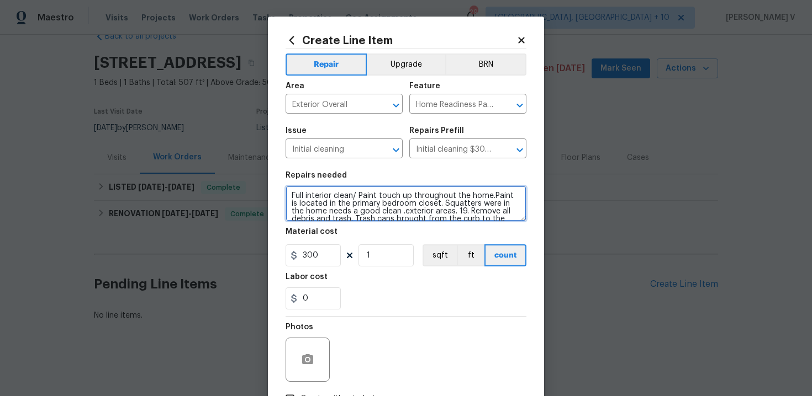
paste textarea "Paint is located in the primary bedroom closet. Squatters were in the home need…"
click at [398, 211] on textarea "Full interior clean/ Paint touch up throughout the home. [GEOGRAPHIC_DATA] is l…" at bounding box center [405, 203] width 241 height 35
type textarea "Full interior clean/ Paint touch up throughout the home. [GEOGRAPHIC_DATA] is l…"
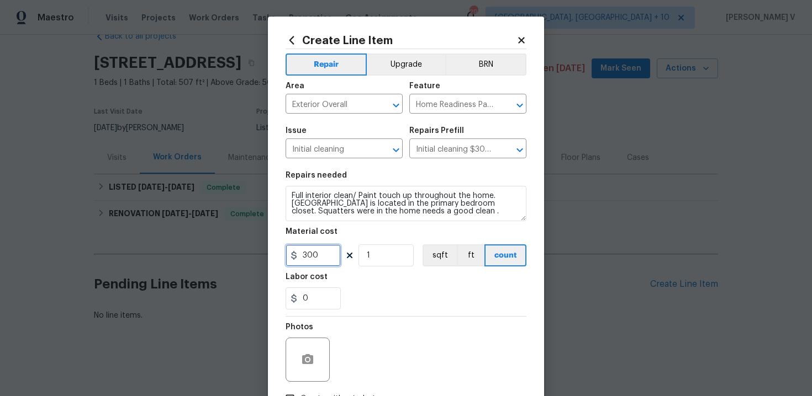
click at [316, 257] on input "300" at bounding box center [312, 256] width 55 height 22
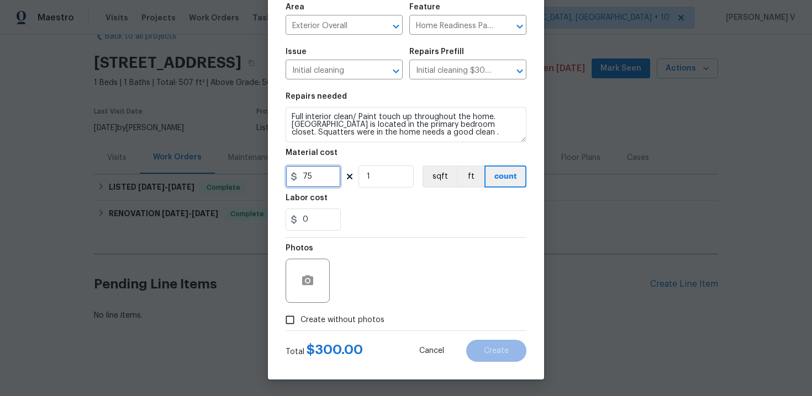
type input "75"
click at [310, 317] on span "Create without photos" at bounding box center [342, 321] width 84 height 12
click at [300, 317] on input "Create without photos" at bounding box center [289, 320] width 21 height 21
checkbox input "true"
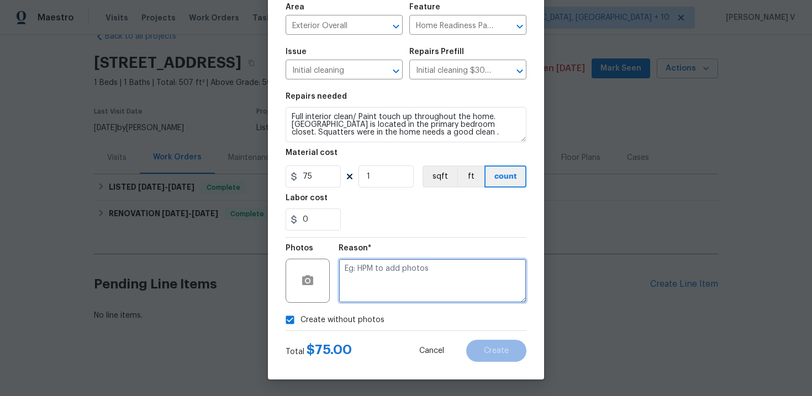
click at [362, 288] on textarea at bounding box center [432, 281] width 188 height 44
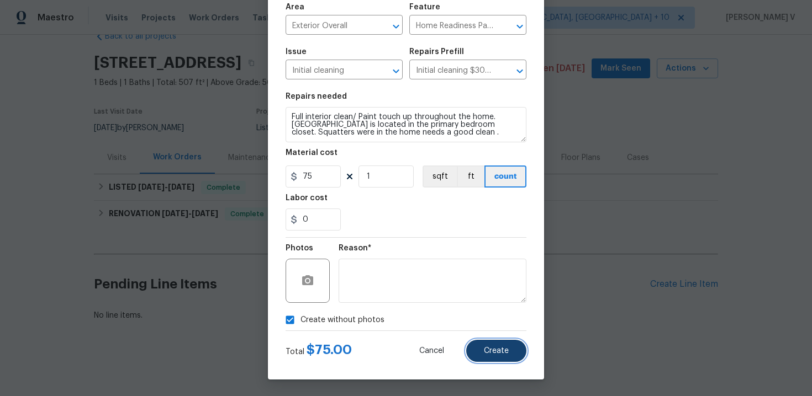
click at [503, 354] on span "Create" at bounding box center [496, 351] width 25 height 8
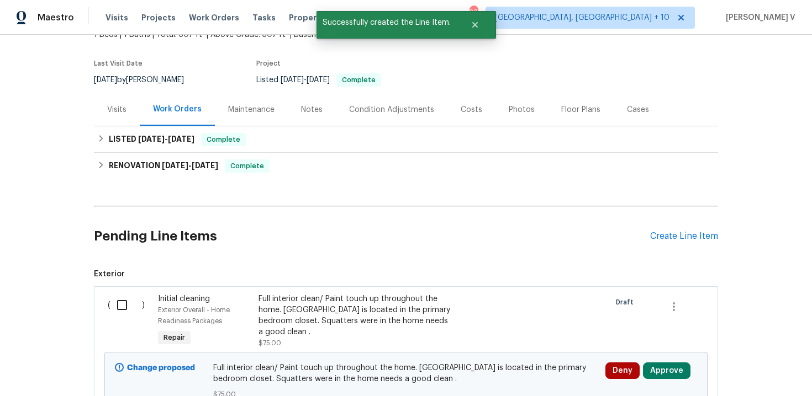
click at [146, 276] on span "Exterior" at bounding box center [406, 274] width 624 height 11
click at [125, 309] on input "checkbox" at bounding box center [125, 305] width 31 height 23
checkbox input "true"
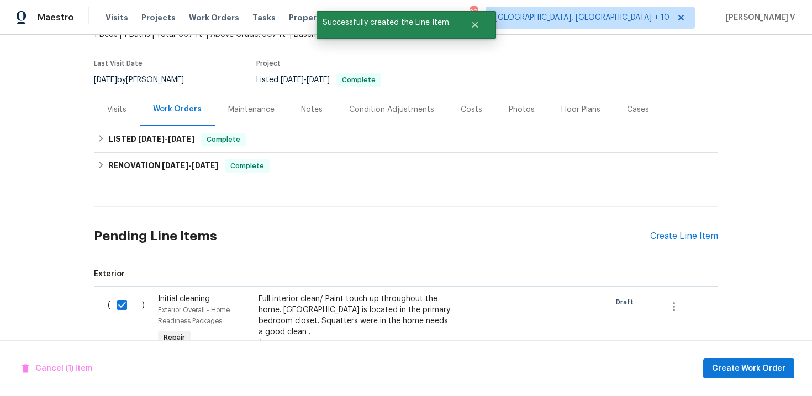
scroll to position [174, 0]
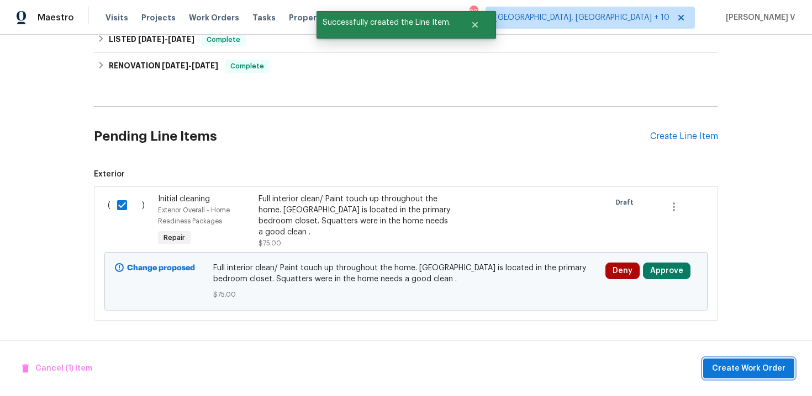
click at [757, 362] on span "Create Work Order" at bounding box center [748, 369] width 73 height 14
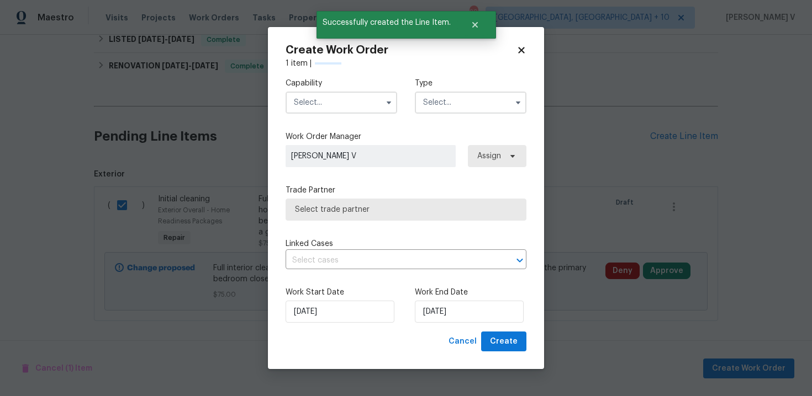
click at [326, 107] on input "text" at bounding box center [341, 103] width 112 height 22
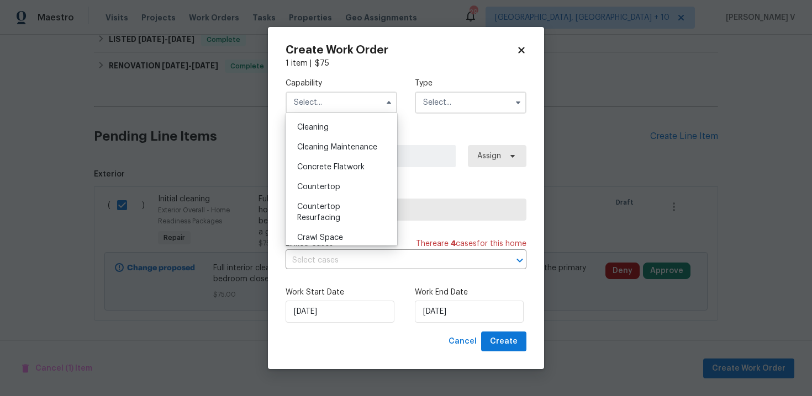
scroll to position [135, 0]
click at [329, 172] on span "Cleaning Maintenance" at bounding box center [337, 170] width 80 height 8
type input "Cleaning Maintenance"
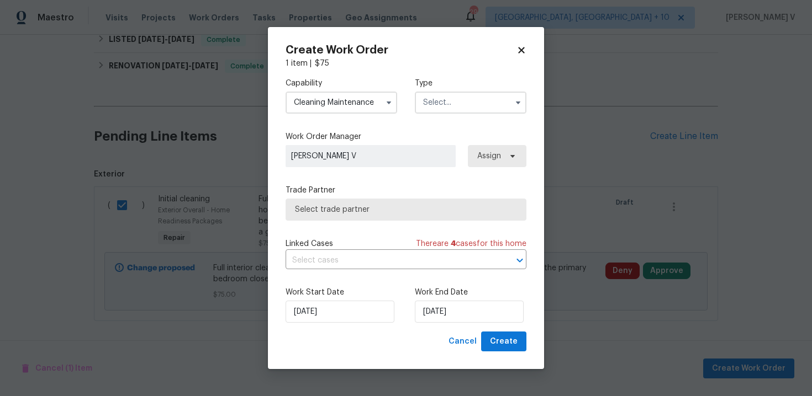
click at [441, 113] on div "Capability Cleaning Maintenance Type" at bounding box center [405, 96] width 241 height 54
click at [451, 108] on input "text" at bounding box center [471, 103] width 112 height 22
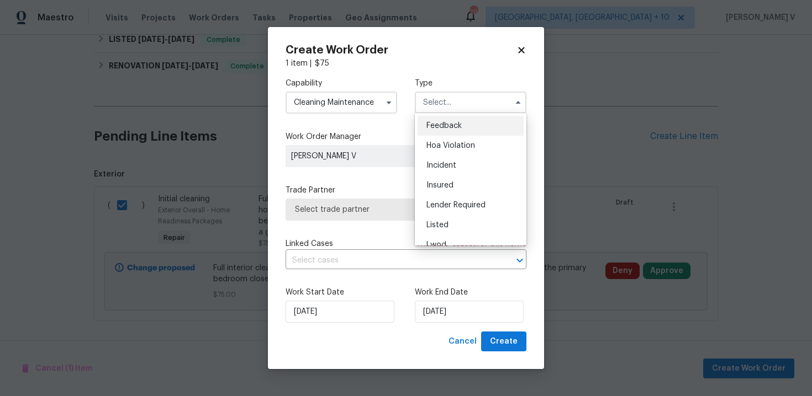
click at [429, 130] on div "Feedback" at bounding box center [470, 126] width 106 height 20
type input "Feedback"
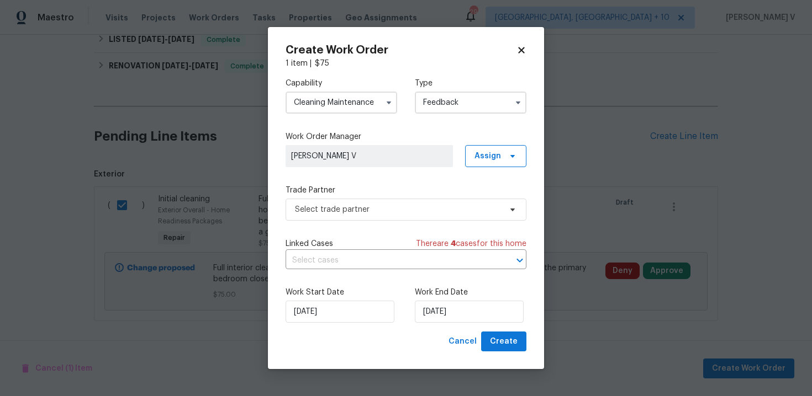
click at [358, 188] on label "Trade Partner" at bounding box center [405, 190] width 241 height 11
click at [342, 207] on span "Select trade partner" at bounding box center [398, 209] width 206 height 11
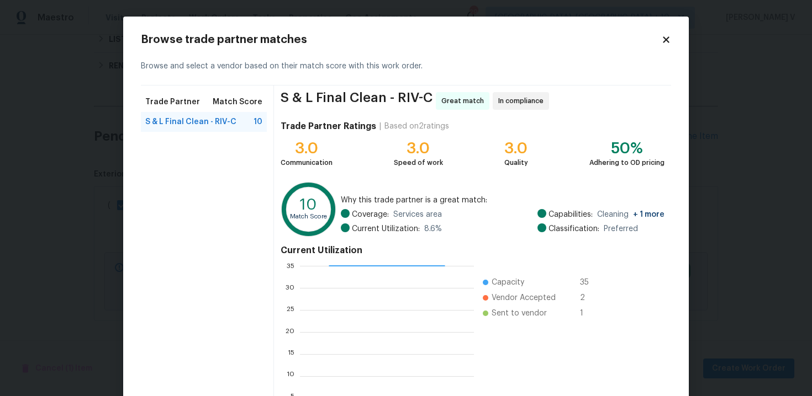
scroll to position [91, 0]
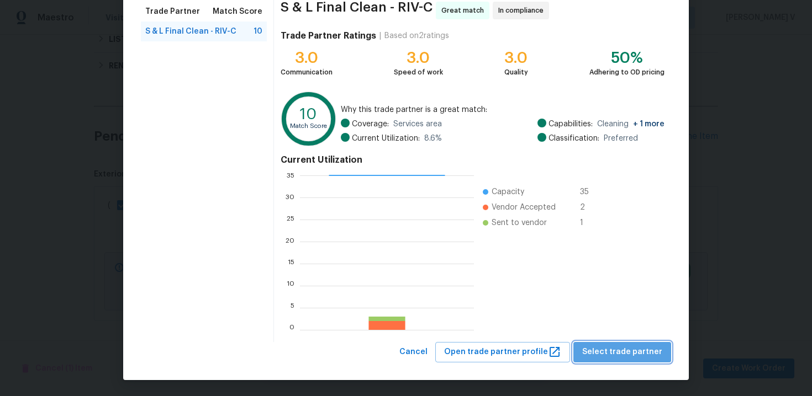
click at [628, 359] on button "Select trade partner" at bounding box center [622, 352] width 98 height 20
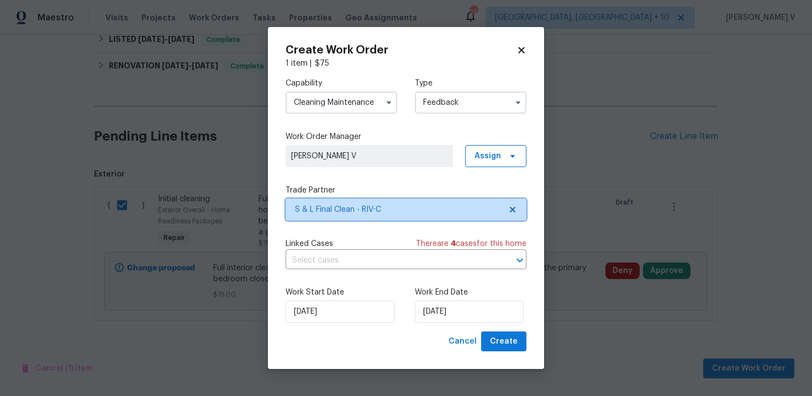
scroll to position [0, 0]
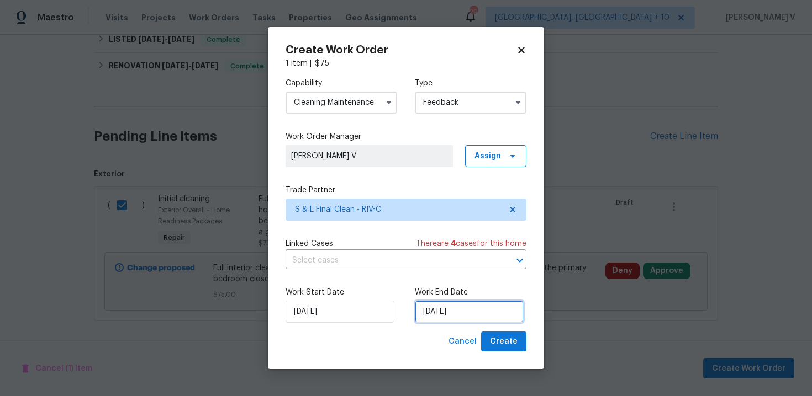
click at [440, 301] on input "[DATE]" at bounding box center [469, 312] width 109 height 22
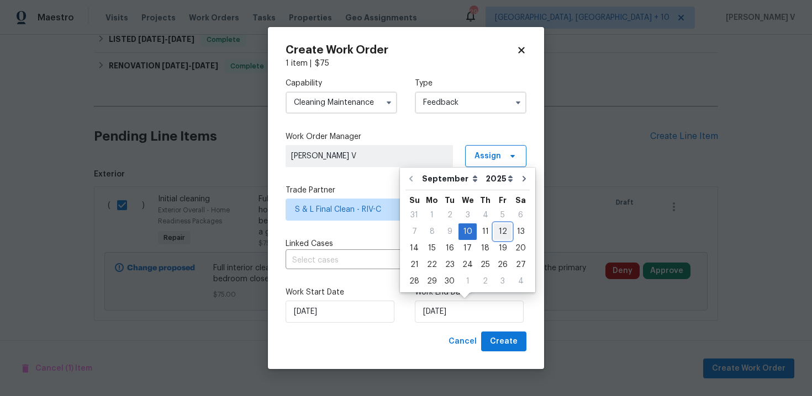
click at [494, 230] on div "12" at bounding box center [503, 231] width 18 height 15
type input "12/09/2025"
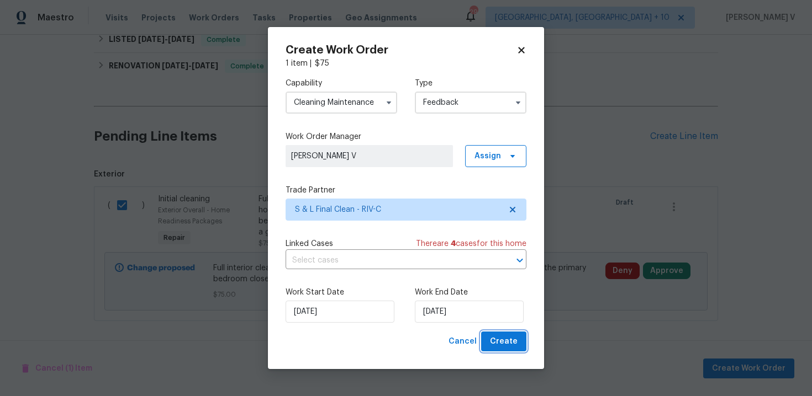
click at [499, 340] on span "Create" at bounding box center [504, 342] width 28 height 14
checkbox input "false"
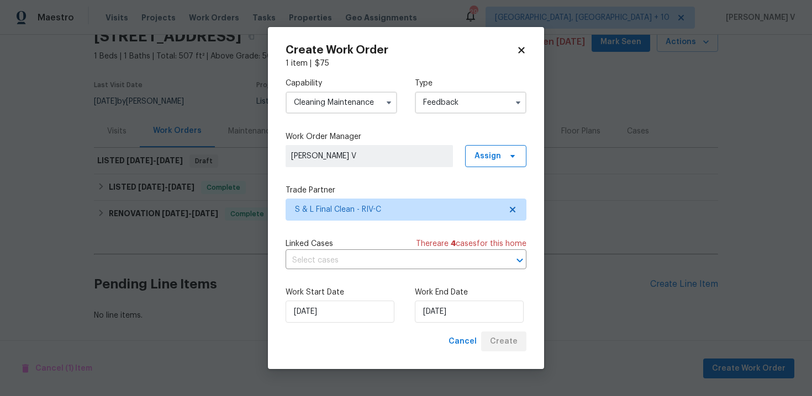
scroll to position [52, 0]
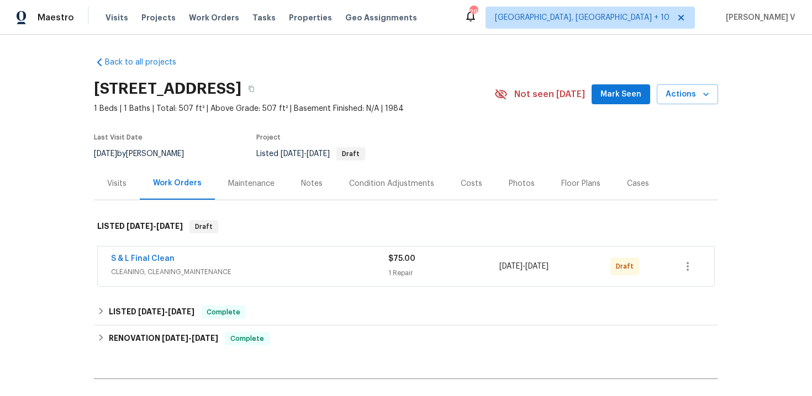
click at [141, 254] on span "S & L Final Clean" at bounding box center [143, 258] width 64 height 11
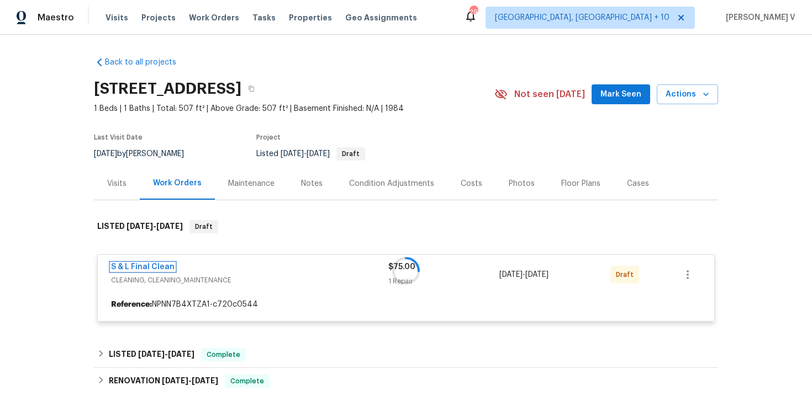
click at [131, 267] on link "S & L Final Clean" at bounding box center [143, 267] width 64 height 8
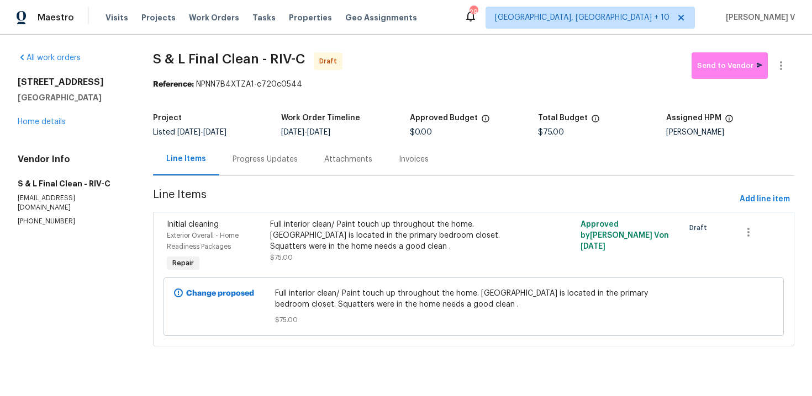
click at [255, 172] on div "Progress Updates" at bounding box center [265, 159] width 92 height 33
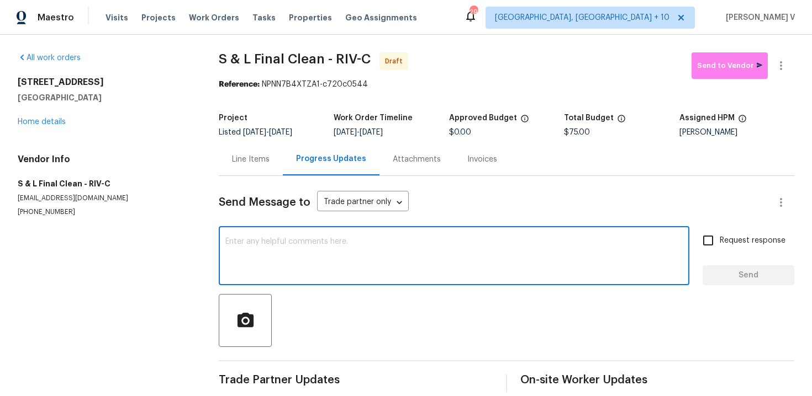
click at [268, 252] on textarea at bounding box center [453, 257] width 457 height 39
paste textarea "Hi this is Divya with Opendoor. I’m confirming you received the WO for the prop…"
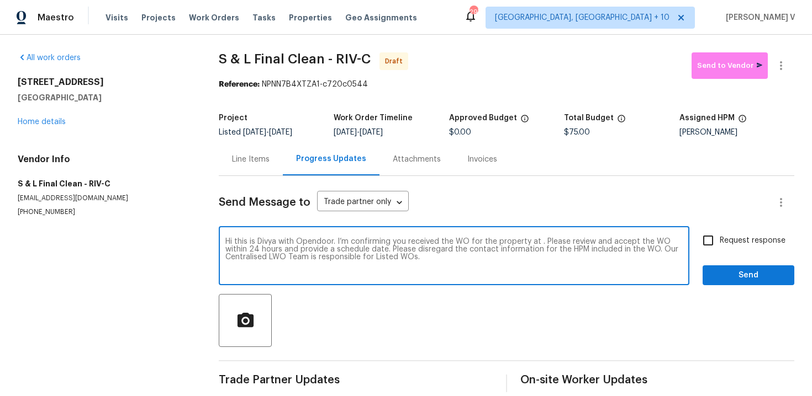
click at [538, 241] on textarea "Hi this is Divya with Opendoor. I’m confirming you received the WO for the prop…" at bounding box center [453, 257] width 457 height 39
paste textarea "[STREET_ADDRESS]"
type textarea "Hi this is Divya with Opendoor. I’m confirming you received the WO for the prop…"
click at [716, 241] on input "Request response" at bounding box center [707, 240] width 23 height 23
checkbox input "true"
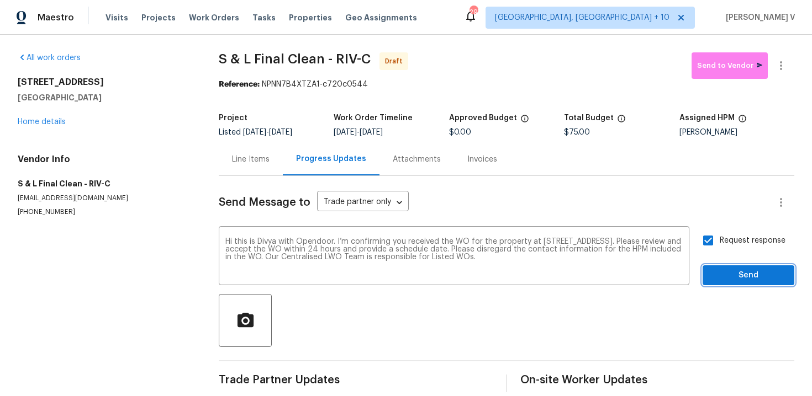
click at [725, 280] on span "Send" at bounding box center [748, 276] width 74 height 14
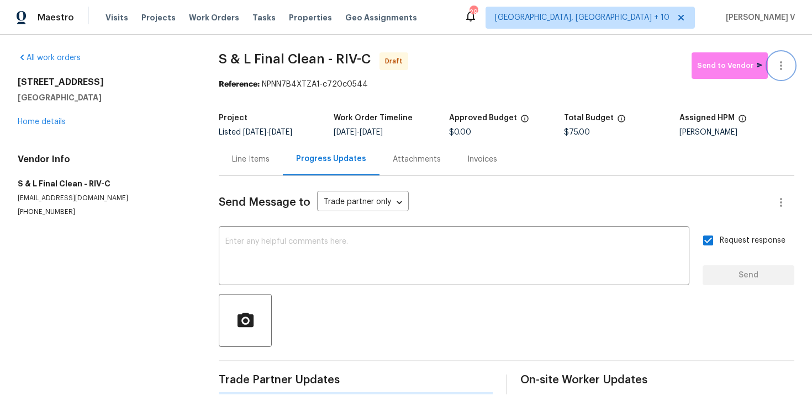
click at [774, 60] on icon "button" at bounding box center [780, 65] width 13 height 13
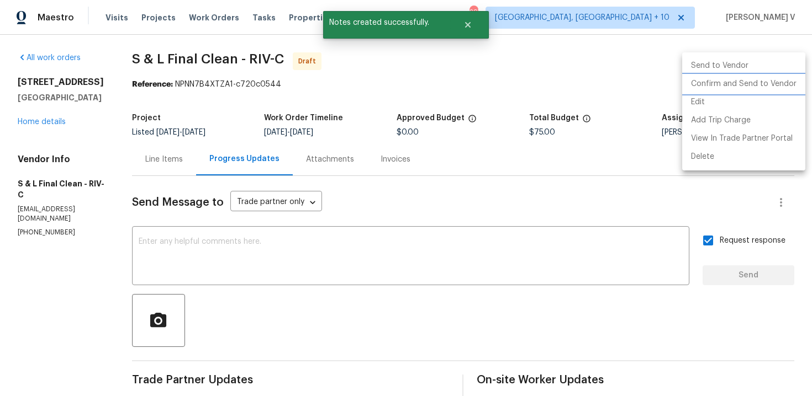
click at [731, 78] on li "Confirm and Send to Vendor" at bounding box center [743, 84] width 123 height 18
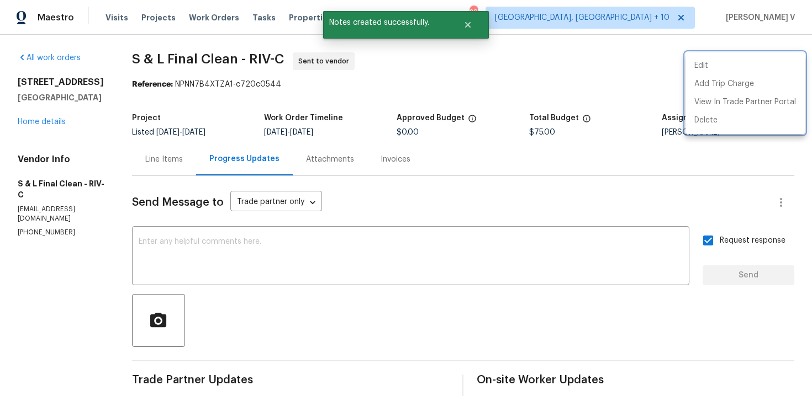
drag, startPoint x: 171, startPoint y: 82, endPoint x: 244, endPoint y: 82, distance: 72.3
click at [244, 82] on div at bounding box center [406, 198] width 812 height 396
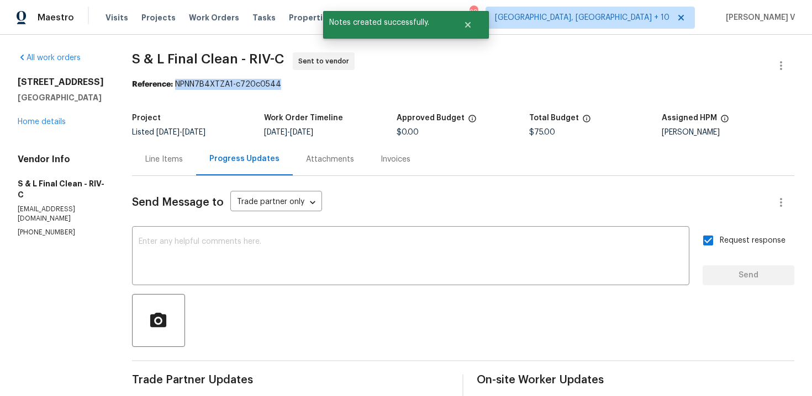
drag, startPoint x: 172, startPoint y: 83, endPoint x: 363, endPoint y: 85, distance: 191.6
click at [363, 85] on div "Reference: NPNN7B4XTZA1-c720c0544" at bounding box center [463, 84] width 662 height 11
copy div "NPNN7B4XTZA1-c720c0544"
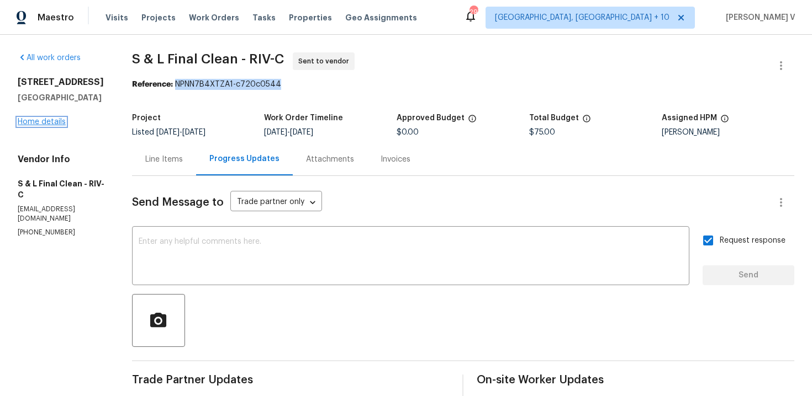
click at [44, 126] on link "Home details" at bounding box center [42, 122] width 48 height 8
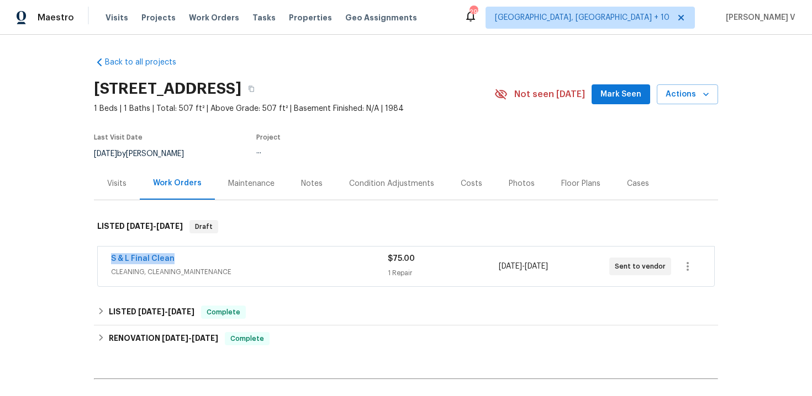
drag, startPoint x: 99, startPoint y: 256, endPoint x: 245, endPoint y: 256, distance: 146.3
click at [244, 256] on div "S & L Final Clean CLEANING, CLEANING_MAINTENANCE $75.00 1 Repair [DATE] - [DATE…" at bounding box center [406, 267] width 616 height 40
copy link "S & L Final Clean"
click at [153, 265] on div "S & L Final Clean" at bounding box center [249, 259] width 277 height 13
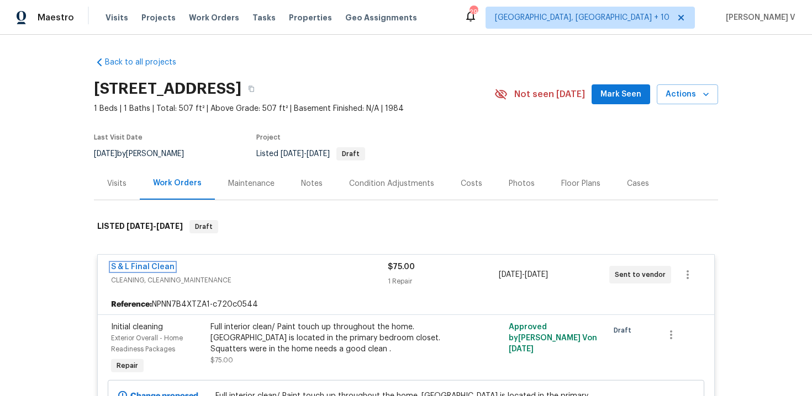
click at [153, 265] on link "S & L Final Clean" at bounding box center [143, 267] width 64 height 8
click at [153, 265] on html "Maestro Visits Projects Work Orders Tasks Properties Geo Assignments [STREET_AD…" at bounding box center [406, 198] width 812 height 396
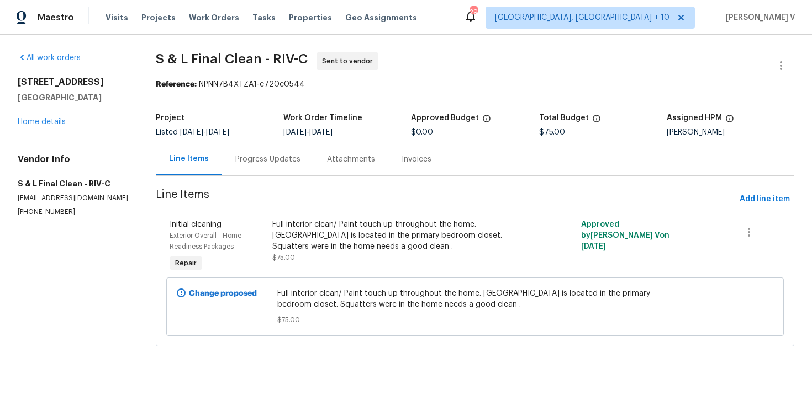
click at [253, 188] on section "S & L Final Clean - RIV-C Sent to vendor Reference: NPNN7B4XTZA1-c720c0544 Proj…" at bounding box center [475, 206] width 638 height 308
click at [292, 171] on div "Progress Updates" at bounding box center [268, 159] width 92 height 33
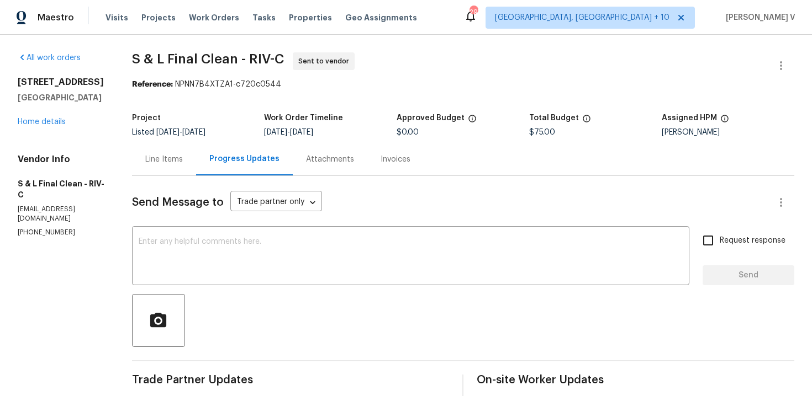
click at [235, 226] on div "Send Message to Trade partner only Trade partner only ​ x ​ Request response Se…" at bounding box center [463, 322] width 662 height 293
click at [243, 244] on textarea at bounding box center [411, 257] width 544 height 39
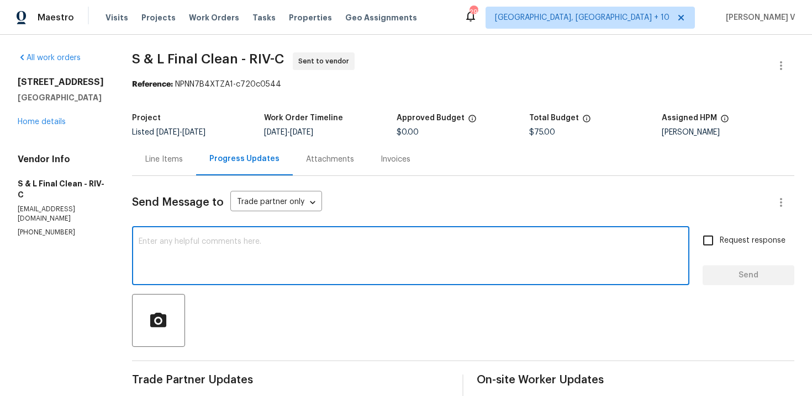
paste textarea "Attention All Work Orders must include before-photos (both close-up and wide-an…"
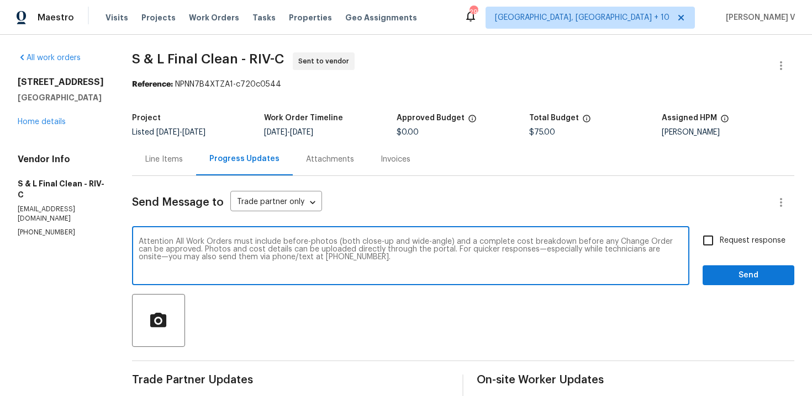
type textarea "Attention All Work Orders must include before-photos (both close-up and wide-an…"
click at [697, 252] on input "Request response" at bounding box center [707, 240] width 23 height 23
checkbox input "true"
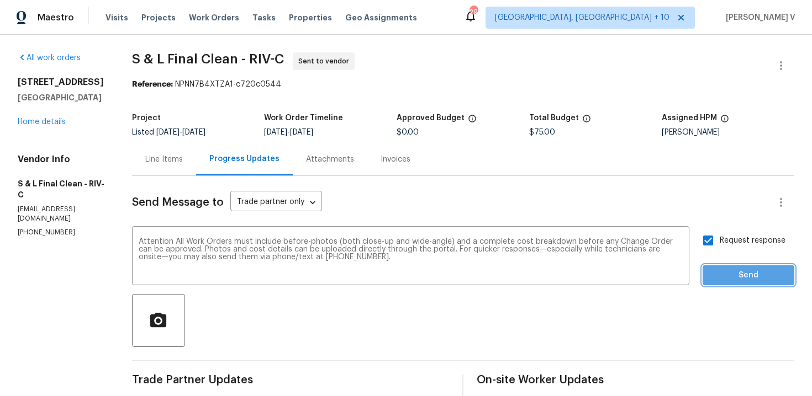
click at [733, 279] on span "Send" at bounding box center [748, 276] width 74 height 14
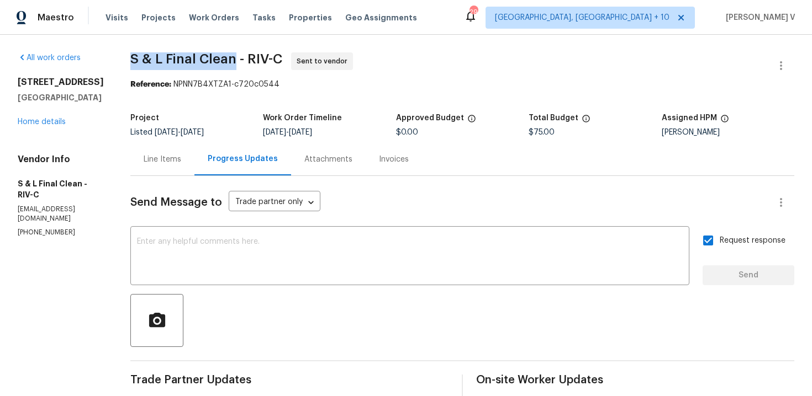
drag, startPoint x: 126, startPoint y: 60, endPoint x: 229, endPoint y: 59, distance: 102.7
click at [229, 59] on span "S & L Final Clean - RIV-C" at bounding box center [206, 58] width 152 height 13
copy span "S & L Final Clean"
click at [56, 126] on link "Home details" at bounding box center [42, 122] width 48 height 8
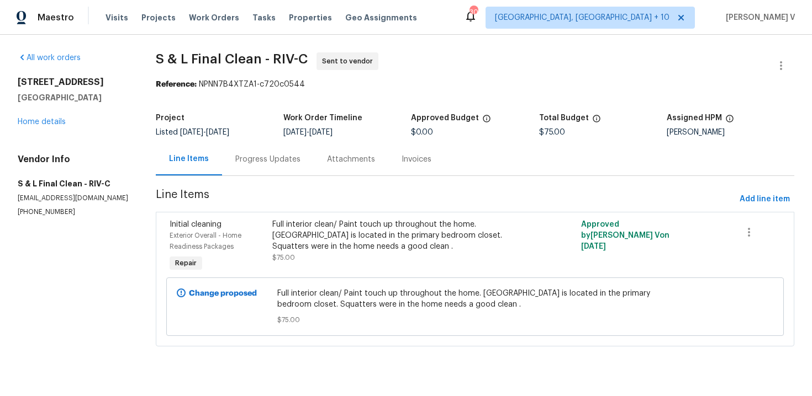
click at [324, 259] on div "Full interior clean/ Paint touch up throughout the home. [GEOGRAPHIC_DATA] is l…" at bounding box center [397, 241] width 251 height 44
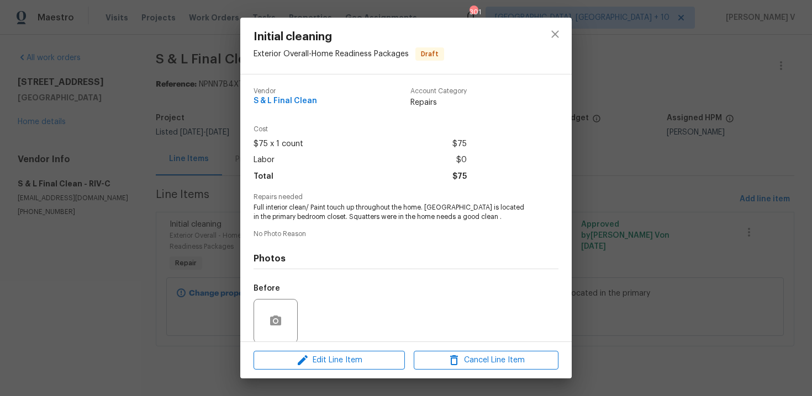
scroll to position [84, 0]
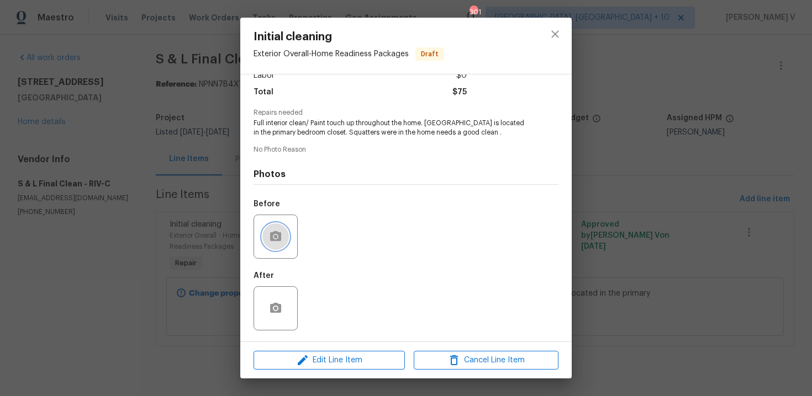
click at [283, 231] on button "button" at bounding box center [275, 237] width 27 height 27
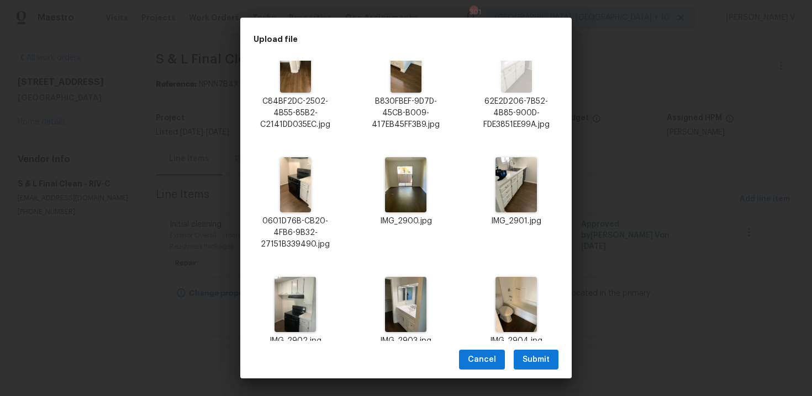
scroll to position [200, 0]
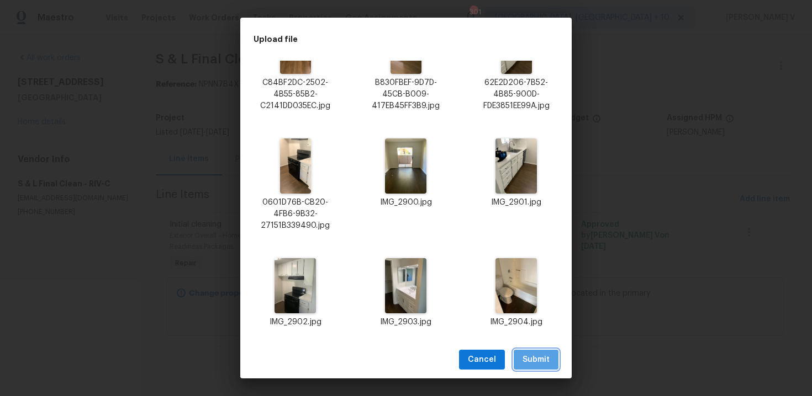
click at [549, 360] on button "Submit" at bounding box center [536, 360] width 45 height 20
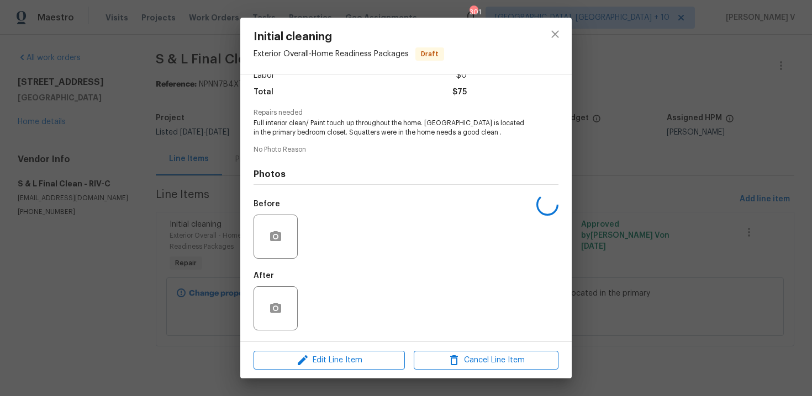
click at [124, 230] on div "Initial cleaning Exterior Overall - Home Readiness Packages Draft Vendor S & L …" at bounding box center [406, 198] width 812 height 396
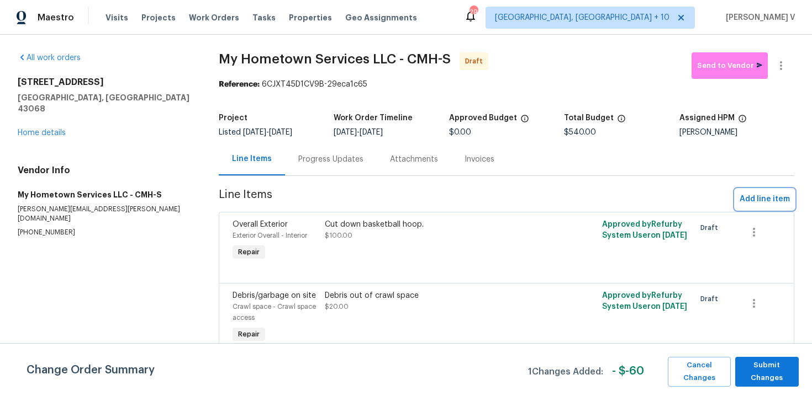
click at [748, 202] on span "Add line item" at bounding box center [764, 200] width 50 height 14
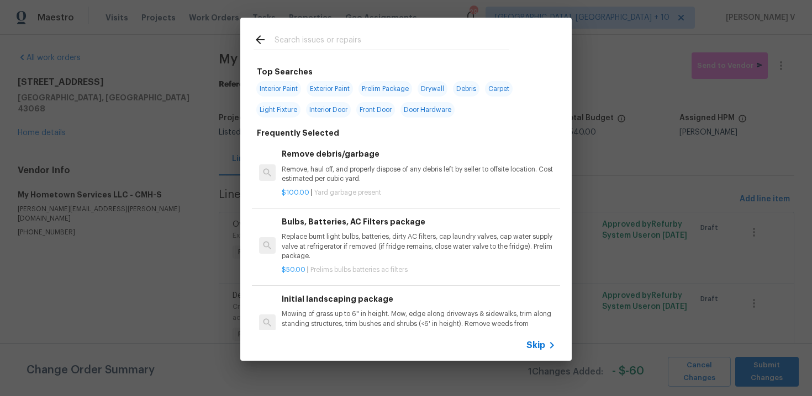
click at [537, 353] on div "Skip" at bounding box center [405, 345] width 331 height 31
click at [535, 350] on span "Skip" at bounding box center [535, 345] width 19 height 11
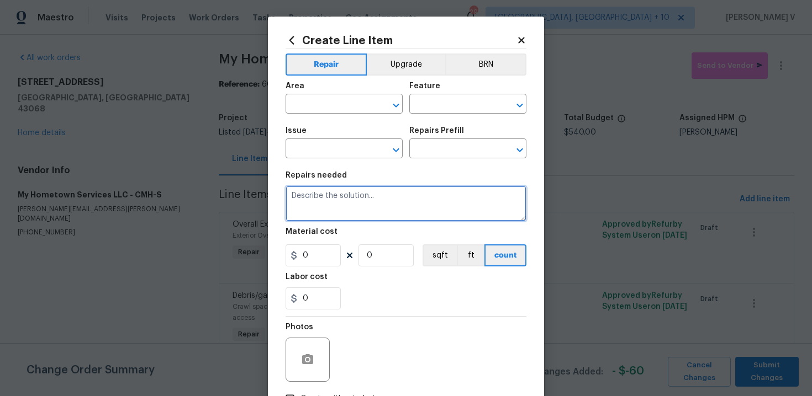
click at [372, 203] on textarea at bounding box center [405, 203] width 241 height 35
paste textarea "Demo shed and small landing along back wall of home and finish grading."
type textarea "Demo shed and small landing along back wall of home and finish grading."
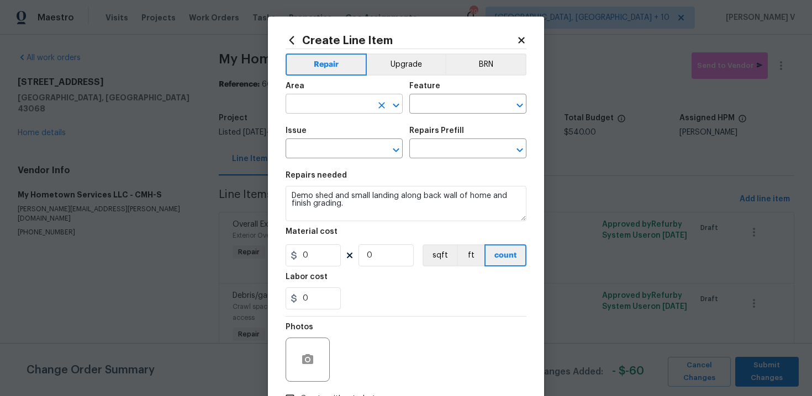
click at [316, 99] on input "text" at bounding box center [328, 105] width 86 height 17
click at [327, 152] on li "Exterior Overall" at bounding box center [343, 148] width 117 height 18
type input "Exterior Overall"
click at [456, 101] on input "text" at bounding box center [452, 105] width 86 height 17
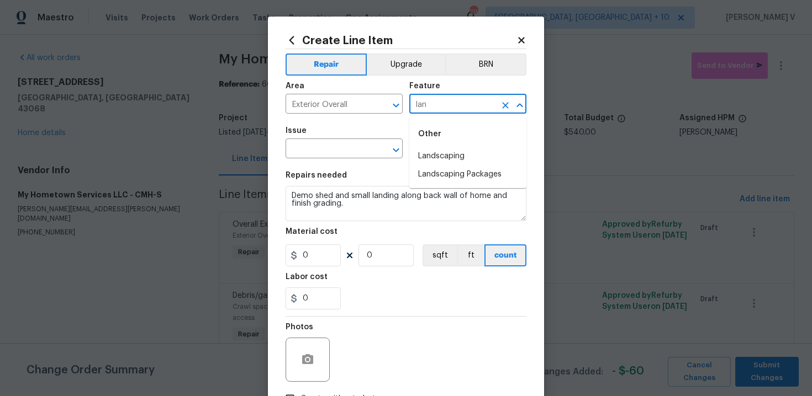
click at [459, 149] on li "Landscaping" at bounding box center [467, 156] width 117 height 18
type input "Landscaping"
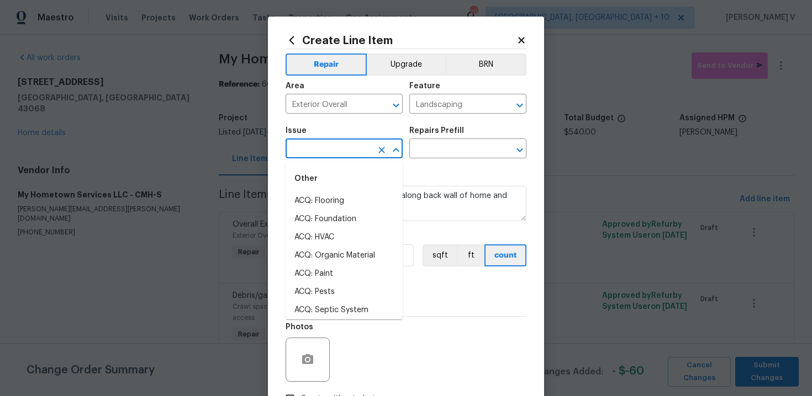
click at [334, 150] on input "text" at bounding box center [328, 149] width 86 height 17
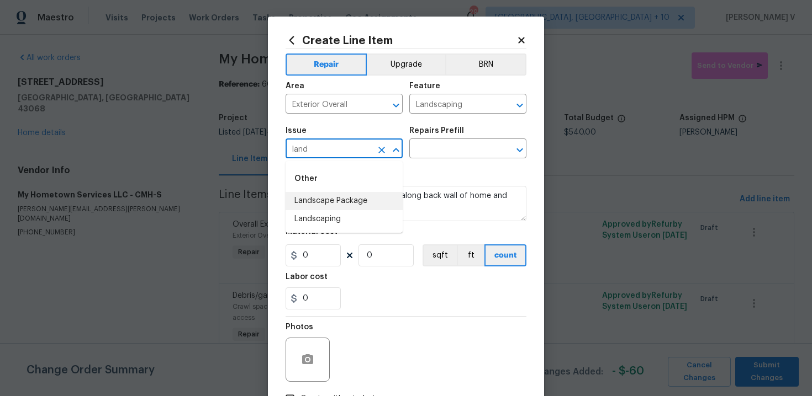
click at [319, 216] on li "Landscaping" at bounding box center [343, 219] width 117 height 18
type input "Landscaping"
click at [435, 160] on div "Issue Landscaping ​ Repairs Prefill ​" at bounding box center [405, 142] width 241 height 45
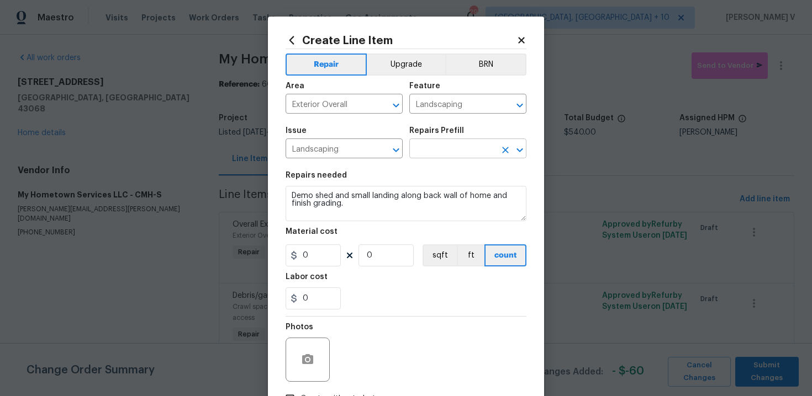
click at [452, 155] on input "text" at bounding box center [452, 149] width 86 height 17
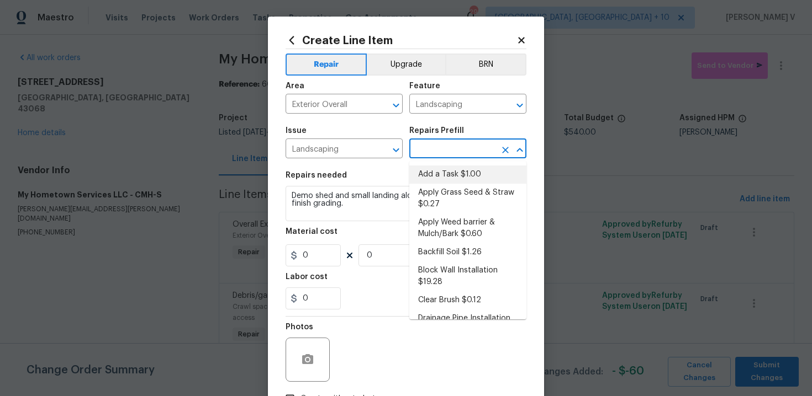
click at [441, 175] on li "Add a Task $1.00" at bounding box center [467, 175] width 117 height 18
type input "Add a Task $1.00"
type textarea "HPM to detail"
type input "1"
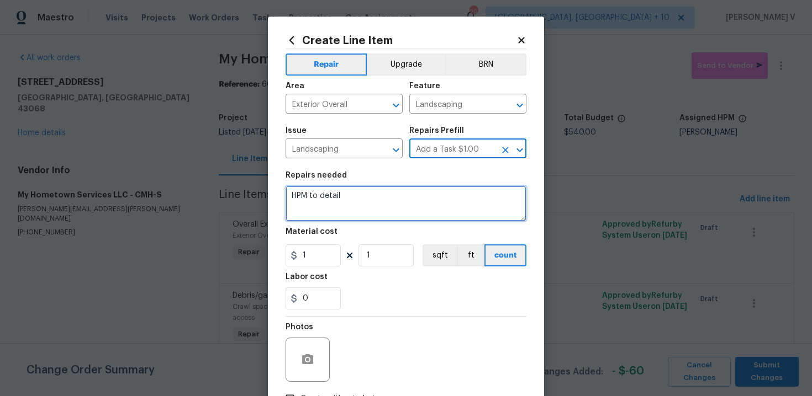
click at [364, 205] on textarea "HPM to detail" at bounding box center [405, 203] width 241 height 35
paste textarea "Demo shed and small landing along back wall of home and finish grading."
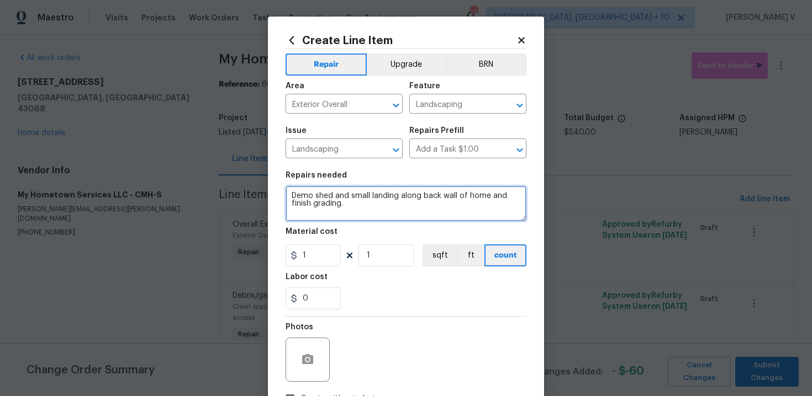
type textarea "Demo shed and small landing along back wall of home and finish grading."
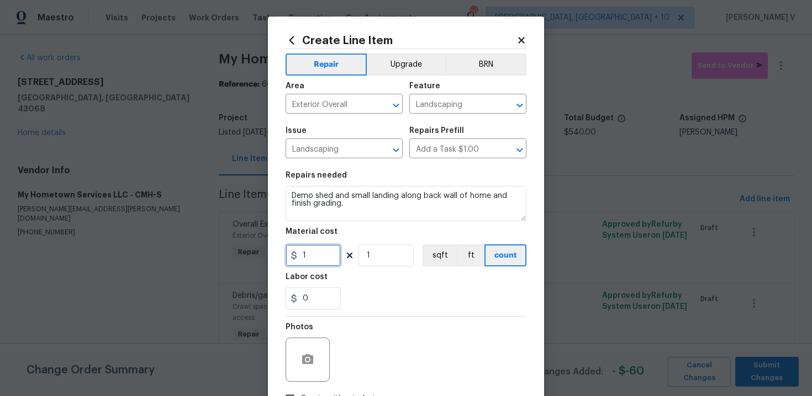
click at [313, 256] on input "1" at bounding box center [312, 256] width 55 height 22
type input "1100"
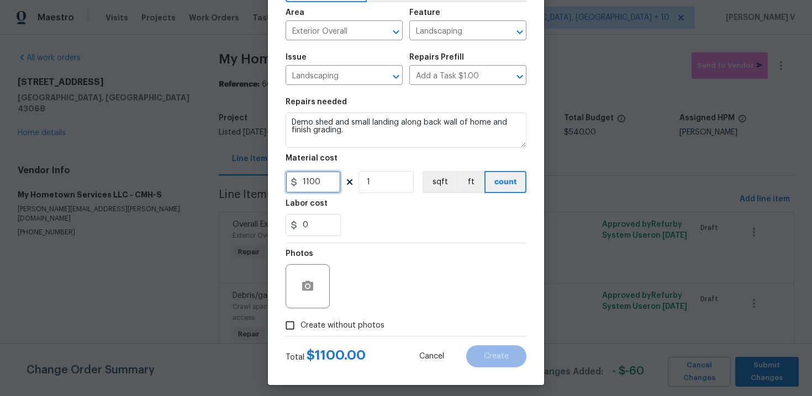
scroll to position [80, 0]
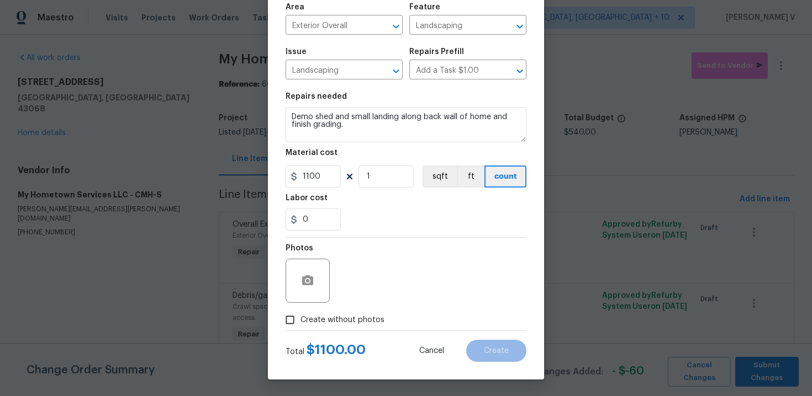
click at [301, 324] on span "Create without photos" at bounding box center [342, 321] width 84 height 12
click at [300, 324] on input "Create without photos" at bounding box center [289, 320] width 21 height 21
checkbox input "true"
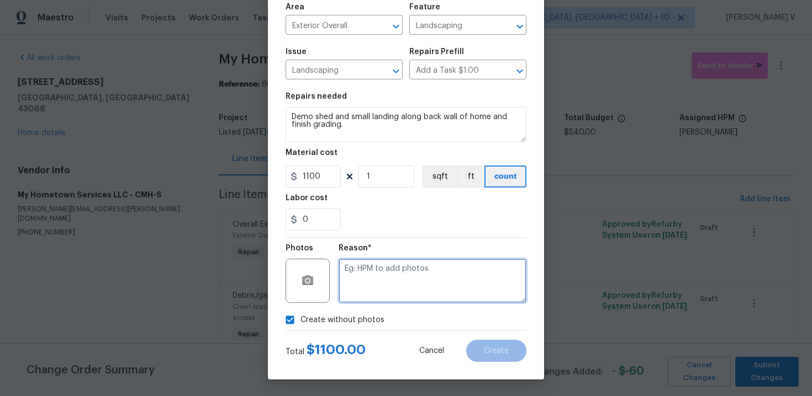
click at [417, 276] on textarea at bounding box center [432, 281] width 188 height 44
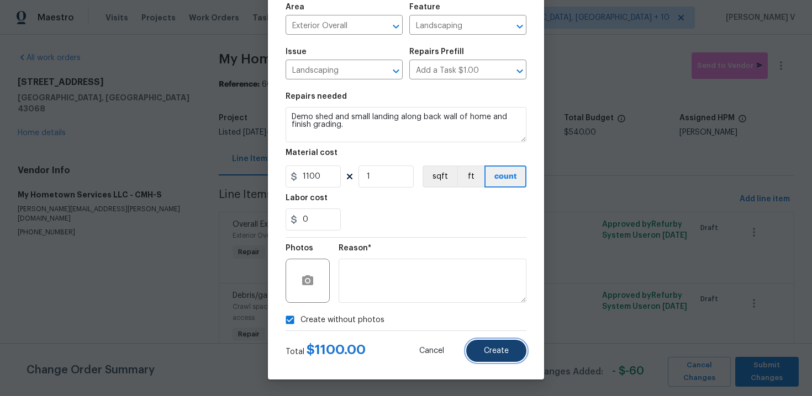
click at [495, 351] on span "Create" at bounding box center [496, 351] width 25 height 8
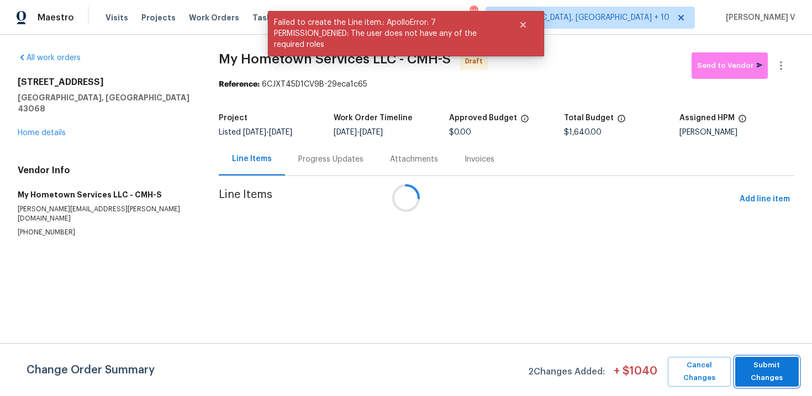
click at [766, 374] on span "Submit Changes" at bounding box center [766, 371] width 52 height 25
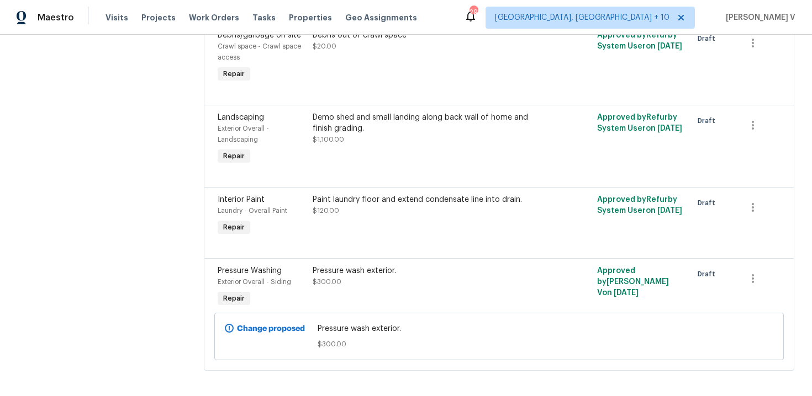
scroll to position [6, 0]
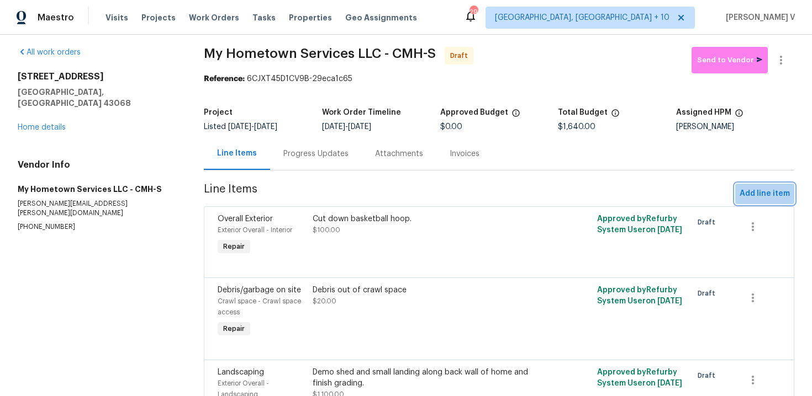
click at [761, 193] on span "Add line item" at bounding box center [764, 194] width 50 height 14
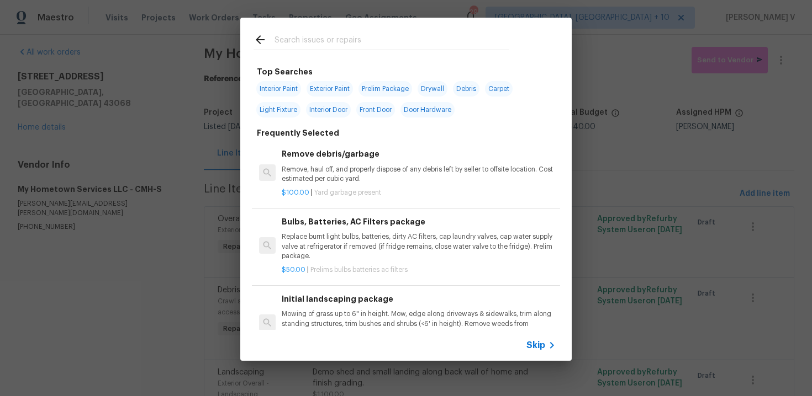
click at [531, 337] on div "Skip" at bounding box center [405, 345] width 331 height 31
click at [535, 346] on span "Skip" at bounding box center [535, 345] width 19 height 11
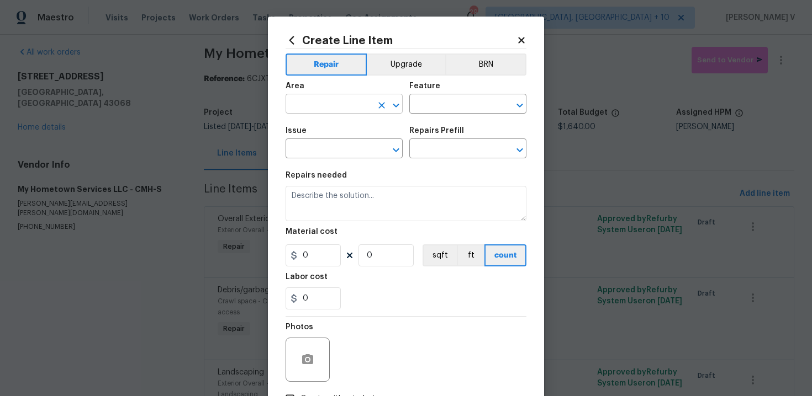
click at [354, 100] on input "text" at bounding box center [328, 105] width 86 height 17
click at [332, 155] on li "Exterior Overall" at bounding box center [343, 148] width 117 height 18
type input "Exterior Overall"
click at [404, 121] on div "Issue ​ Repairs Prefill ​" at bounding box center [405, 142] width 241 height 45
click at [425, 111] on input "text" at bounding box center [452, 105] width 86 height 17
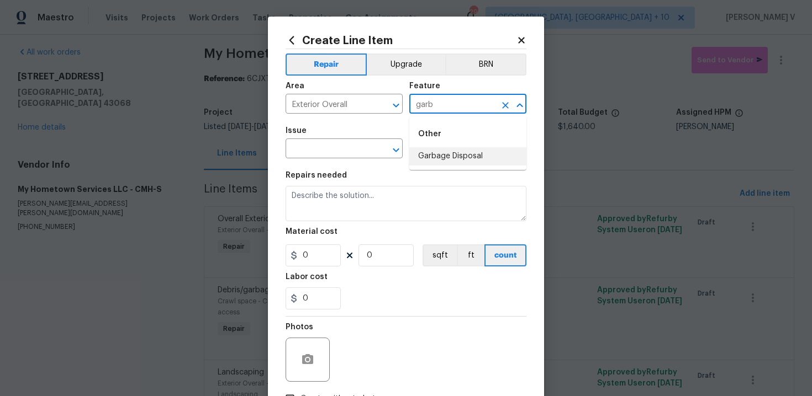
click at [452, 155] on li "Garbage Disposal" at bounding box center [467, 156] width 117 height 18
type input "Garbage Disposal"
click at [316, 139] on div "Issue" at bounding box center [343, 134] width 117 height 14
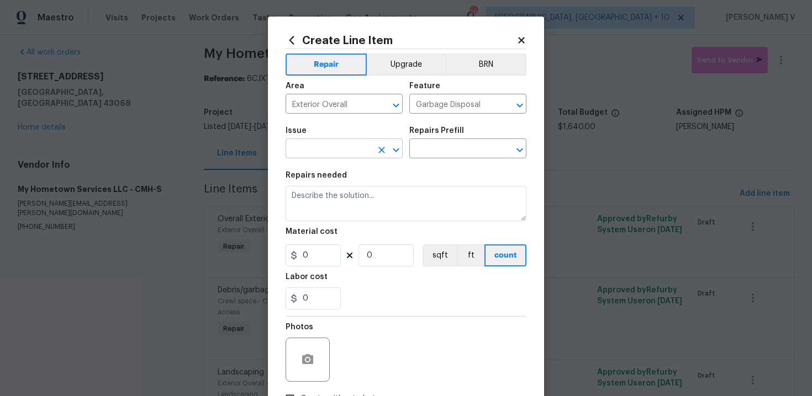
click at [309, 151] on input "text" at bounding box center [328, 149] width 86 height 17
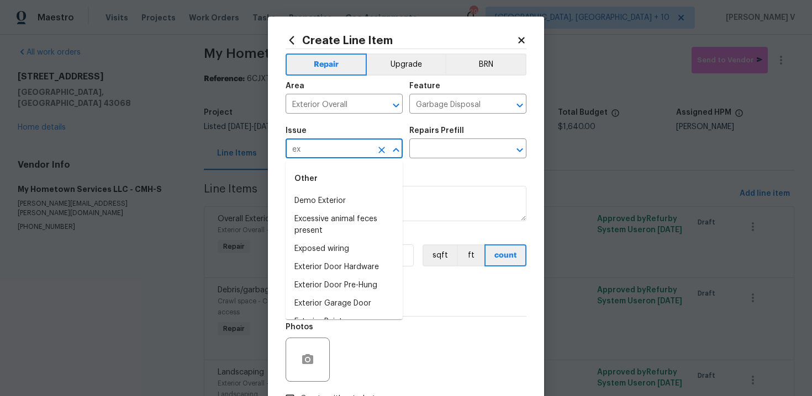
type input "e"
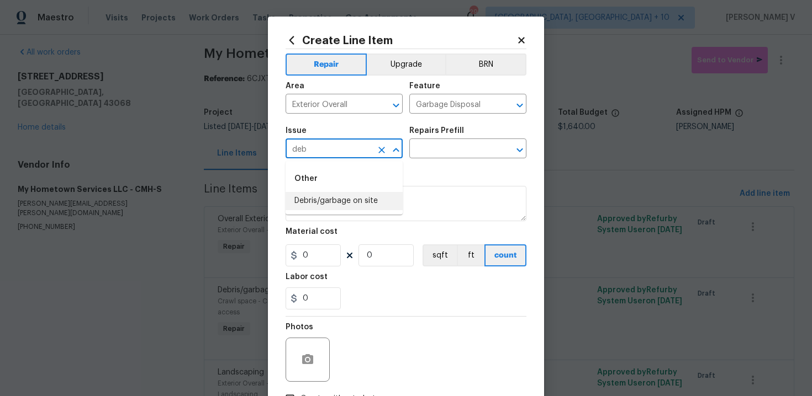
click at [335, 203] on li "Debris/garbage on site" at bounding box center [343, 201] width 117 height 18
type input "Debris/garbage on site"
click at [443, 153] on input "text" at bounding box center [452, 149] width 86 height 17
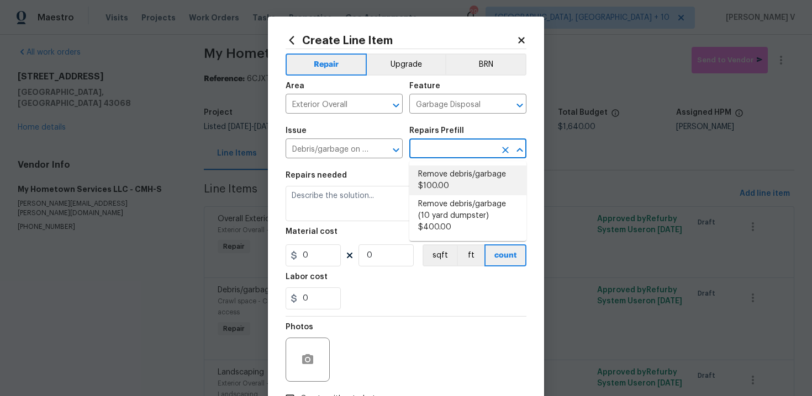
click at [436, 172] on li "Remove debris/garbage $100.00" at bounding box center [467, 181] width 117 height 30
type input "Remove debris/garbage $100.00"
type textarea "Remove, haul off, and properly dispose of any debris left by seller to offsite …"
type input "100"
type input "1"
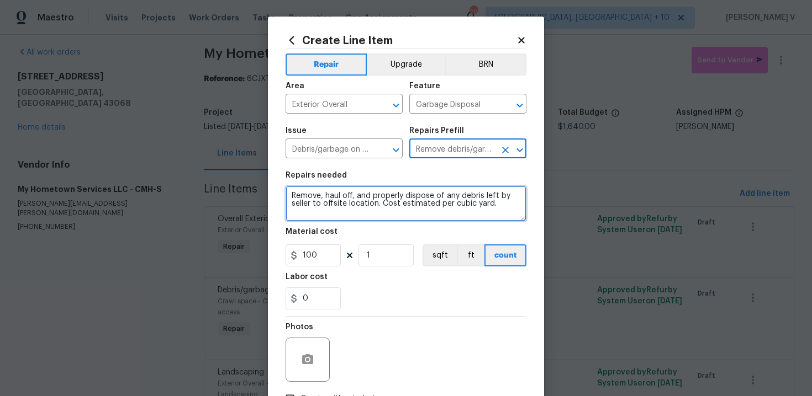
click at [399, 189] on textarea "Remove, haul off, and properly dispose of any debris left by seller to offsite …" at bounding box center [405, 203] width 241 height 35
paste textarea "empty garbage cans in garage"
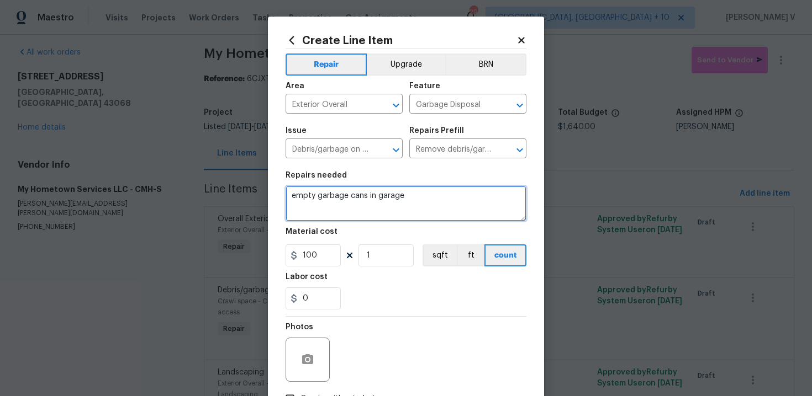
click at [297, 198] on textarea "empty garbage cans in garage" at bounding box center [405, 203] width 241 height 35
type textarea "Empty garbage cans in garage"
click at [322, 244] on figure "Material cost 100 1 sqft ft count" at bounding box center [405, 247] width 241 height 39
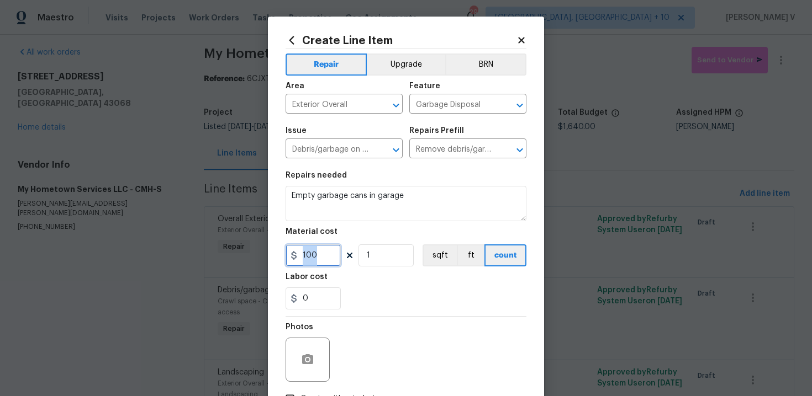
click at [329, 252] on input "100" at bounding box center [312, 256] width 55 height 22
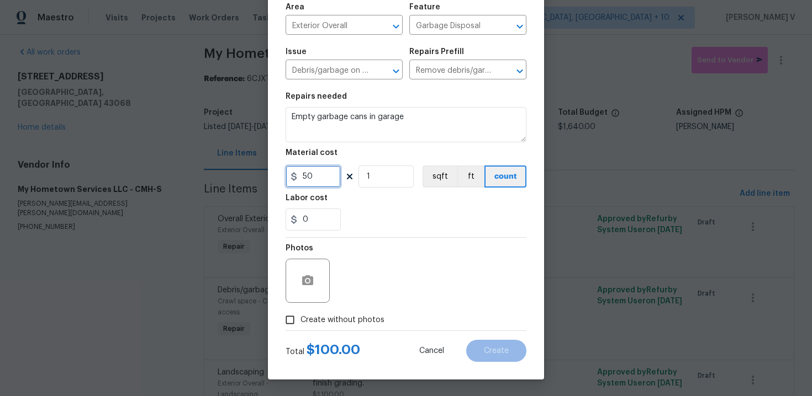
type input "50"
click at [303, 316] on span "Create without photos" at bounding box center [342, 321] width 84 height 12
click at [300, 316] on input "Create without photos" at bounding box center [289, 320] width 21 height 21
checkbox input "true"
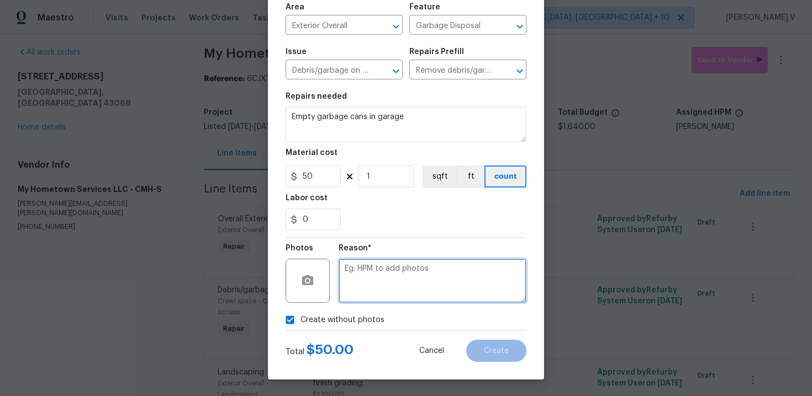
click at [416, 274] on textarea at bounding box center [432, 281] width 188 height 44
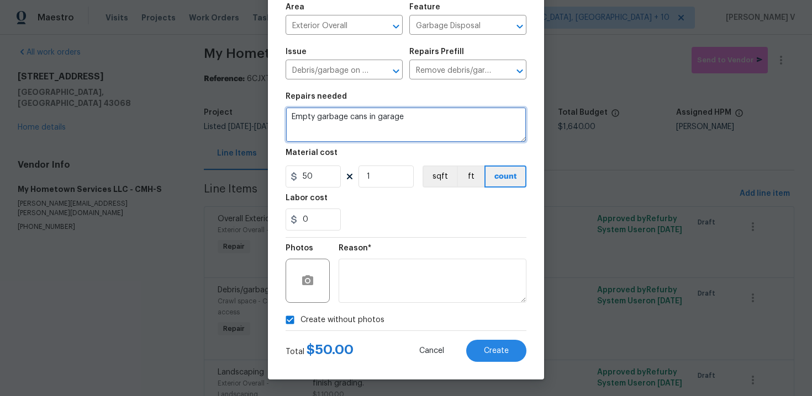
click at [419, 122] on textarea "Empty garbage cans in garage" at bounding box center [405, 124] width 241 height 35
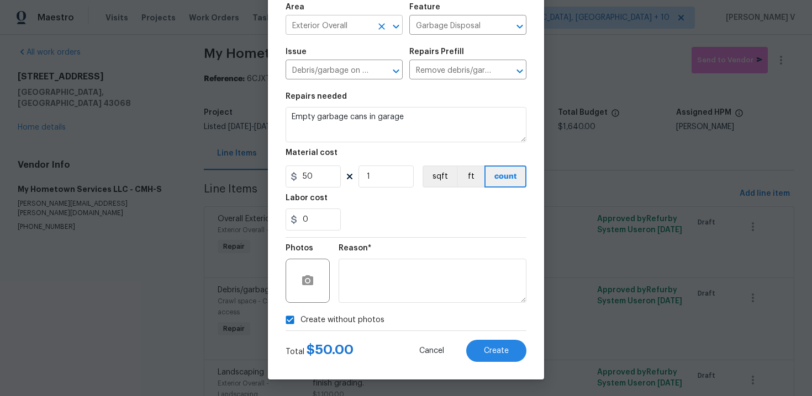
click at [359, 30] on input "Exterior Overall" at bounding box center [328, 26] width 86 height 17
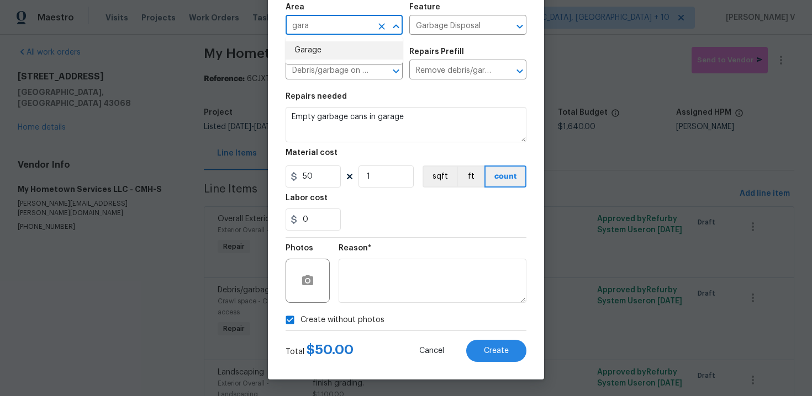
click at [349, 51] on li "Garage" at bounding box center [343, 50] width 117 height 18
type input "Garage"
click at [440, 30] on input "Garbage Disposal" at bounding box center [452, 26] width 86 height 17
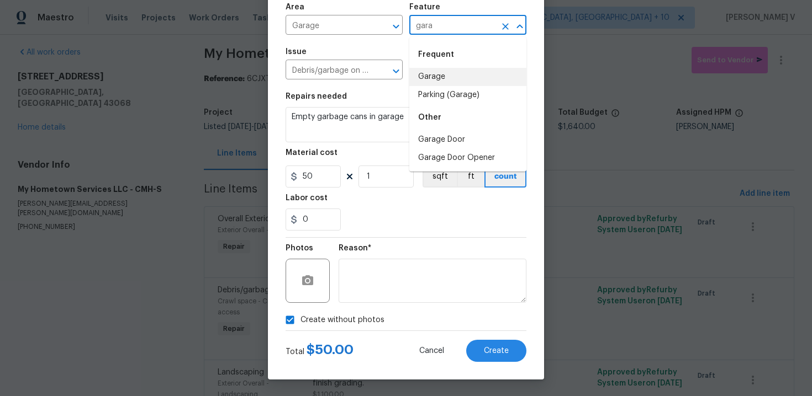
click at [448, 74] on li "Garage" at bounding box center [467, 77] width 117 height 18
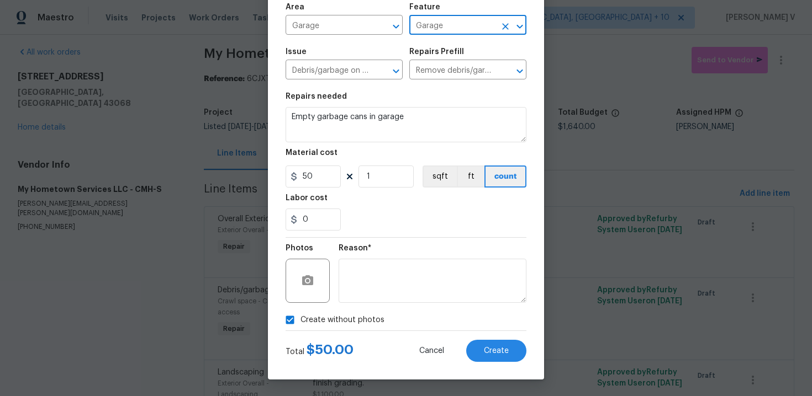
click at [0, 0] on span "garage" at bounding box center [0, 0] width 0 height 0
type input "Garage"
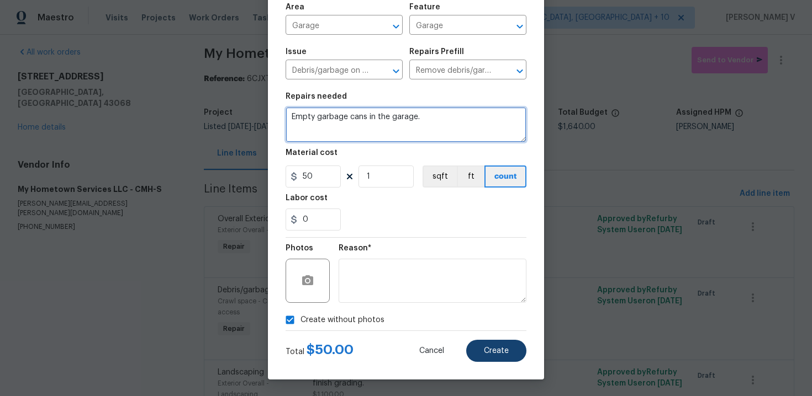
type textarea "Empty garbage cans in the garage."
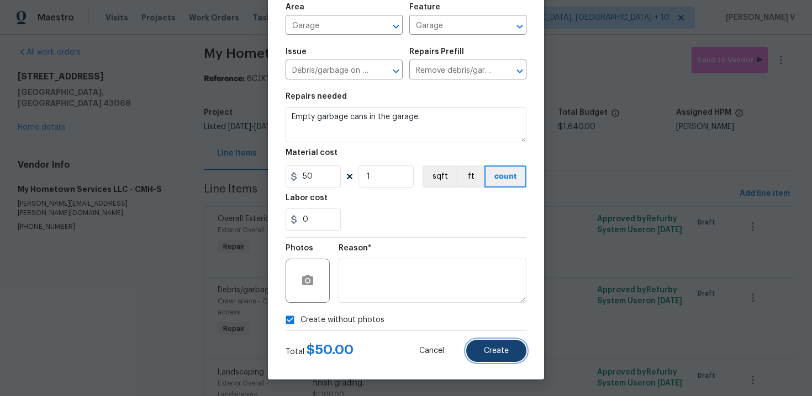
click at [504, 353] on span "Create" at bounding box center [496, 351] width 25 height 8
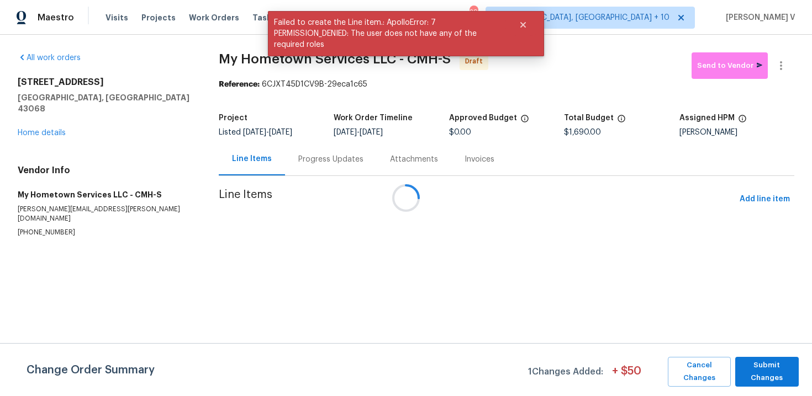
scroll to position [0, 0]
click at [769, 373] on span "Submit Changes" at bounding box center [766, 371] width 52 height 25
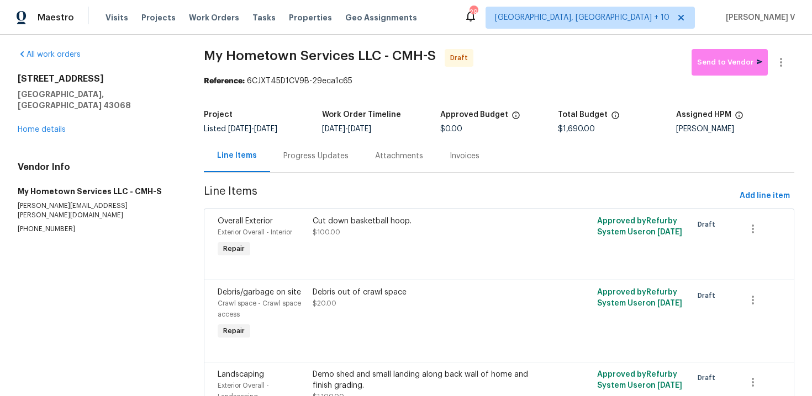
scroll to position [6, 0]
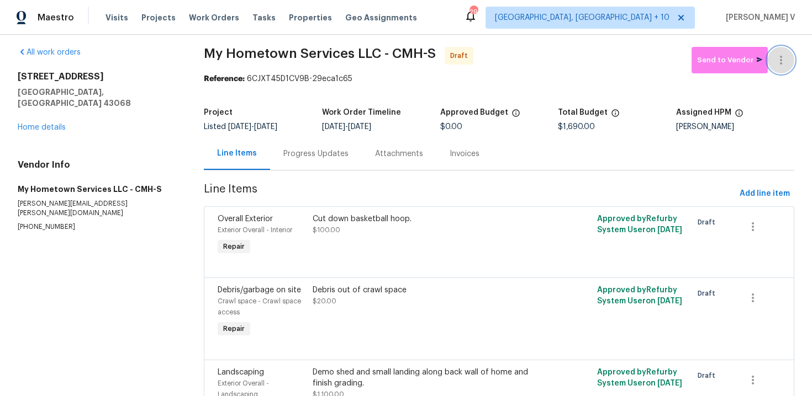
click at [782, 60] on icon "button" at bounding box center [780, 60] width 13 height 13
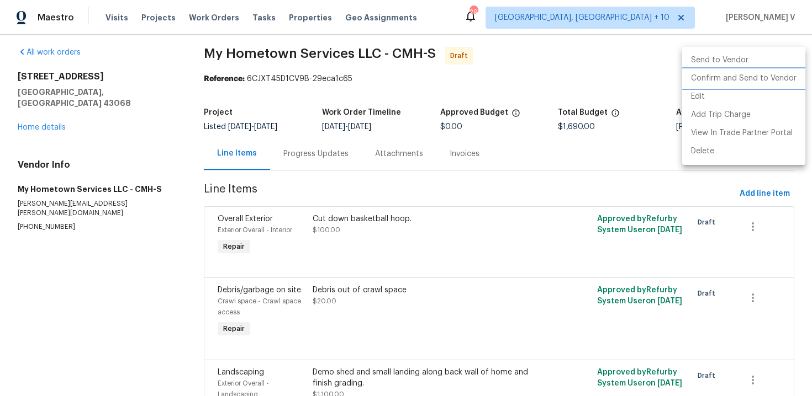
click at [732, 81] on li "Confirm and Send to Vendor" at bounding box center [743, 79] width 123 height 18
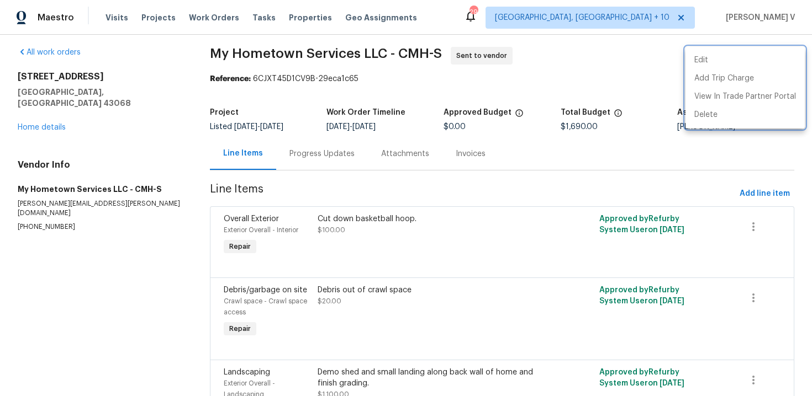
click at [282, 154] on div at bounding box center [406, 198] width 812 height 396
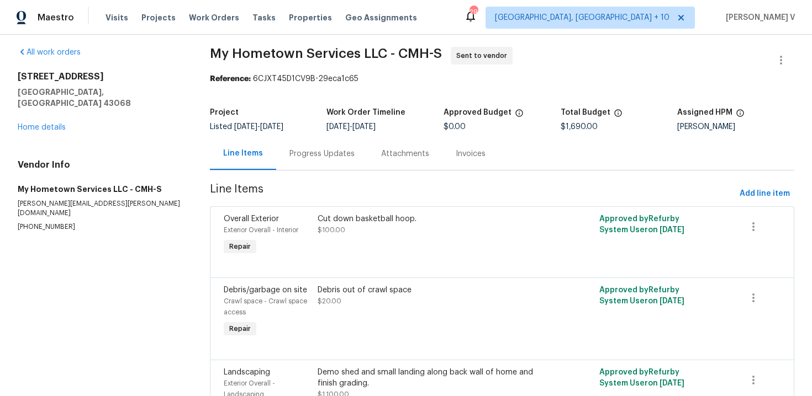
click at [310, 149] on div "Progress Updates" at bounding box center [321, 154] width 65 height 11
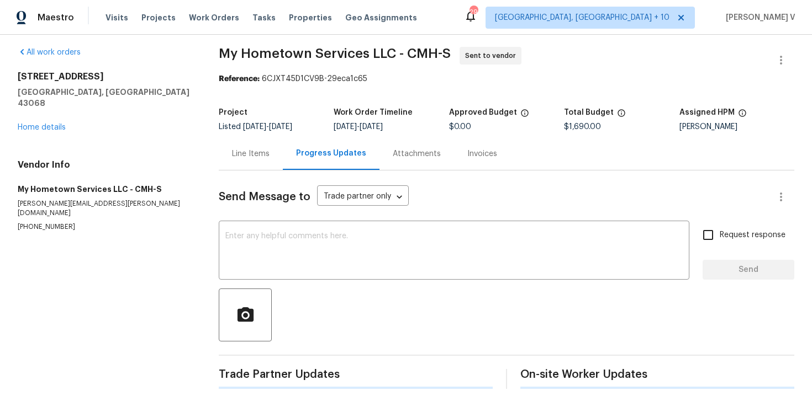
click at [301, 287] on div "Send Message to Trade partner only Trade partner only ​ x ​ Request response Se…" at bounding box center [506, 280] width 575 height 219
click at [290, 252] on textarea at bounding box center [453, 251] width 457 height 39
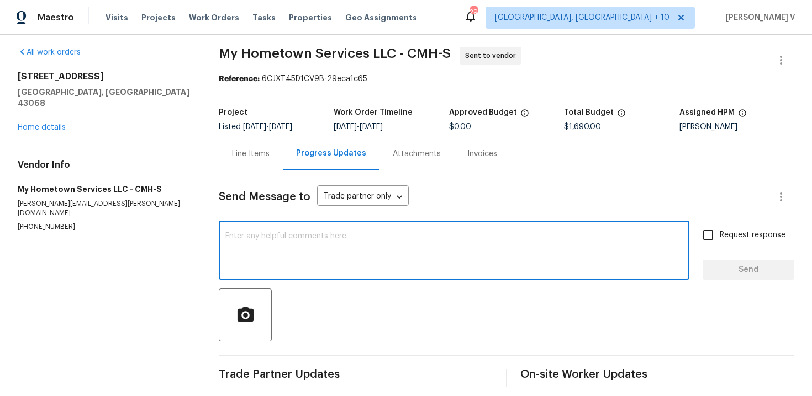
paste textarea "Hi this is Divya with Opendoor. I’m confirming you received the WO for the prop…"
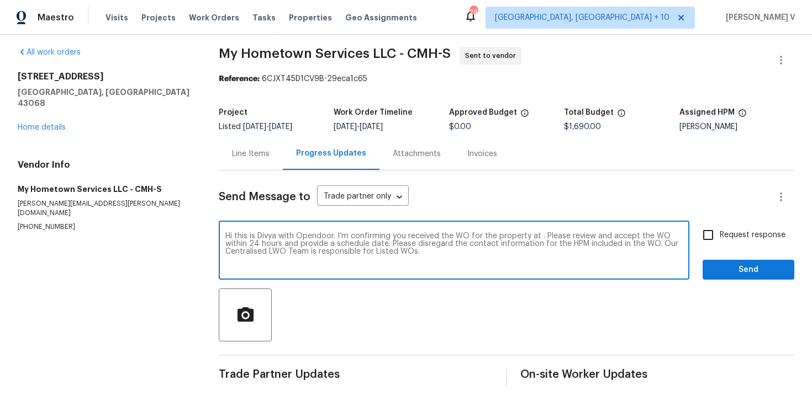
scroll to position [14, 0]
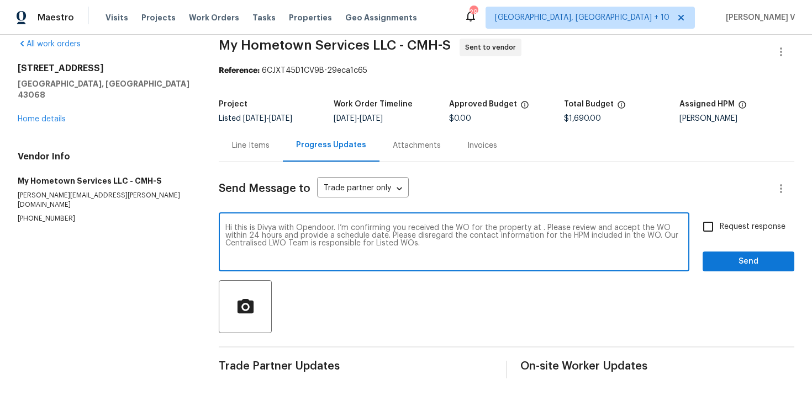
click at [537, 229] on textarea "Hi this is Divya with Opendoor. I’m confirming you received the WO for the prop…" at bounding box center [453, 243] width 457 height 39
paste textarea "[STREET_ADDRESS]"
type textarea "Hi this is Divya with Opendoor. I’m confirming you received the WO for the prop…"
click at [714, 223] on input "Request response" at bounding box center [707, 226] width 23 height 23
checkbox input "true"
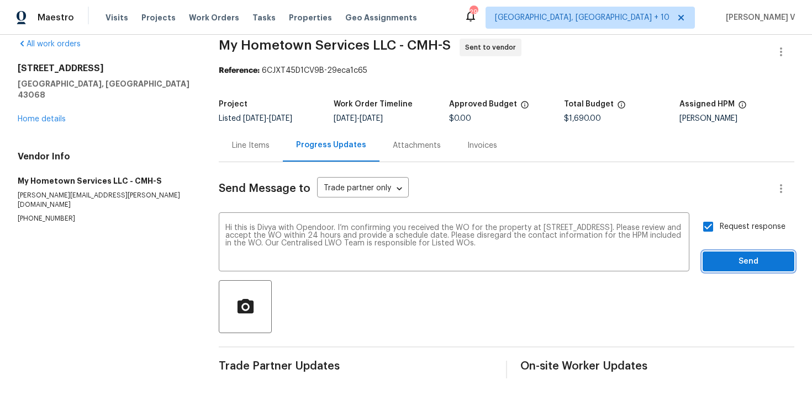
click at [736, 263] on span "Send" at bounding box center [748, 262] width 74 height 14
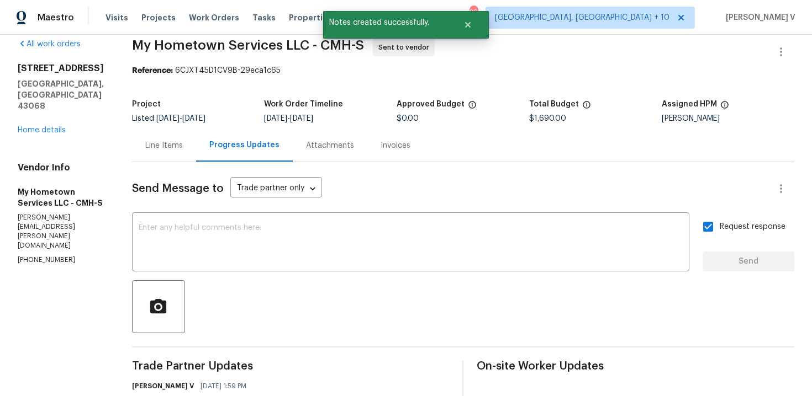
click at [289, 273] on div "Send Message to Trade partner only Trade partner only ​ x ​ Request response Se…" at bounding box center [463, 308] width 662 height 293
click at [281, 241] on textarea at bounding box center [411, 243] width 544 height 39
paste textarea "Attention All Work Orders must include before-photos (both close-up and wide-an…"
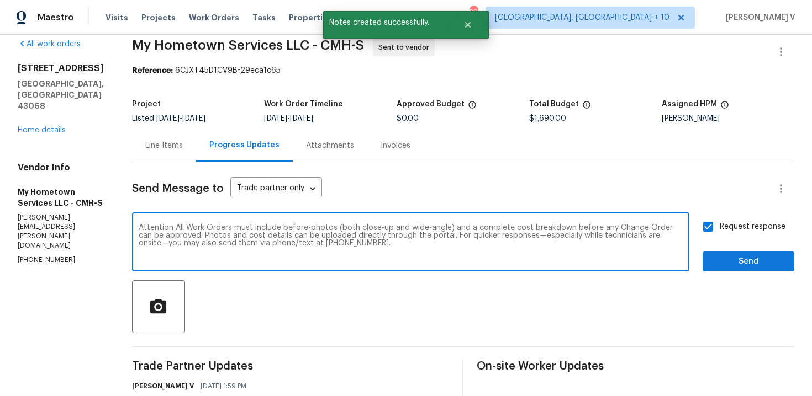
type textarea "Attention All Work Orders must include before-photos (both close-up and wide-an…"
click at [722, 262] on span "Send" at bounding box center [748, 262] width 74 height 14
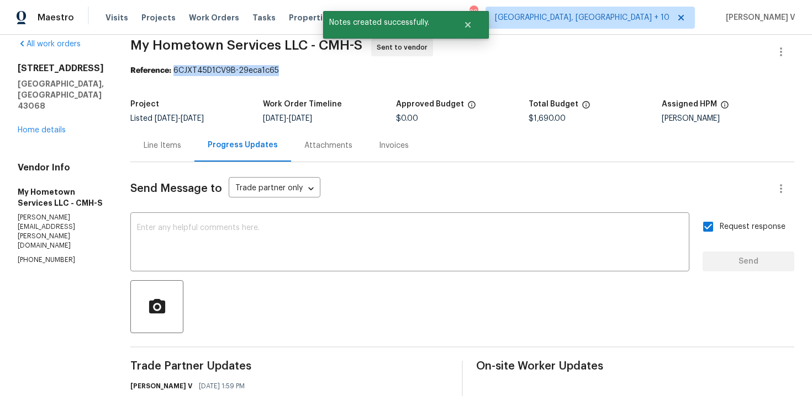
drag, startPoint x: 170, startPoint y: 71, endPoint x: 424, endPoint y: 71, distance: 254.0
click at [424, 71] on div "Reference: 6CJXT45D1CV9B-29eca1c65" at bounding box center [462, 70] width 664 height 11
copy div "6CJXT45D1CV9B-29eca1c65"
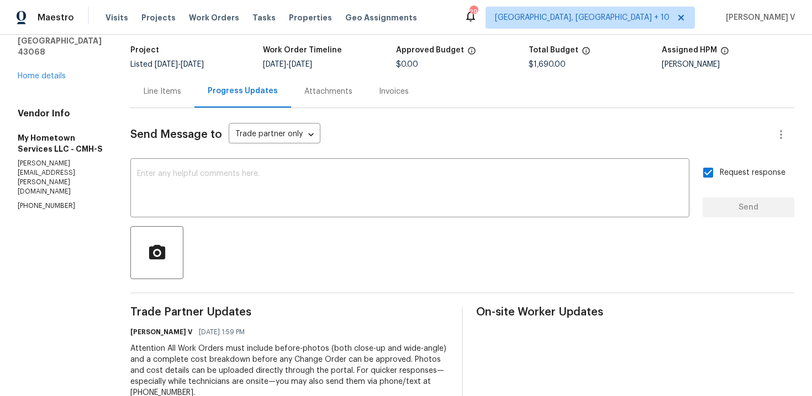
scroll to position [0, 0]
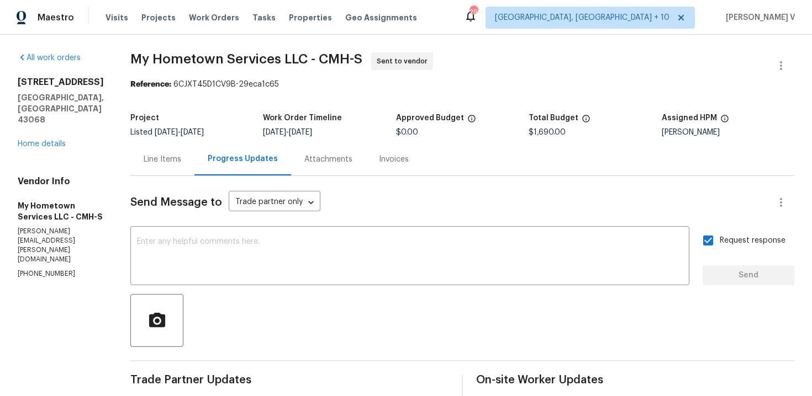
click at [51, 137] on div "[STREET_ADDRESS][PERSON_NAME] Home details" at bounding box center [61, 113] width 86 height 73
click at [51, 140] on link "Home details" at bounding box center [42, 144] width 48 height 8
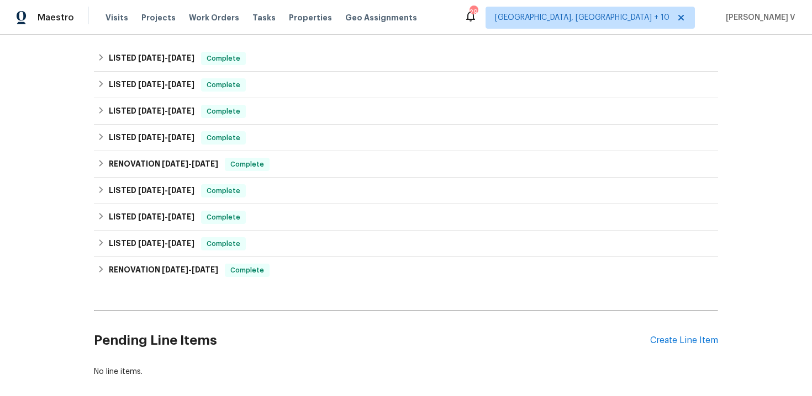
scroll to position [319, 0]
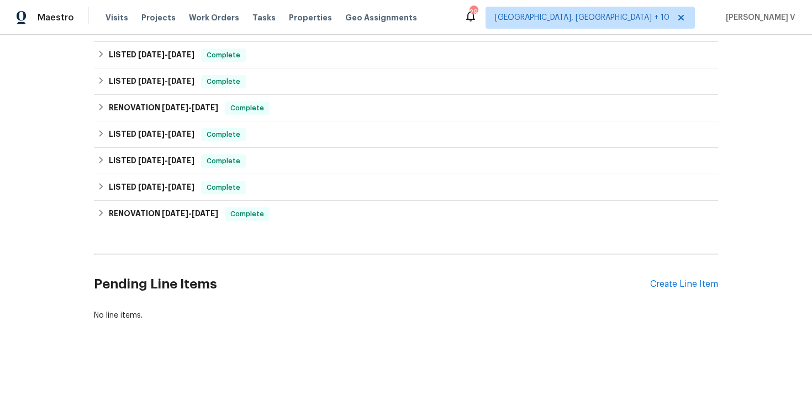
click at [662, 299] on div "Pending Line Items Create Line Item" at bounding box center [406, 284] width 624 height 51
click at [663, 283] on div "Create Line Item" at bounding box center [684, 284] width 68 height 10
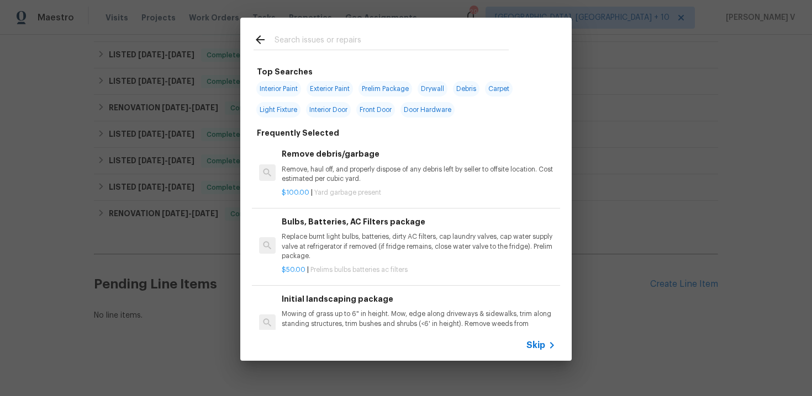
click at [528, 343] on span "Skip" at bounding box center [535, 345] width 19 height 11
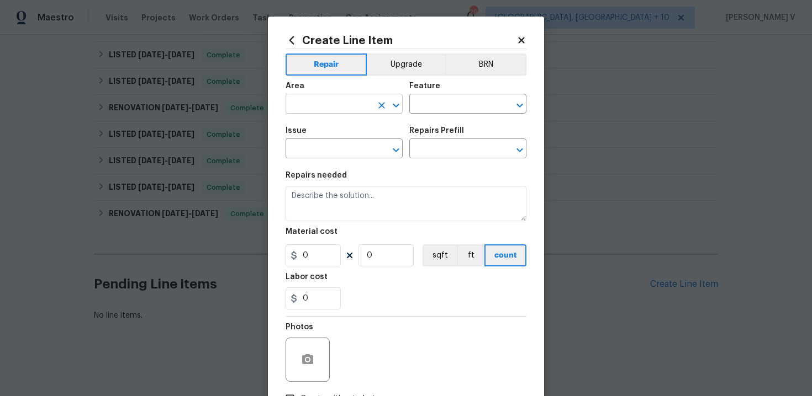
click at [368, 109] on input "text" at bounding box center [328, 105] width 86 height 17
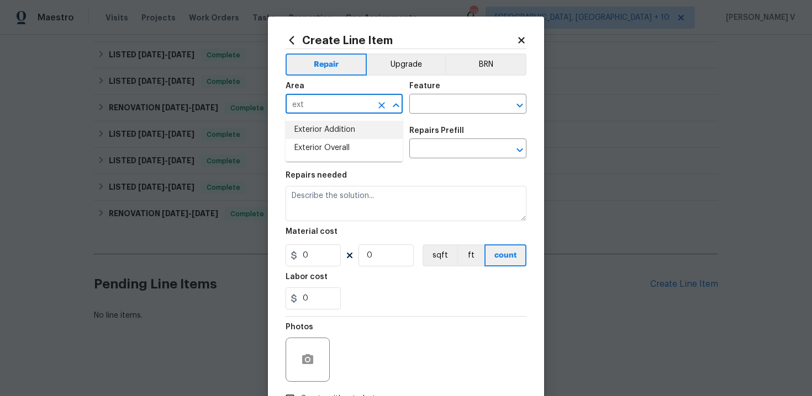
click at [367, 143] on li "Exterior Overall" at bounding box center [343, 148] width 117 height 18
type input "Exterior Overall"
click at [460, 102] on input "text" at bounding box center [452, 105] width 86 height 17
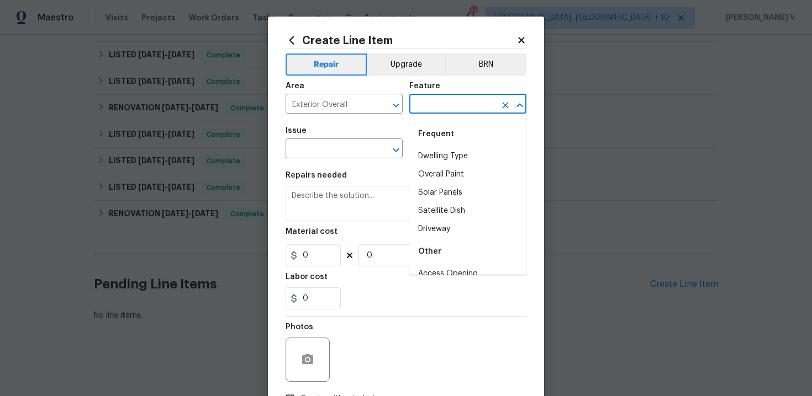
type input "a"
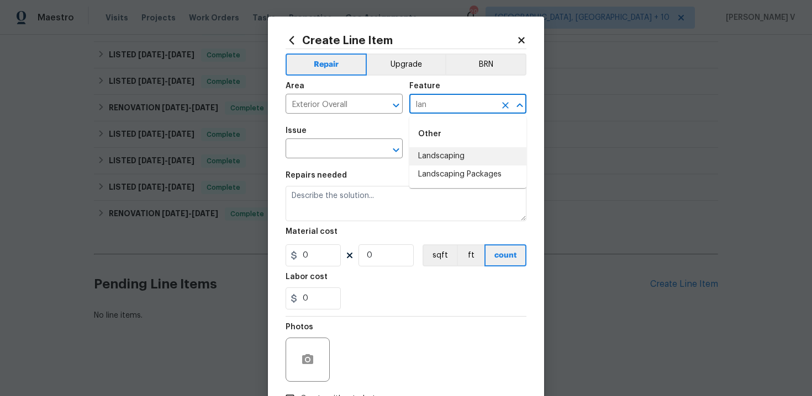
click at [460, 157] on li "Landscaping" at bounding box center [467, 156] width 117 height 18
type input "Landscaping"
click at [331, 145] on input "text" at bounding box center [328, 149] width 86 height 17
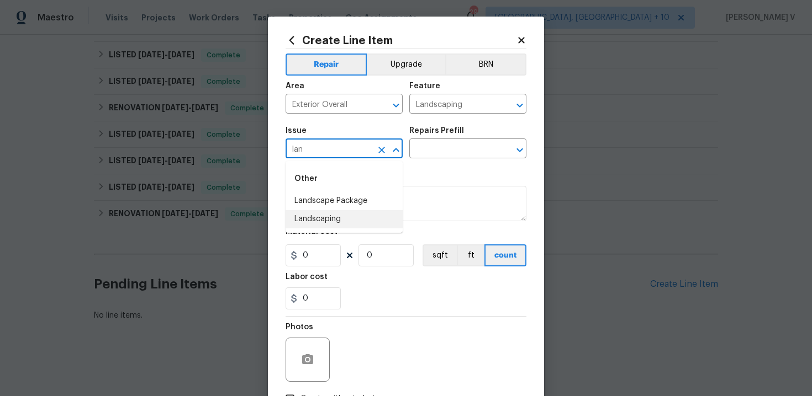
click at [325, 216] on li "Landscaping" at bounding box center [343, 219] width 117 height 18
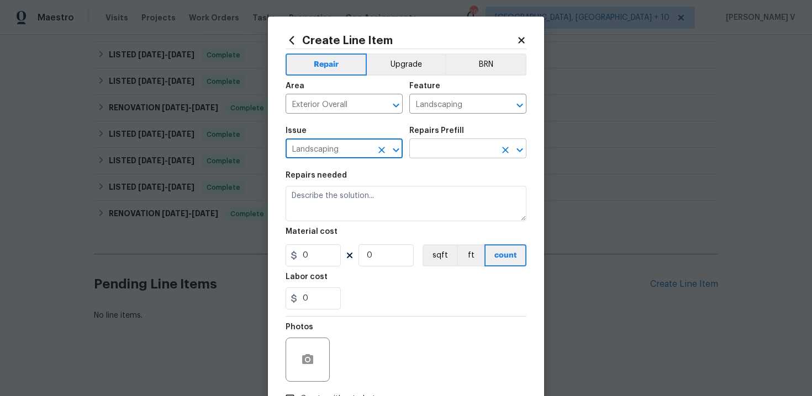
type input "Landscaping"
click at [468, 150] on input "text" at bounding box center [452, 149] width 86 height 17
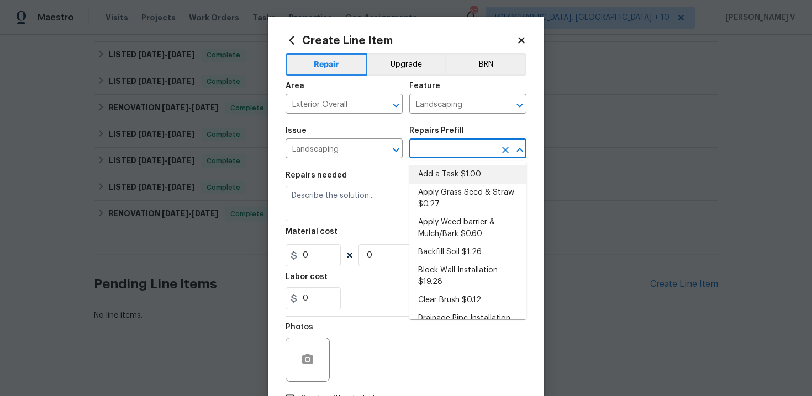
click at [436, 177] on li "Add a Task $1.00" at bounding box center [467, 175] width 117 height 18
type input "Add a Task $1.00"
type textarea "HPM to detail"
type input "1"
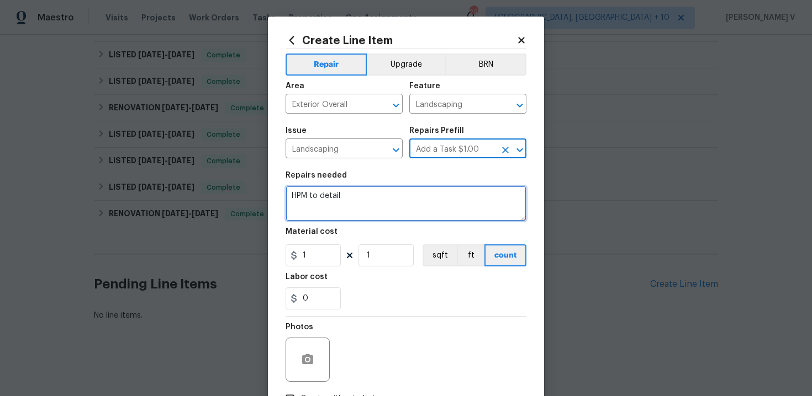
click at [367, 205] on textarea "HPM to detail" at bounding box center [405, 203] width 241 height 35
paste textarea "Empty front flower boxes of old plants and fill with black mulch"
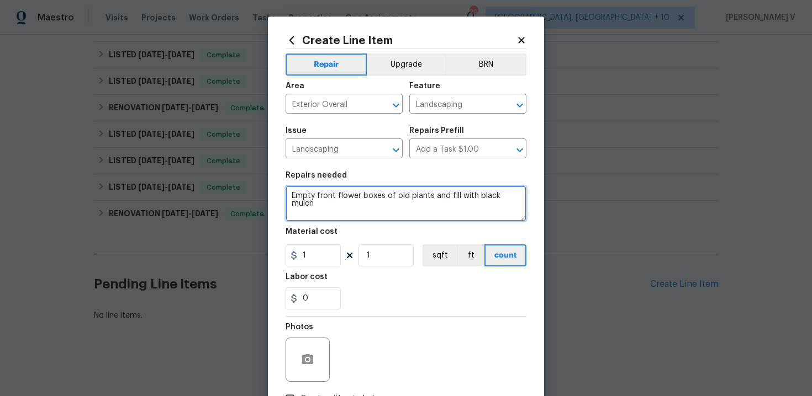
type textarea "Empty front flower boxes of old plants and fill with black mulch"
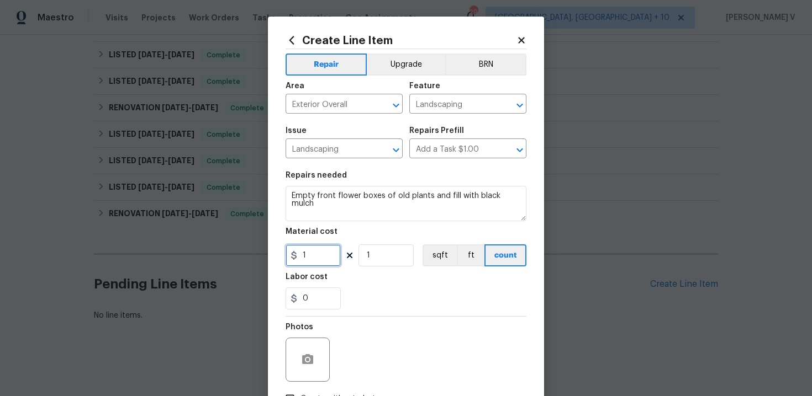
click at [330, 252] on input "1" at bounding box center [312, 256] width 55 height 22
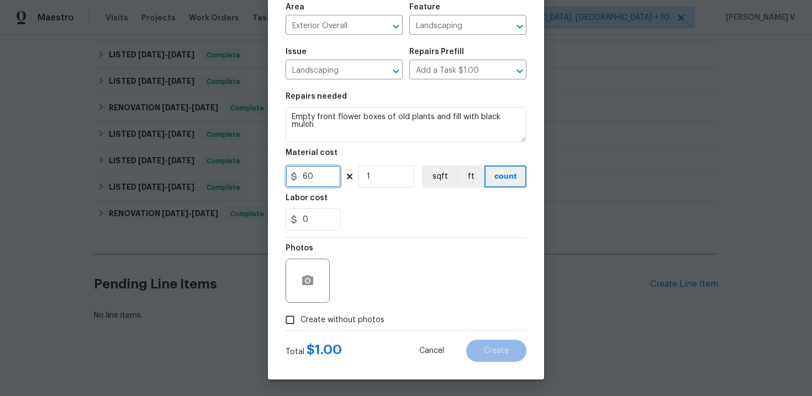
type input "60"
click at [298, 328] on input "Create without photos" at bounding box center [289, 320] width 21 height 21
checkbox input "true"
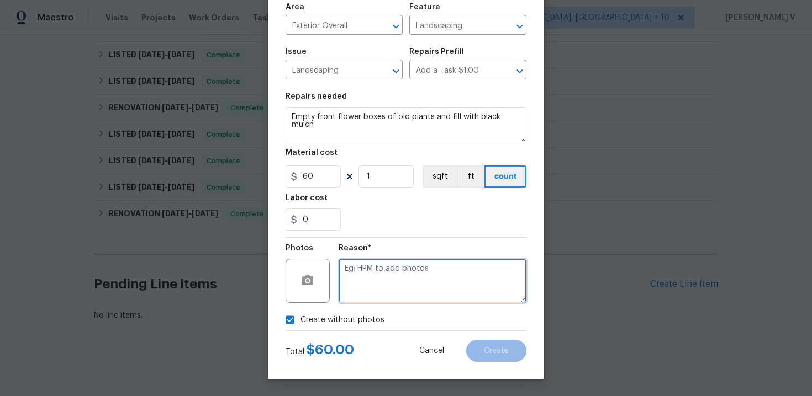
click at [375, 295] on textarea at bounding box center [432, 281] width 188 height 44
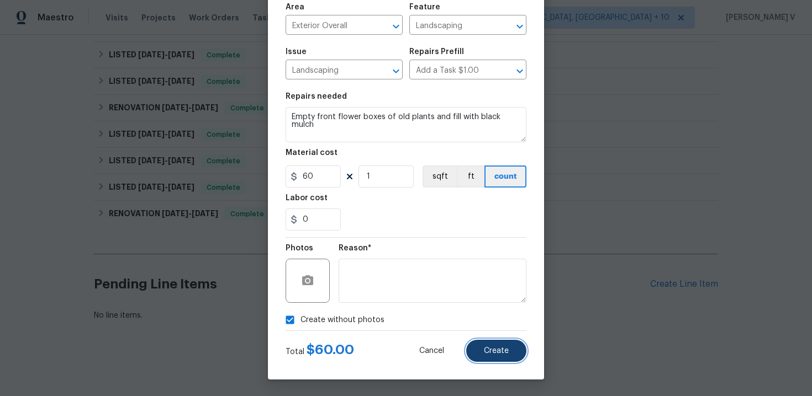
click at [499, 351] on span "Create" at bounding box center [496, 351] width 25 height 8
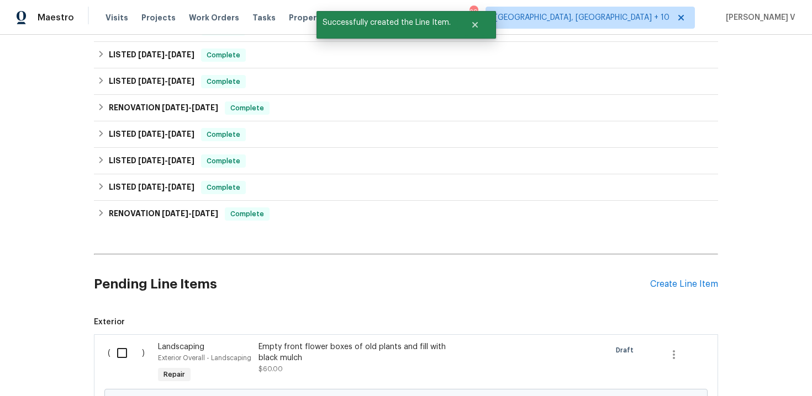
scroll to position [401, 0]
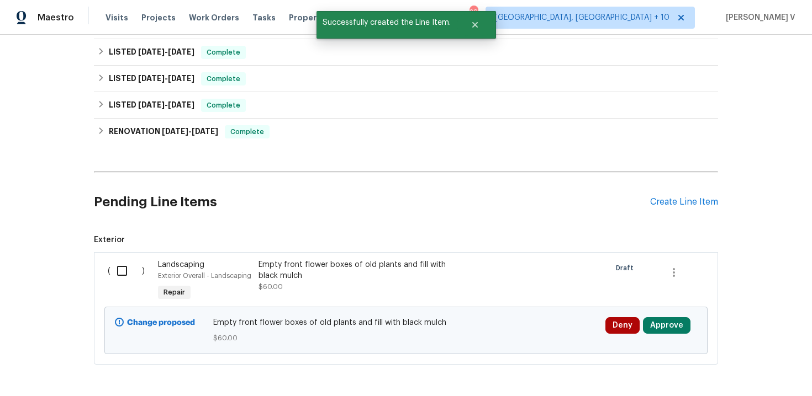
click at [121, 275] on input "checkbox" at bounding box center [125, 271] width 31 height 23
checkbox input "true"
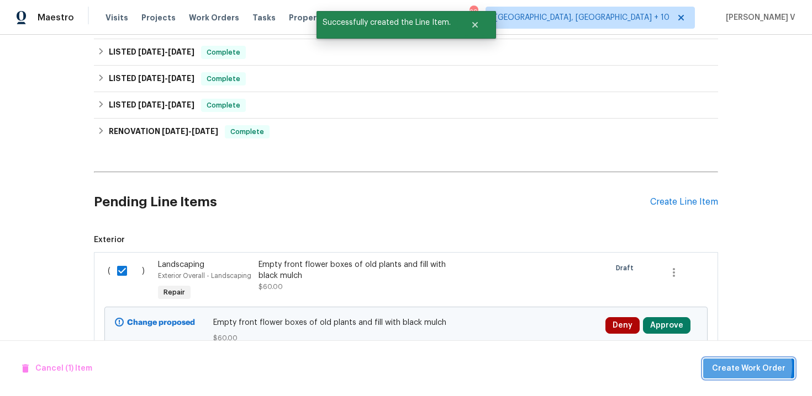
click at [741, 367] on span "Create Work Order" at bounding box center [748, 369] width 73 height 14
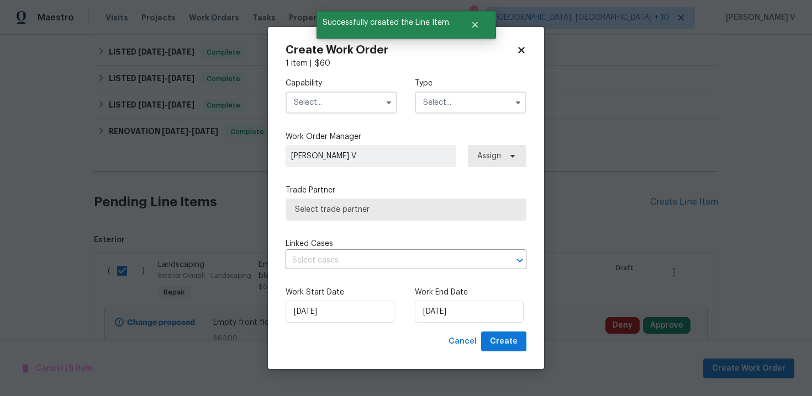
click at [351, 104] on input "text" at bounding box center [341, 103] width 112 height 22
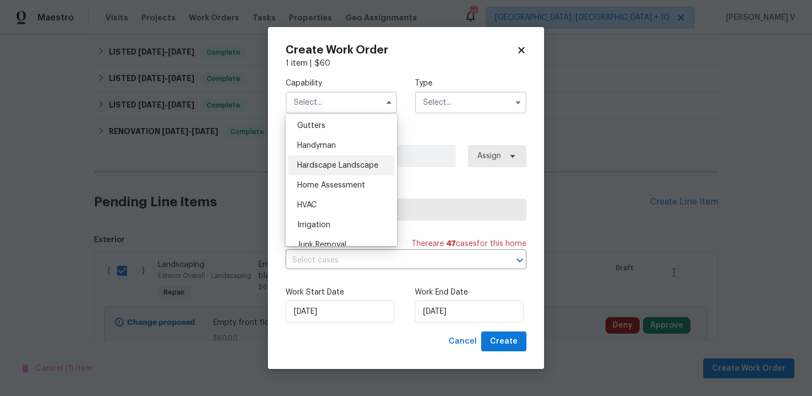
scroll to position [728, 0]
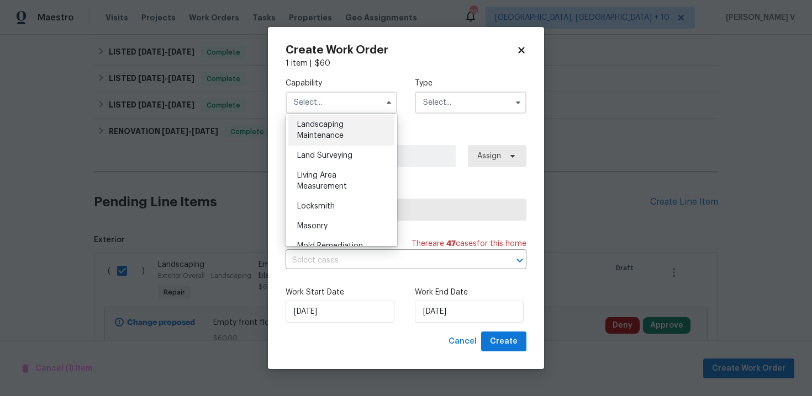
click at [340, 134] on span "Landscaping Maintenance" at bounding box center [320, 130] width 46 height 19
type input "Landscaping Maintenance"
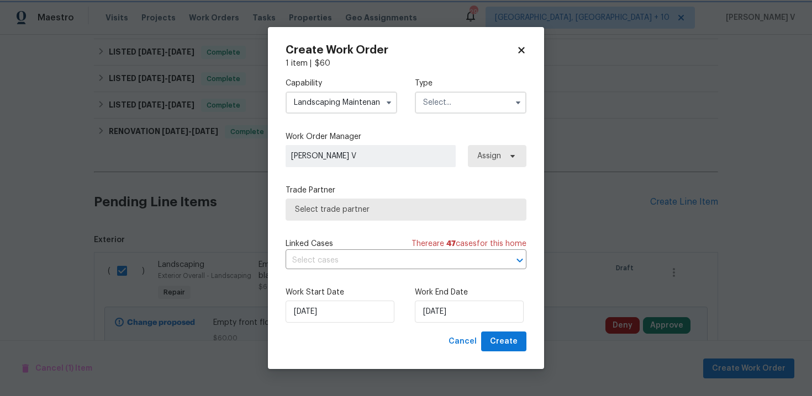
scroll to position [696, 0]
click at [420, 107] on input "text" at bounding box center [471, 103] width 112 height 22
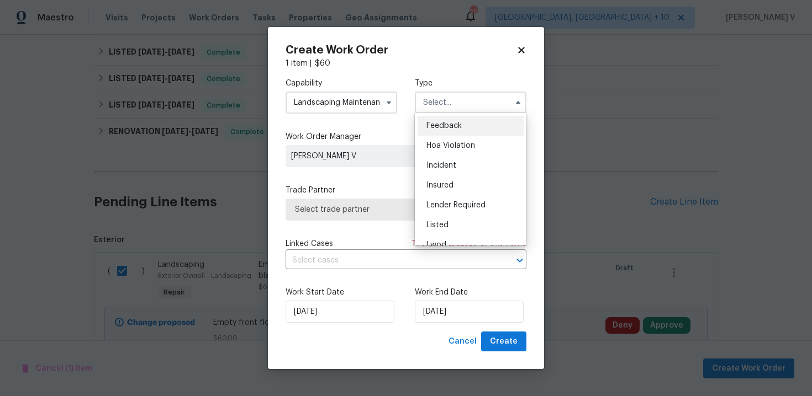
click at [433, 125] on span "Feedback" at bounding box center [443, 126] width 35 height 8
type input "Feedback"
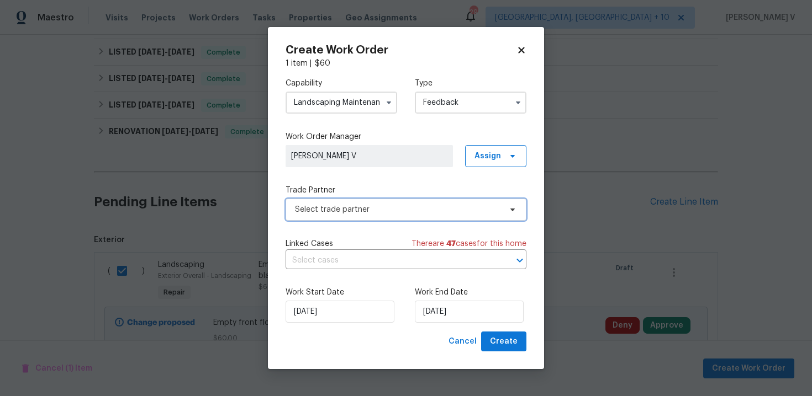
click at [375, 202] on span "Select trade partner" at bounding box center [405, 210] width 241 height 22
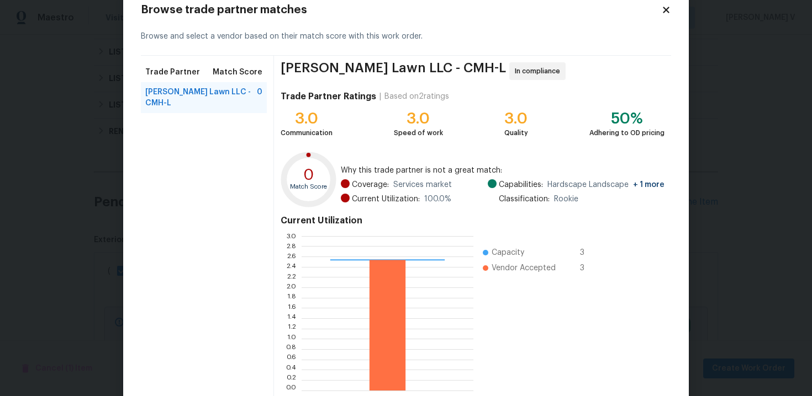
scroll to position [91, 0]
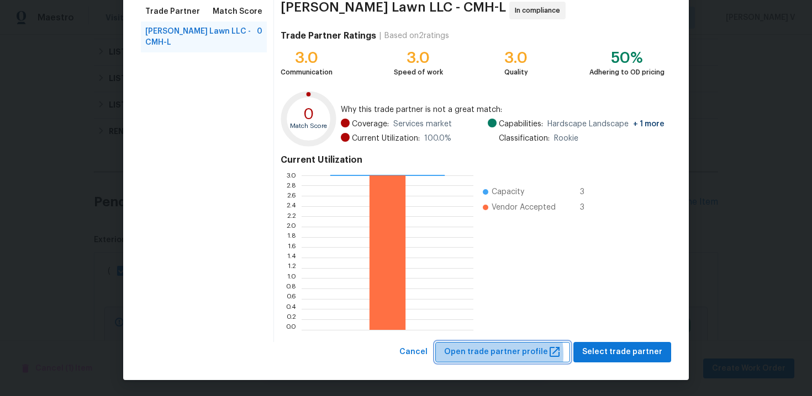
click at [485, 355] on span "Open trade partner profile" at bounding box center [502, 353] width 117 height 14
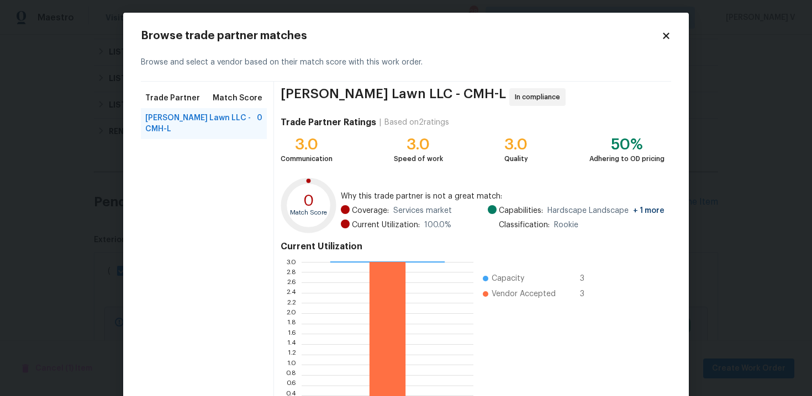
scroll to position [0, 0]
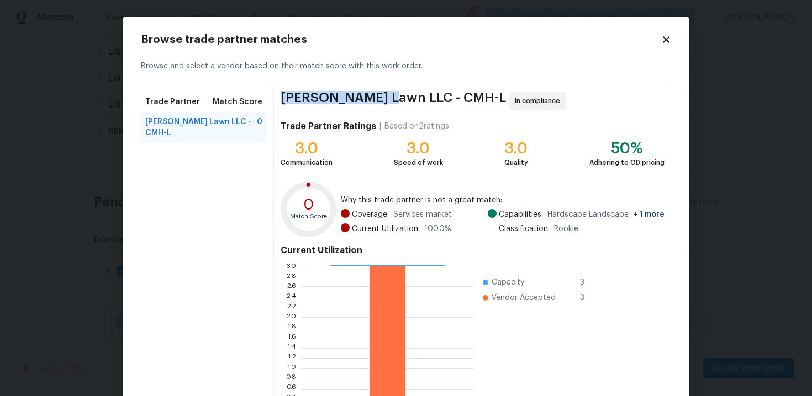
drag, startPoint x: 281, startPoint y: 98, endPoint x: 385, endPoint y: 95, distance: 104.4
click at [385, 95] on span "[PERSON_NAME] Lawn LLC - CMH-L" at bounding box center [393, 101] width 225 height 18
copy span "[PERSON_NAME] Lawn LLC"
drag, startPoint x: 353, startPoint y: 389, endPoint x: 353, endPoint y: 395, distance: 6.6
click at [353, 389] on icon at bounding box center [387, 343] width 172 height 155
